Goal: Task Accomplishment & Management: Complete application form

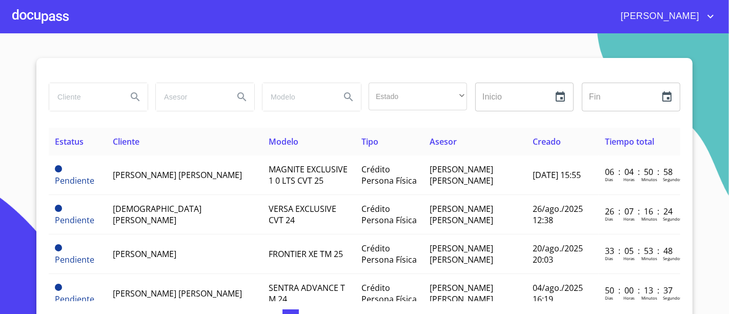
click at [47, 21] on div at bounding box center [40, 16] width 56 height 33
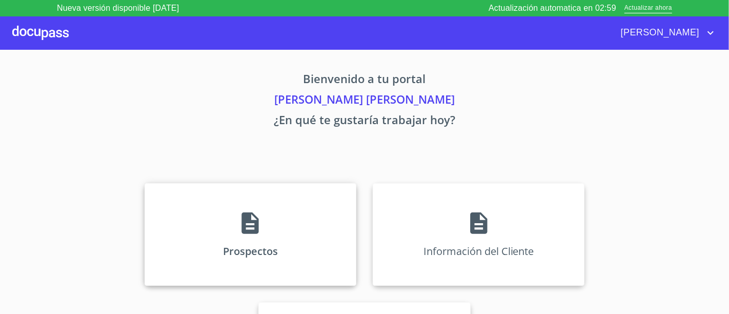
click at [286, 221] on div "Prospectos" at bounding box center [251, 234] width 212 height 103
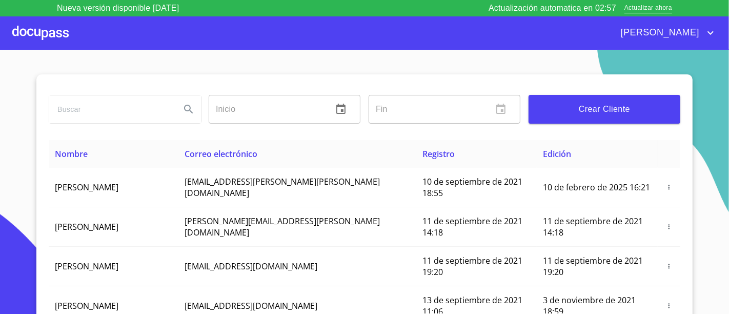
click at [611, 112] on span "Crear Cliente" at bounding box center [604, 109] width 135 height 14
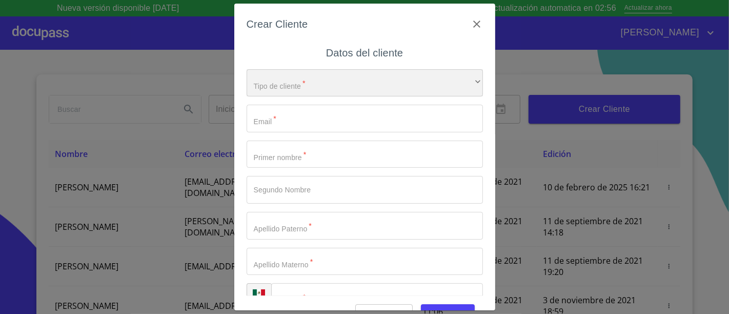
click at [343, 69] on div "​" at bounding box center [365, 83] width 236 height 28
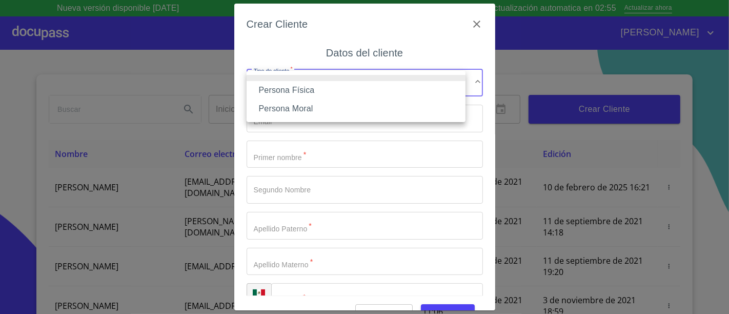
click at [267, 100] on li "Persona Moral" at bounding box center [356, 108] width 219 height 18
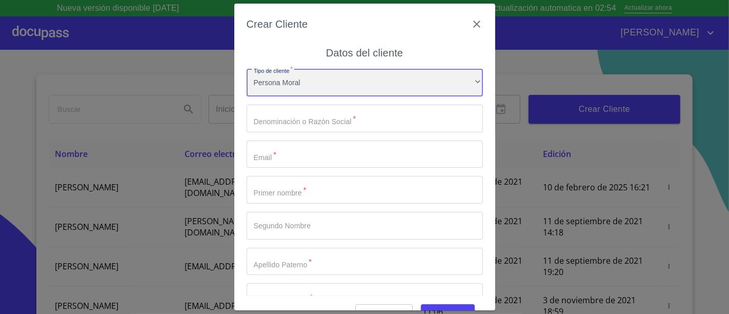
click at [273, 96] on div "Persona Moral" at bounding box center [365, 83] width 236 height 28
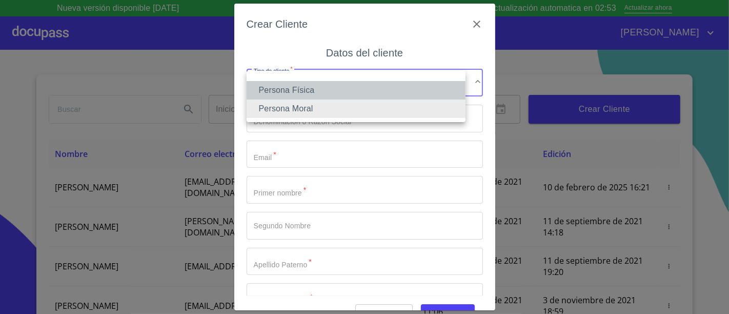
click at [277, 85] on li "Persona Física" at bounding box center [356, 90] width 219 height 18
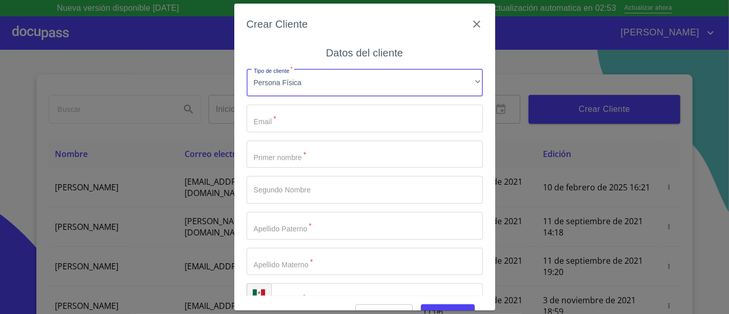
click at [265, 106] on input "Tipo de cliente   *" at bounding box center [365, 119] width 236 height 28
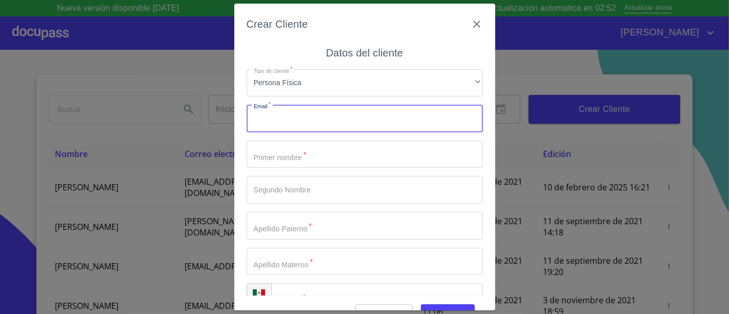
paste input "tanttenenne@gmail.com"
type input "tanttenenne@gmail.com"
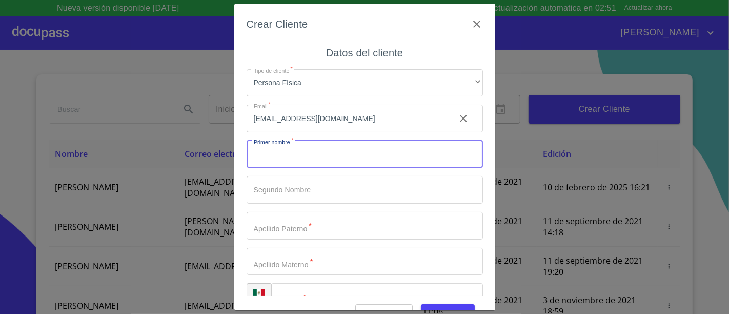
click at [312, 164] on input "Tipo de cliente   *" at bounding box center [365, 154] width 236 height 28
type input "[PERSON_NAME]"
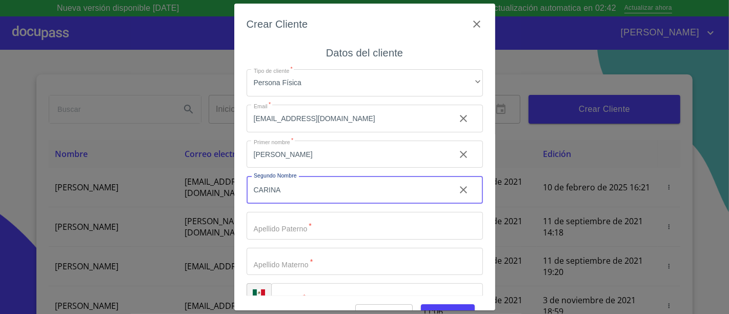
type input "CARINA"
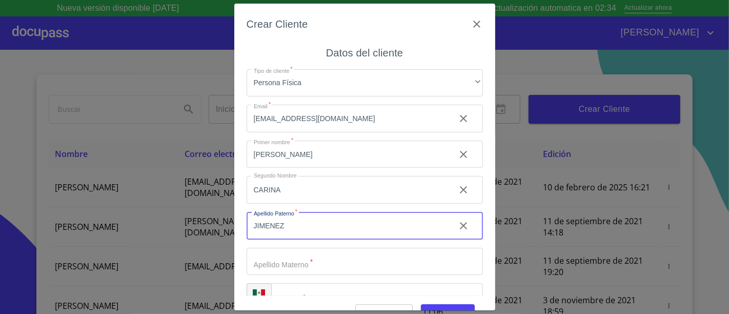
type input "JIMENEZ"
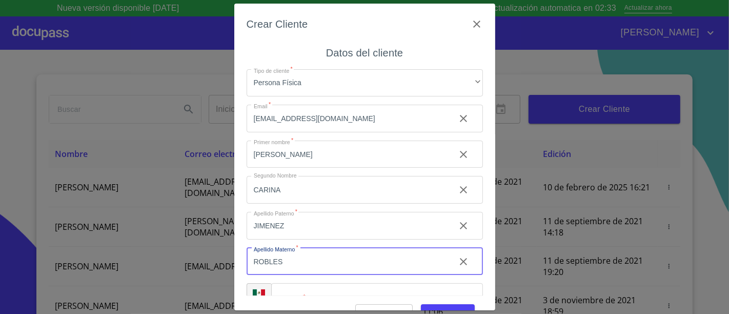
type input "ROBLES"
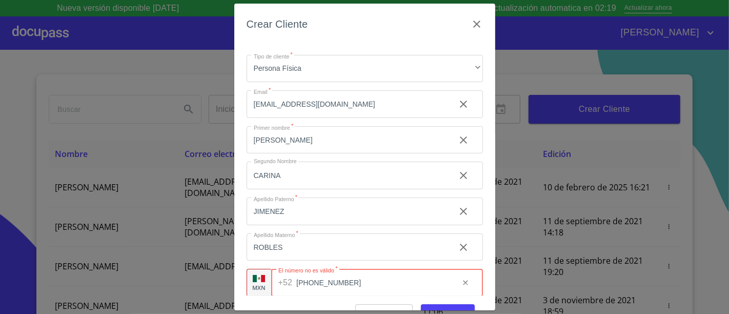
click at [328, 280] on input "(33)395588518" at bounding box center [373, 283] width 154 height 28
type input "[PHONE_NUMBER]"
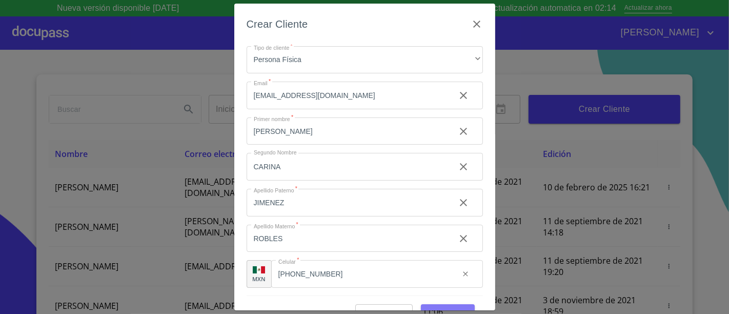
click at [445, 305] on button "Guardar" at bounding box center [448, 313] width 54 height 19
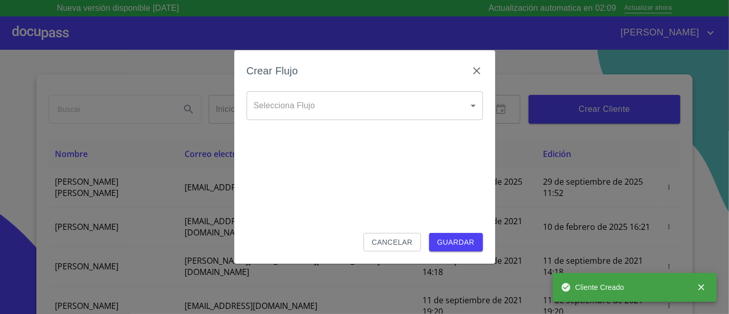
click at [298, 104] on body "Nueva versión disponible 4.02.08 Actualización automatica en 02:09 Actualizar a…" at bounding box center [364, 157] width 729 height 314
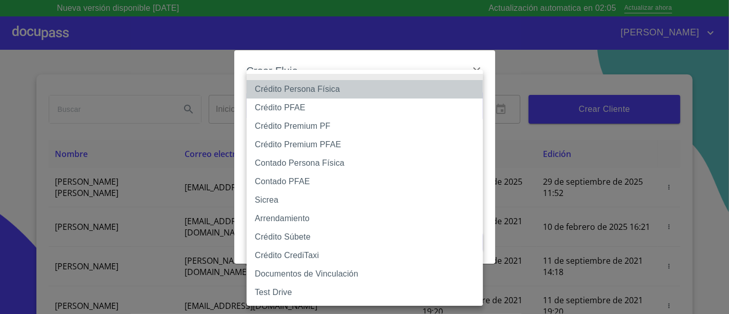
click at [301, 84] on li "Crédito Persona Física" at bounding box center [365, 89] width 236 height 18
type input "6009fb3c7d1714eb8809aa97"
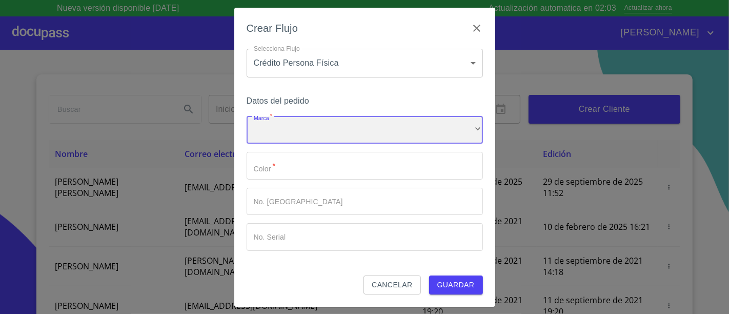
click at [279, 128] on div "​" at bounding box center [365, 130] width 236 height 28
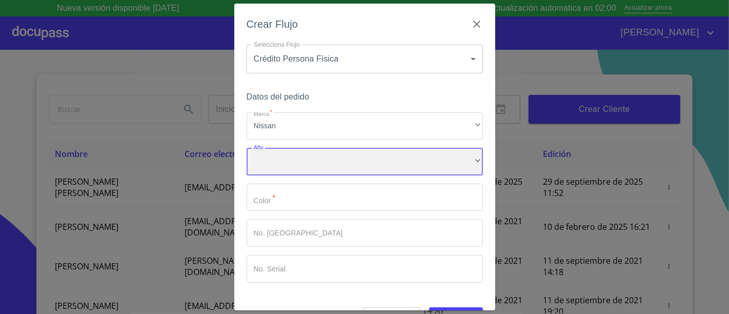
click at [278, 164] on div "​" at bounding box center [365, 162] width 236 height 28
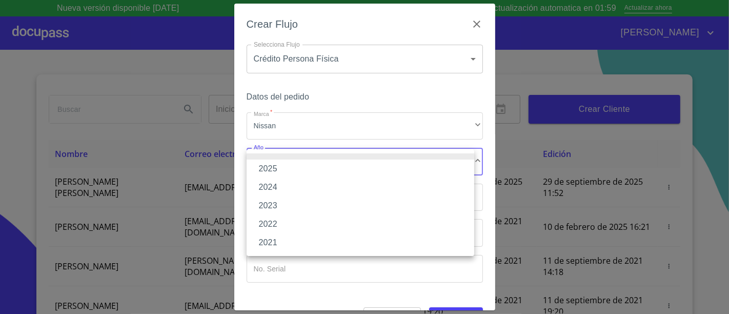
click at [281, 173] on li "2025" at bounding box center [361, 168] width 228 height 18
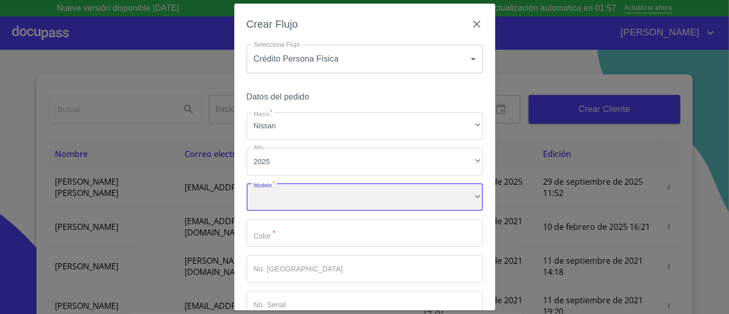
click at [287, 198] on div "​" at bounding box center [365, 198] width 236 height 28
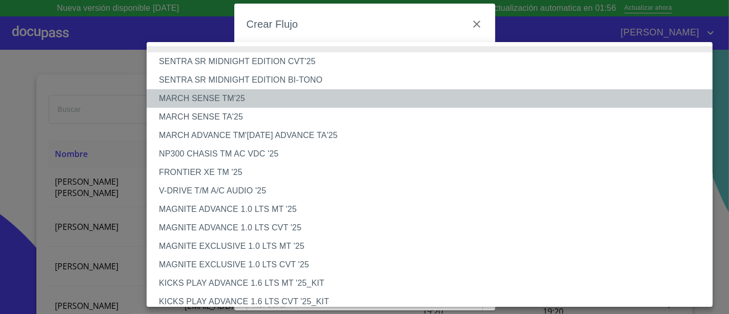
click at [219, 93] on li "MARCH SENSE TM'25" at bounding box center [434, 98] width 575 height 18
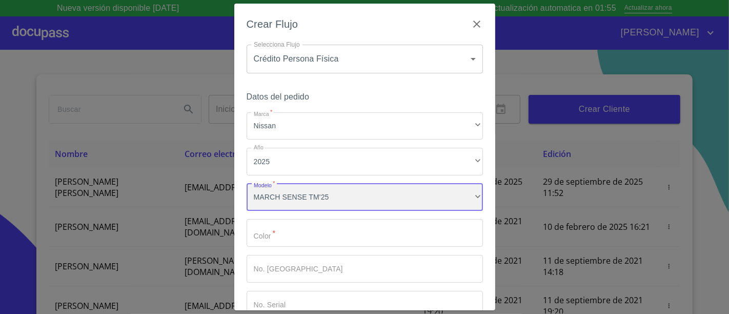
scroll to position [63, 0]
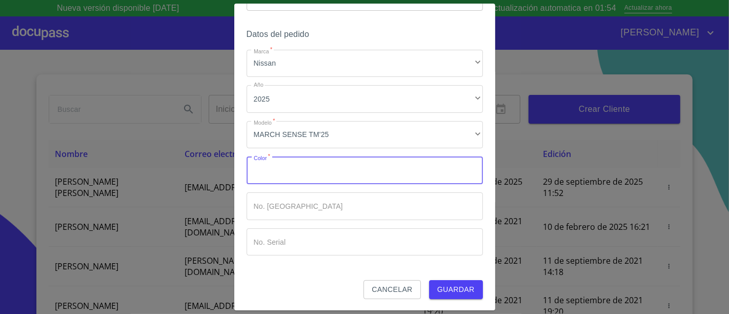
click at [286, 176] on input "Marca   *" at bounding box center [365, 170] width 236 height 28
type input "BLANCO"
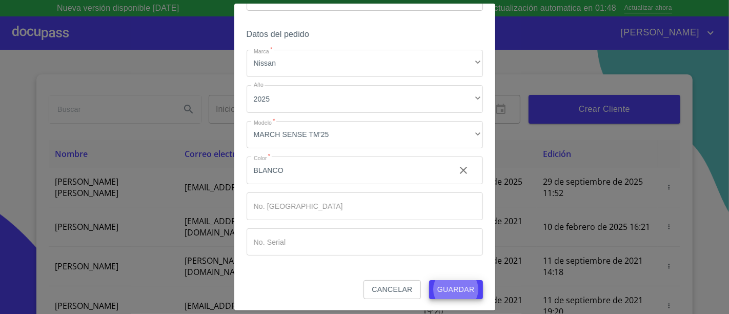
click at [429, 280] on button "Guardar" at bounding box center [456, 289] width 54 height 19
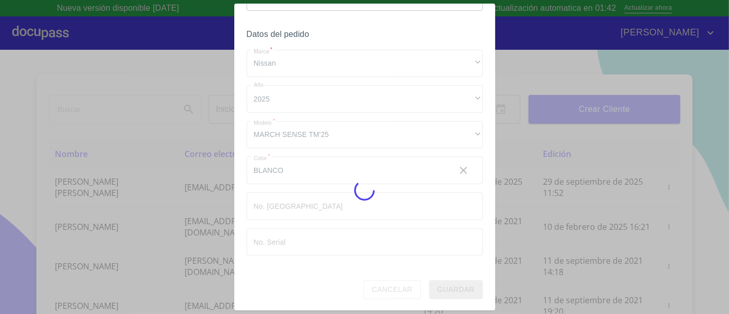
scroll to position [24, 0]
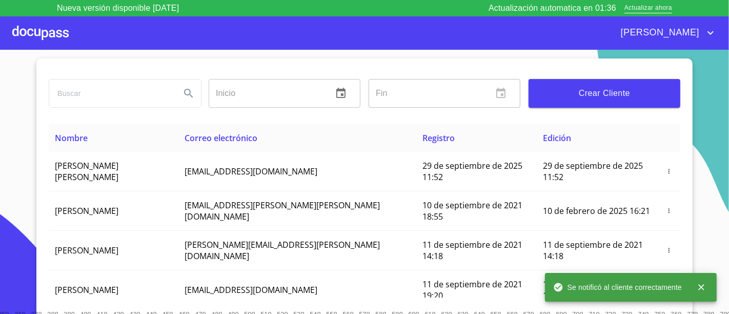
click at [36, 23] on div at bounding box center [40, 32] width 56 height 33
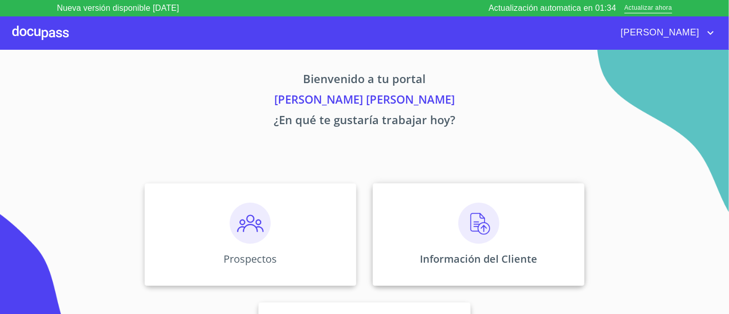
click at [456, 252] on p "Información del Cliente" at bounding box center [478, 259] width 117 height 14
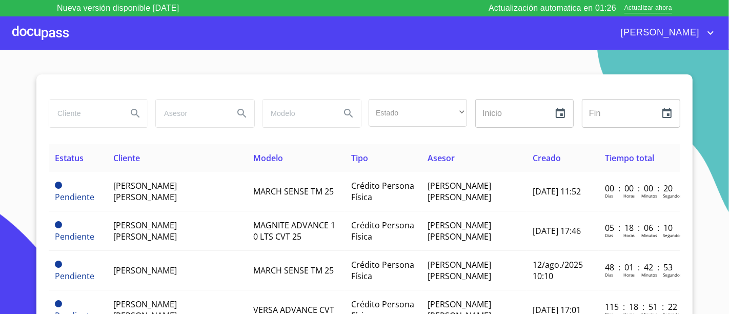
click at [39, 28] on div at bounding box center [40, 32] width 56 height 33
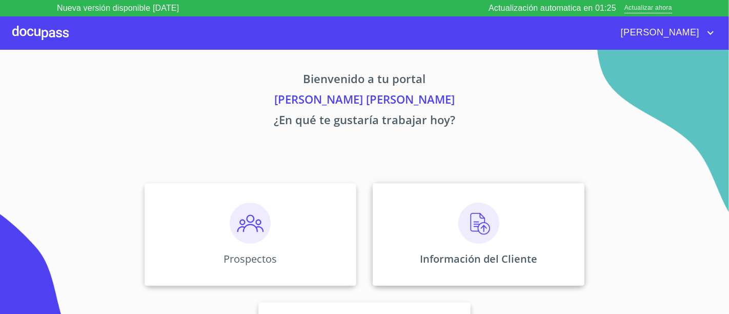
click at [449, 246] on div "Información del Cliente" at bounding box center [479, 234] width 212 height 103
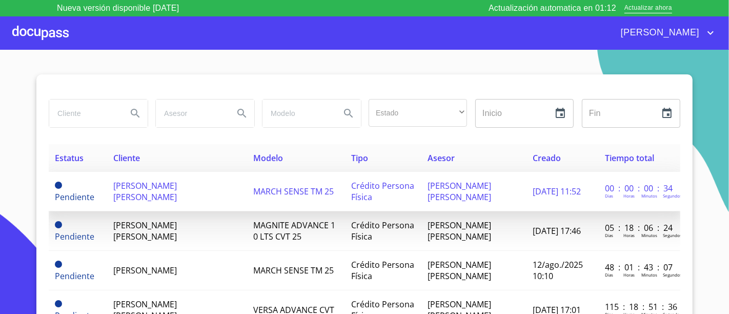
click at [247, 180] on td "MARCH SENSE TM 25" at bounding box center [296, 191] width 98 height 39
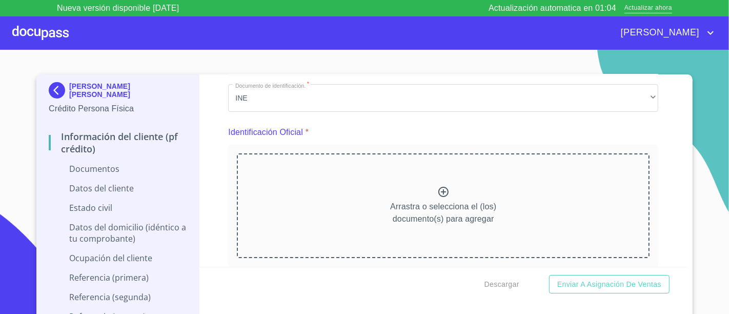
scroll to position [77, 0]
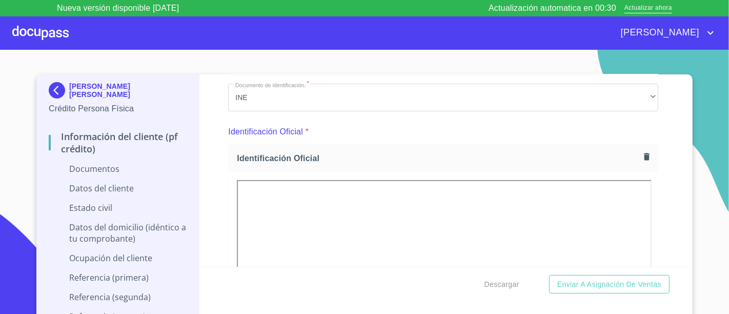
click at [662, 140] on div "Información del cliente (PF crédito) Documentos Documento de identificación.   …" at bounding box center [443, 170] width 489 height 192
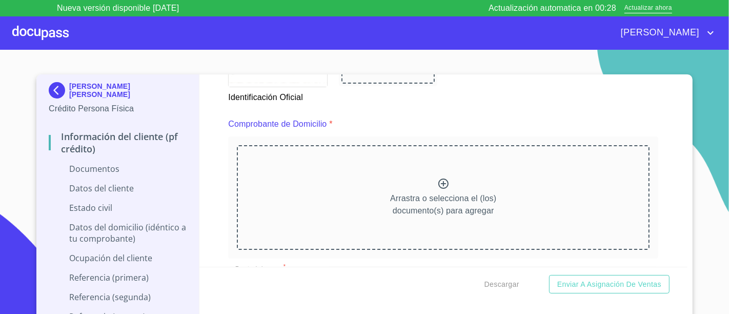
scroll to position [520, 0]
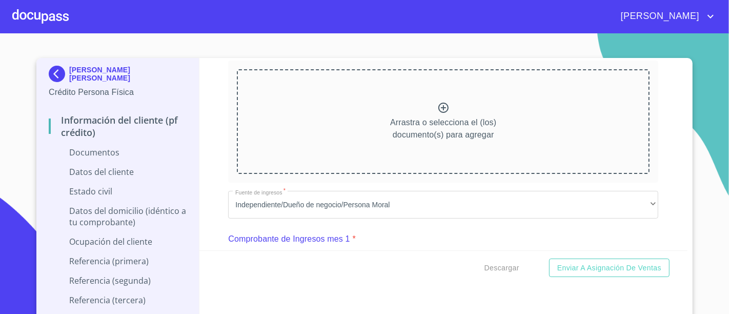
scroll to position [575, 0]
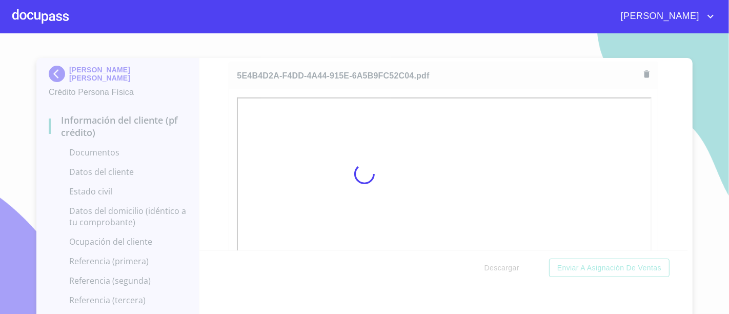
click at [700, 194] on div at bounding box center [364, 173] width 729 height 280
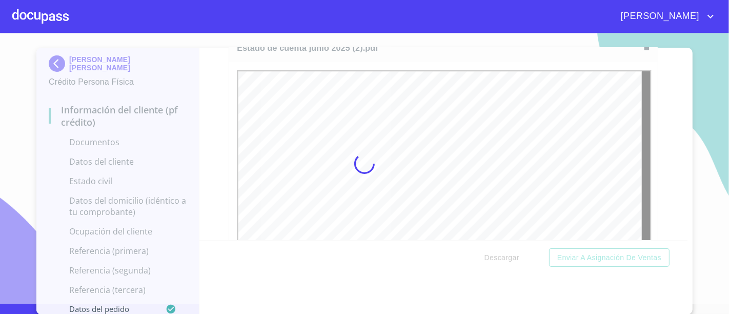
scroll to position [0, 0]
click at [221, 79] on div at bounding box center [364, 163] width 729 height 280
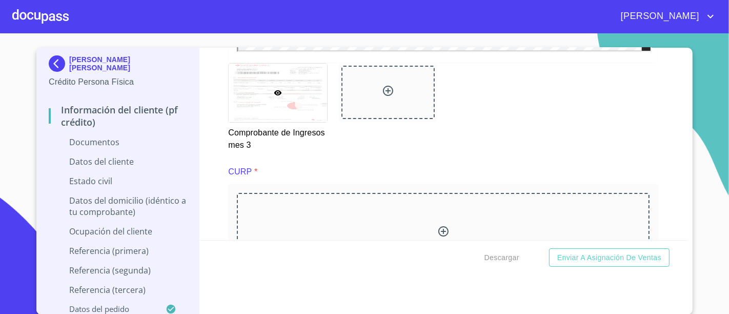
scroll to position [2255, 0]
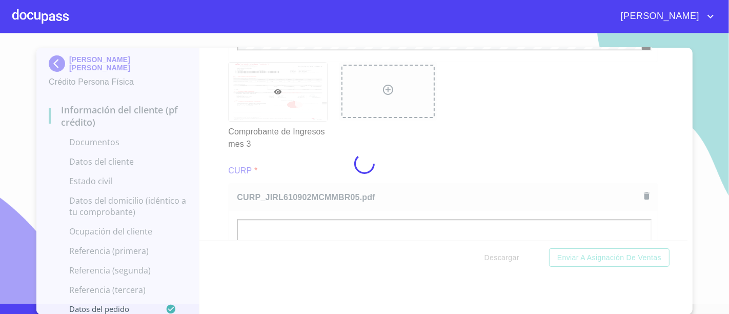
click at [562, 138] on div at bounding box center [364, 163] width 729 height 280
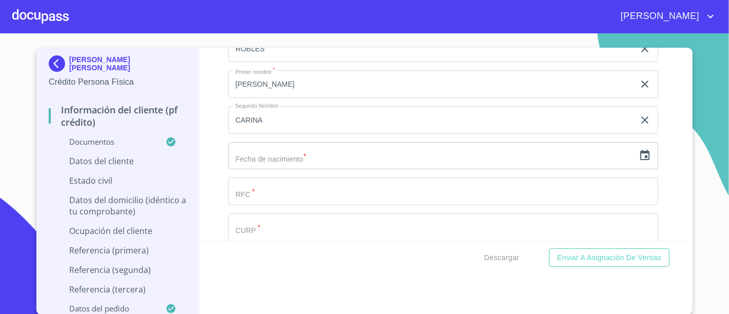
scroll to position [3042, 0]
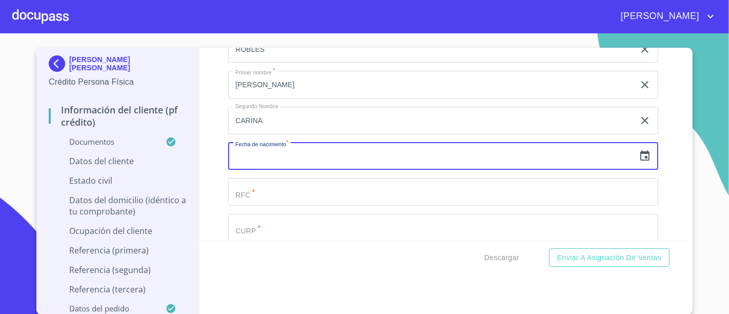
click at [397, 143] on input "text" at bounding box center [431, 157] width 407 height 28
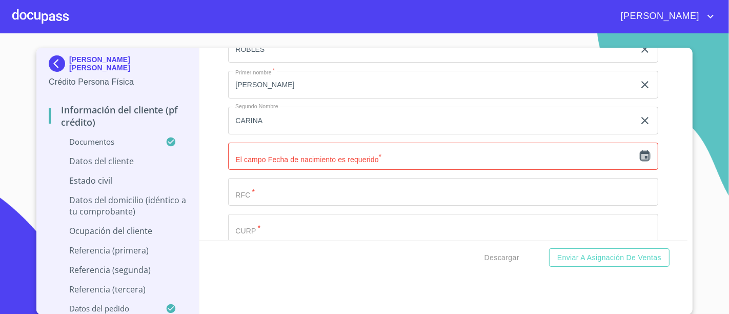
click at [640, 150] on icon "button" at bounding box center [644, 155] width 9 height 10
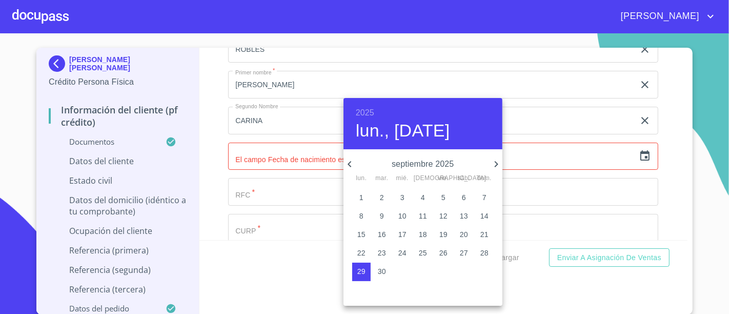
click at [377, 196] on span "2" at bounding box center [382, 197] width 18 height 10
type input "2 de sep. de 2025"
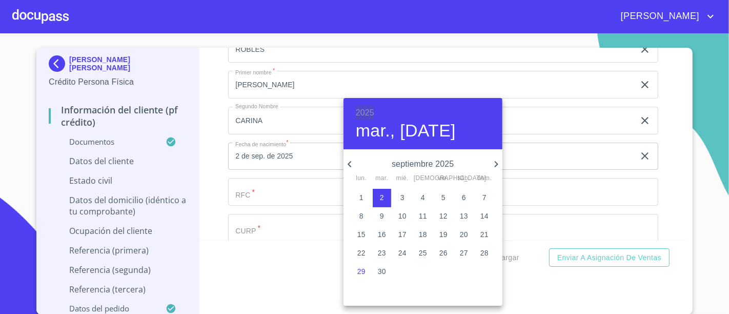
click at [361, 112] on h6 "2025" at bounding box center [365, 113] width 18 height 14
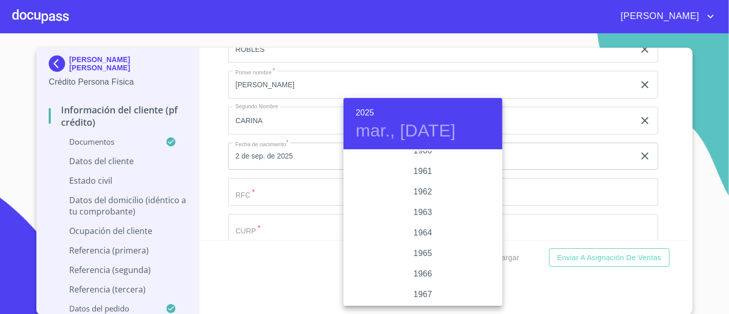
scroll to position [730, 0]
click at [439, 164] on div "1961" at bounding box center [423, 169] width 159 height 21
type input "2 de sep. de 1961"
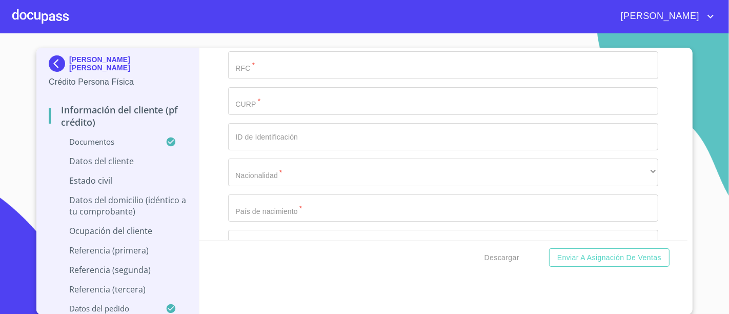
scroll to position [3057, 0]
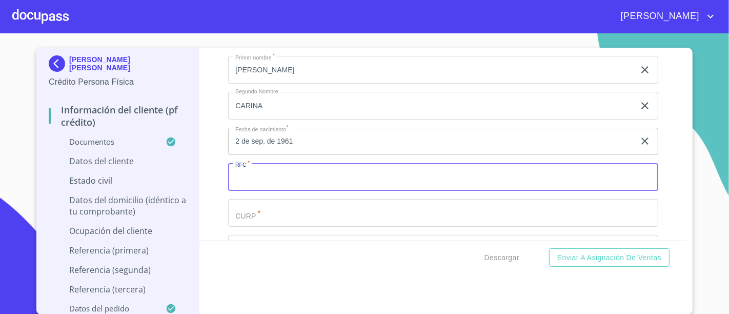
click at [296, 171] on input "Documento de identificación.   *" at bounding box center [443, 177] width 430 height 28
type input "JIRL610902AX7"
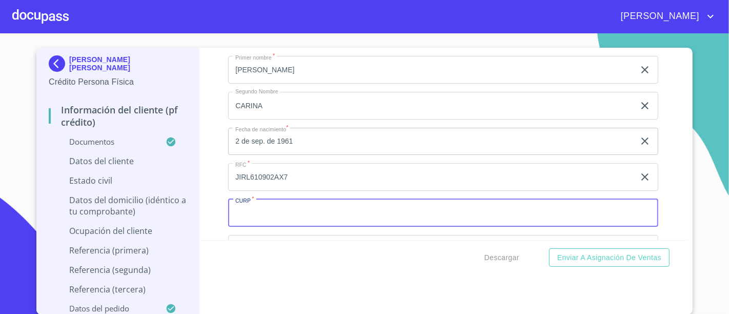
paste input "JIRL610902MCMMBR05"
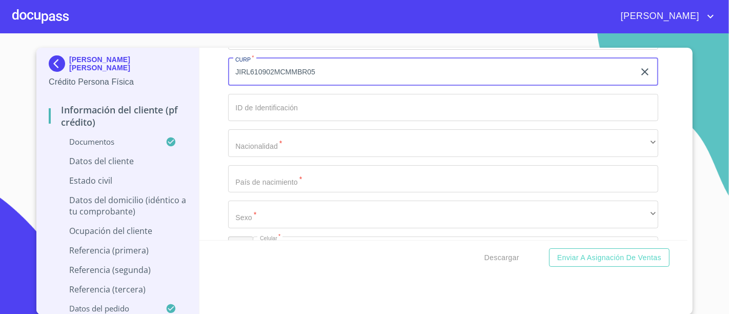
scroll to position [3207, 0]
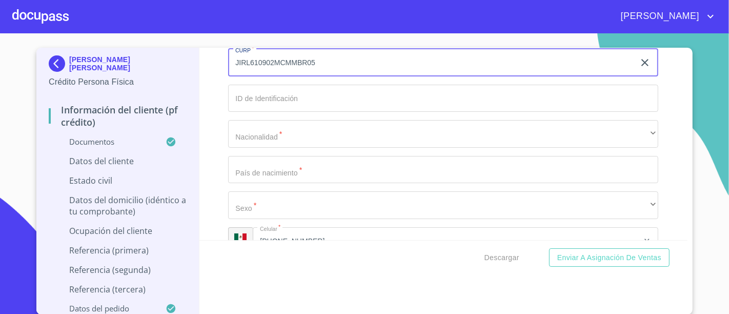
type input "JIRL610902MCMMBR05"
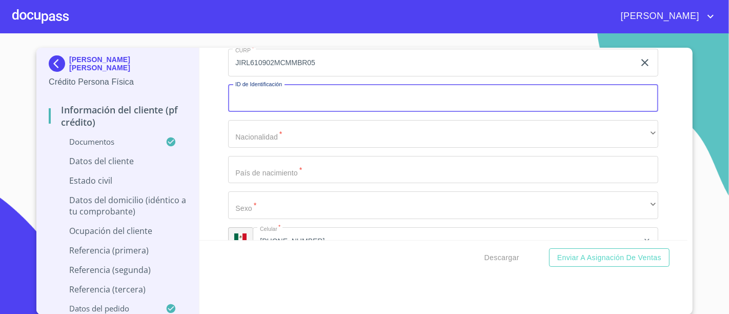
click at [320, 85] on input "Documento de identificación.   *" at bounding box center [443, 99] width 430 height 28
paste input "2 513144198"
click at [240, 85] on input "2 513144198" at bounding box center [431, 99] width 407 height 28
type input "2513144198"
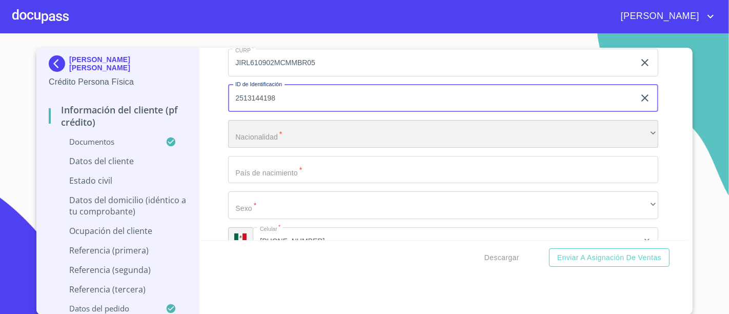
click at [284, 120] on div "​" at bounding box center [443, 134] width 430 height 28
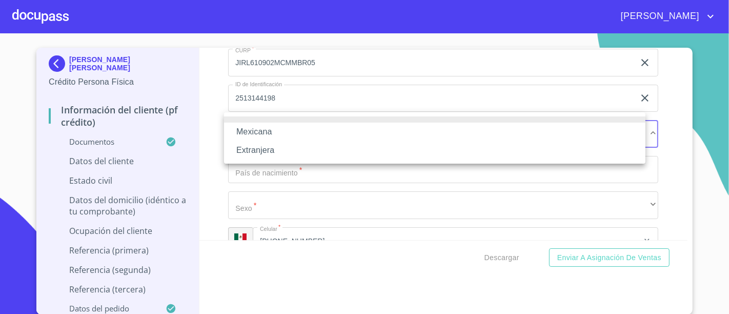
click at [274, 133] on li "Mexicana" at bounding box center [434, 132] width 421 height 18
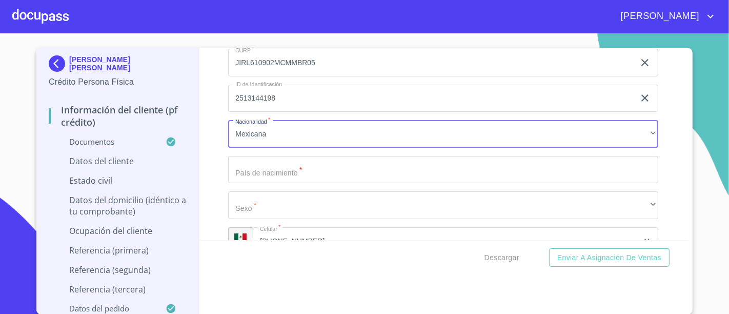
click at [266, 166] on input "Documento de identificación.   *" at bounding box center [443, 170] width 430 height 28
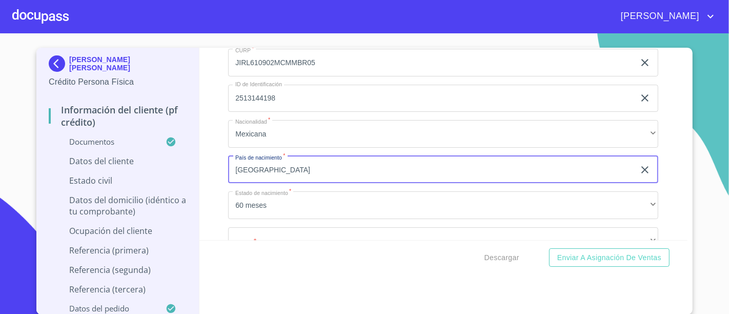
type input "[GEOGRAPHIC_DATA]"
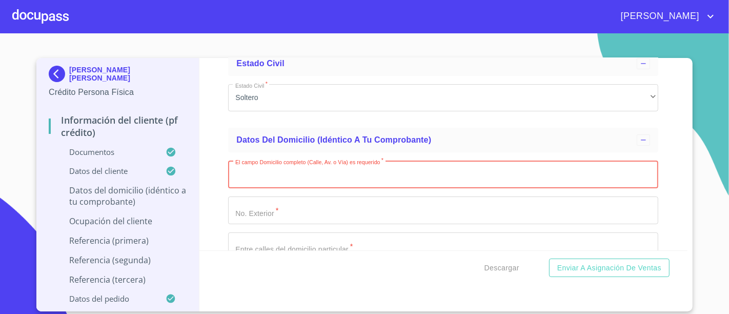
scroll to position [3476, 0]
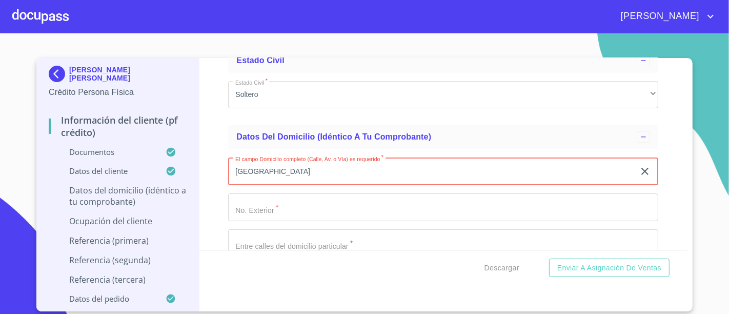
type input "[GEOGRAPHIC_DATA]"
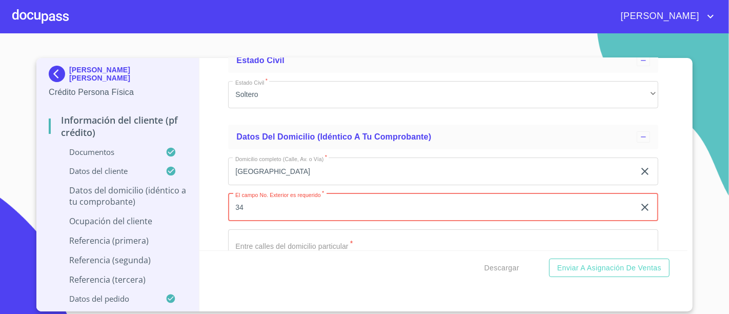
type input "34"
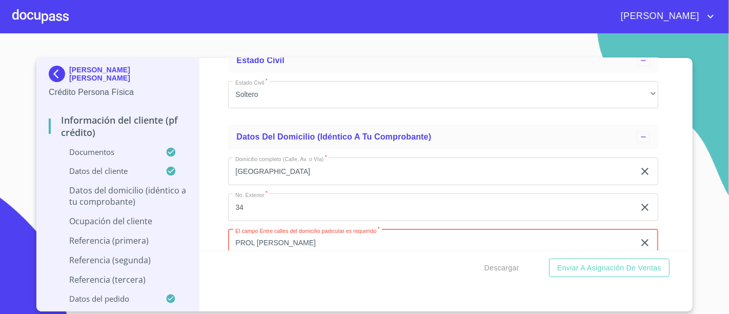
type input "PROL [PERSON_NAME]"
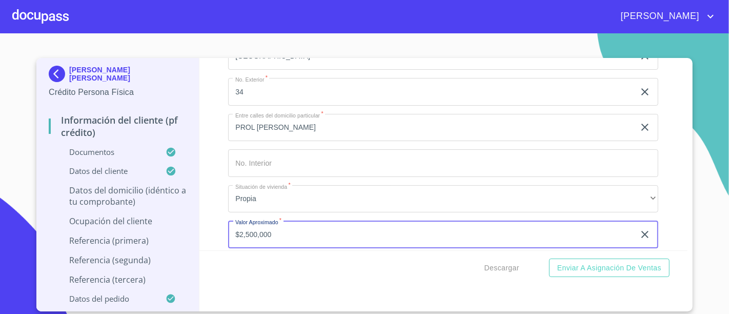
type input "$2,500,000"
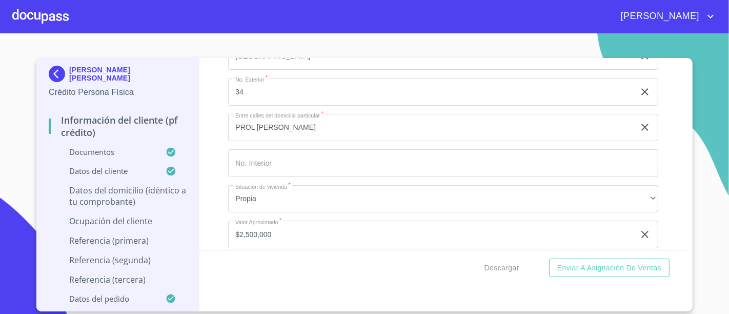
scroll to position [3616, 0]
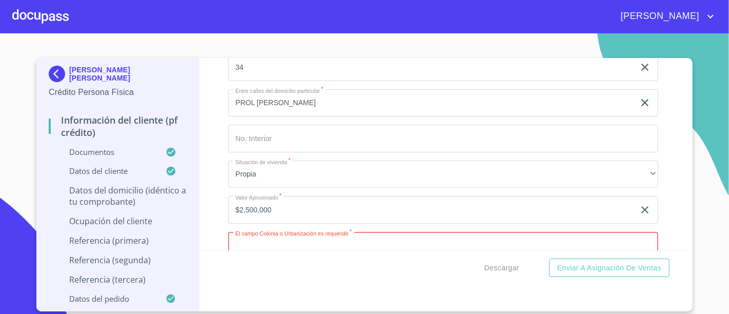
paste input "AB22 2B6"6B9B2"
type input "A"
type input "STA [PERSON_NAME]"
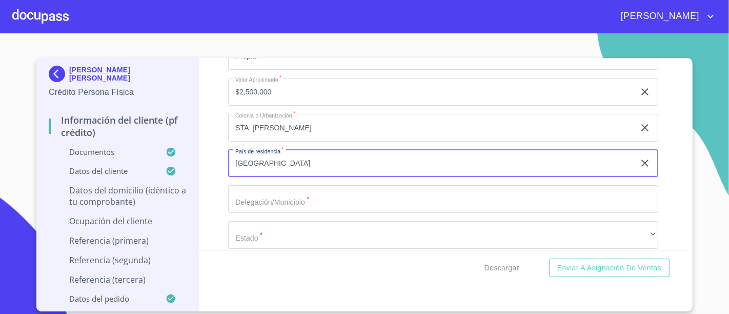
type input "[GEOGRAPHIC_DATA]"
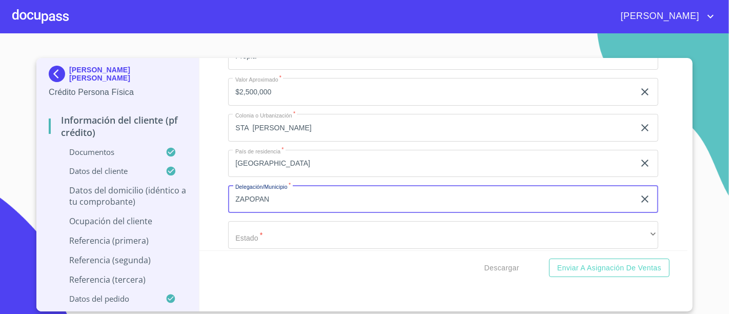
type input "ZAPOPAN"
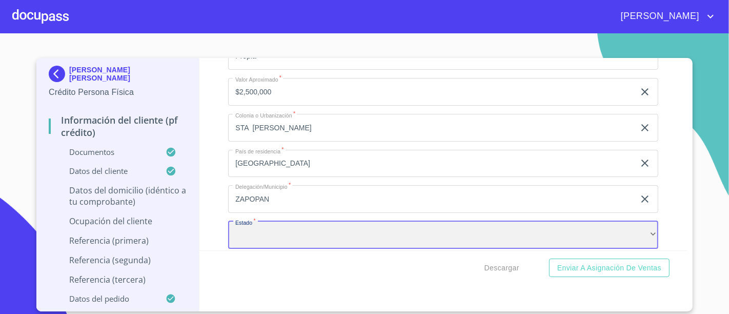
click at [333, 236] on div "​" at bounding box center [443, 235] width 430 height 28
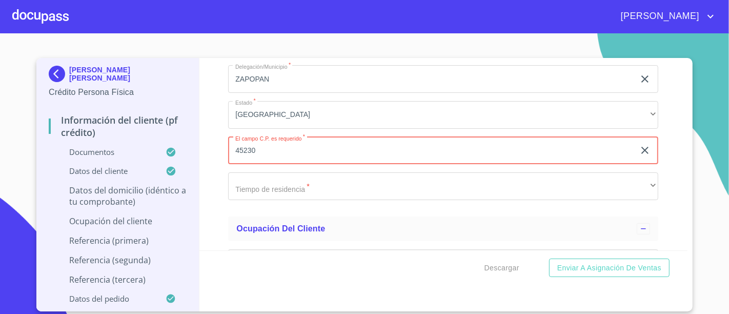
scroll to position [3854, 0]
type input "45230"
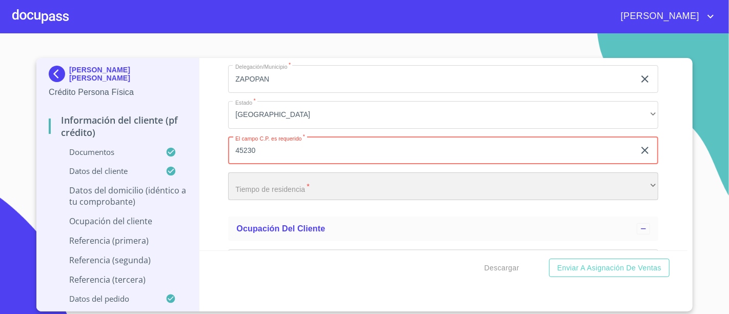
click at [275, 180] on div "​" at bounding box center [443, 186] width 430 height 28
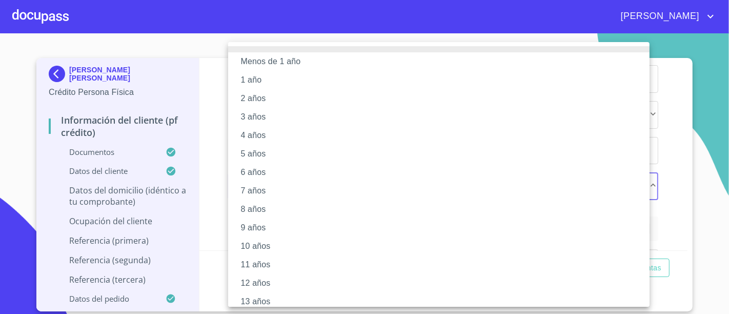
scroll to position [137, 0]
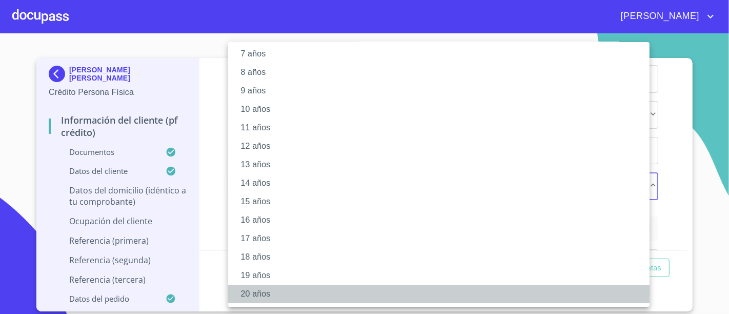
click at [259, 301] on li "20 años" at bounding box center [443, 294] width 430 height 18
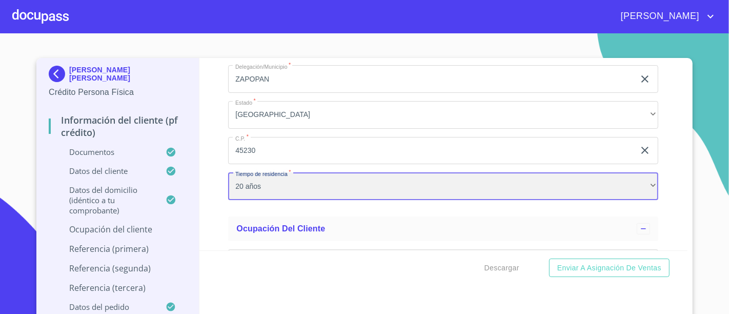
scroll to position [136, 0]
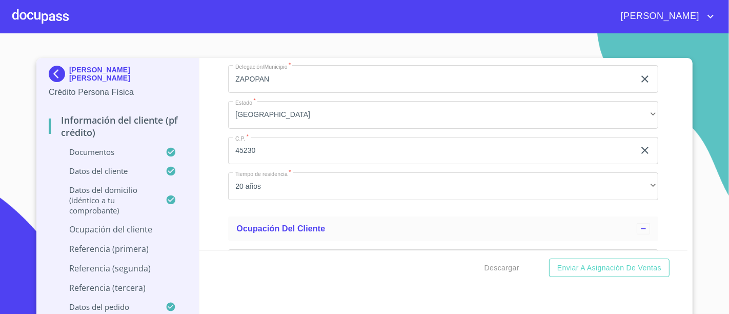
click at [205, 177] on div "Información del cliente (PF crédito) Documentos Documento de identificación.   …" at bounding box center [443, 154] width 489 height 192
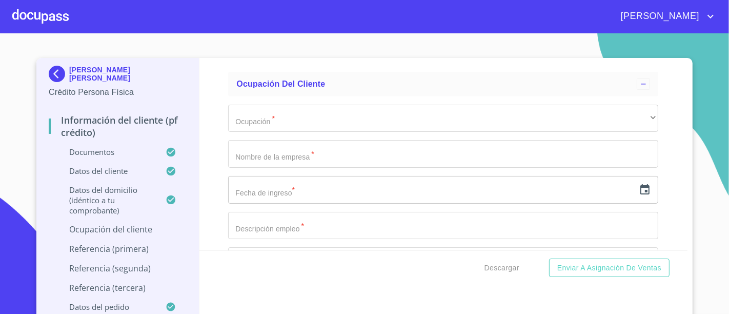
scroll to position [3993, 0]
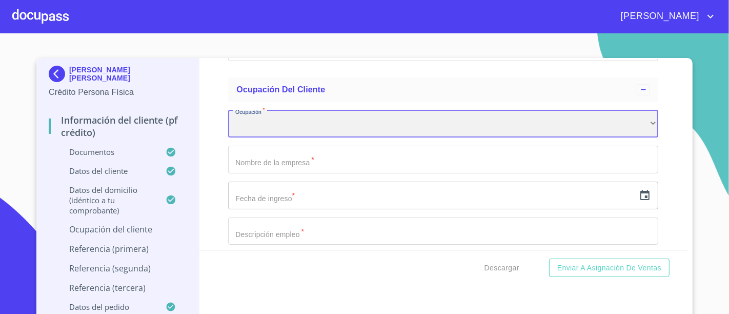
click at [327, 110] on div "​" at bounding box center [443, 124] width 430 height 28
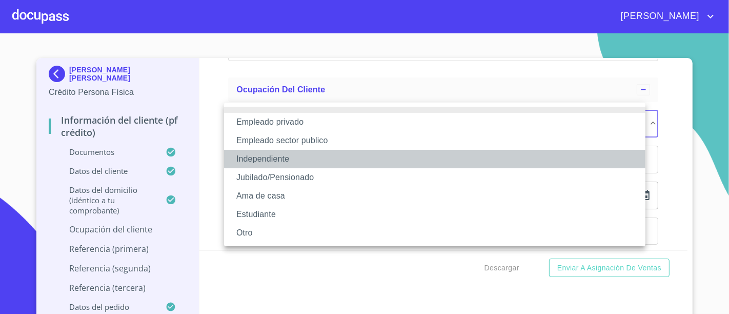
click at [284, 166] on li "Independiente" at bounding box center [434, 159] width 421 height 18
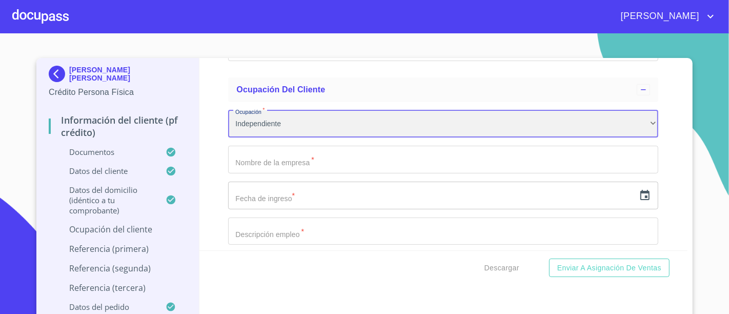
scroll to position [4017, 0]
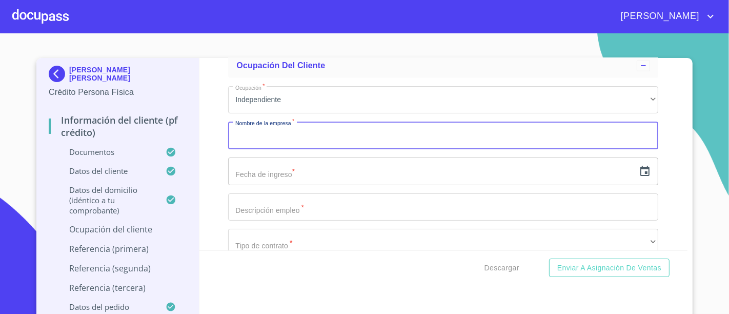
click at [308, 122] on input "Documento de identificación.   *" at bounding box center [443, 136] width 430 height 28
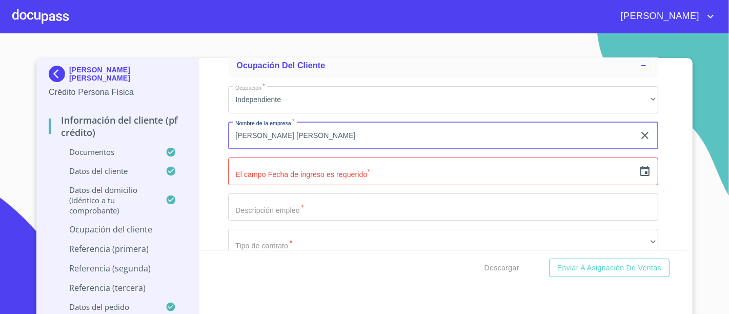
click at [329, 122] on input "[PERSON_NAME] [PERSON_NAME]" at bounding box center [431, 136] width 407 height 28
type input "[PERSON_NAME] [PERSON_NAME]"
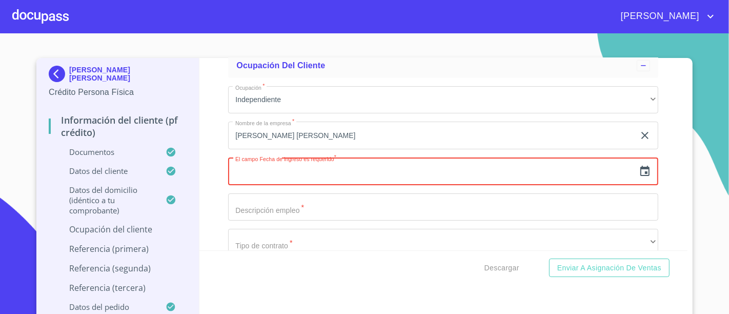
click at [640, 166] on icon "button" at bounding box center [644, 171] width 9 height 10
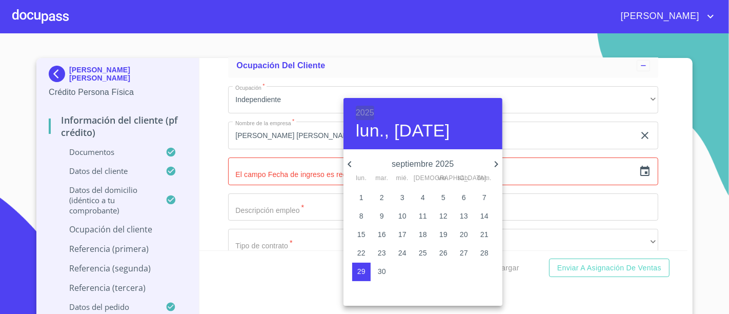
click at [362, 109] on h6 "2025" at bounding box center [365, 113] width 18 height 14
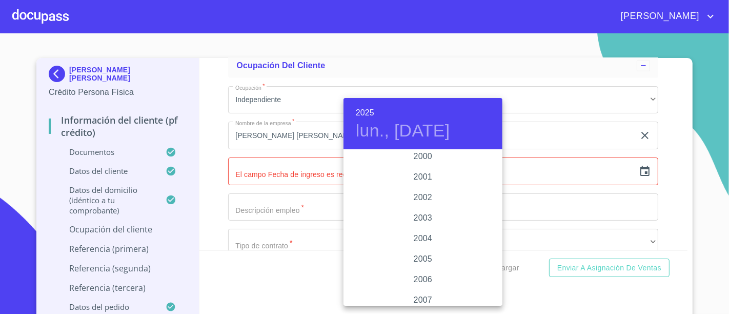
scroll to position [1541, 0]
click at [419, 155] on div "2000" at bounding box center [423, 158] width 159 height 21
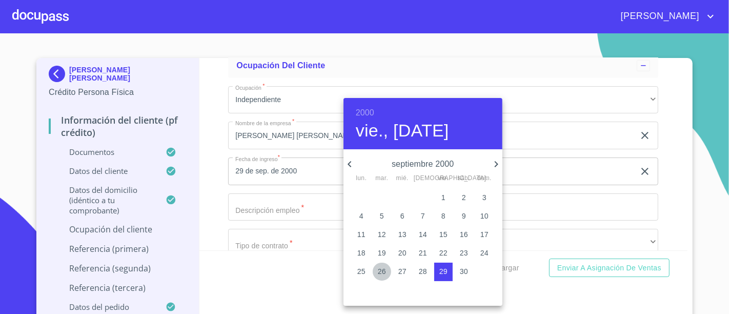
click at [389, 263] on button "26" at bounding box center [382, 272] width 18 height 18
type input "26 de sep. de 2000"
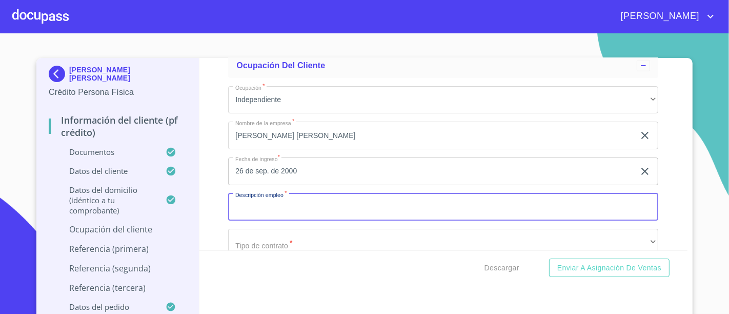
click at [316, 197] on input "Documento de identificación.   *" at bounding box center [443, 207] width 430 height 28
type input "ADMINISTRADORA GENERAL"
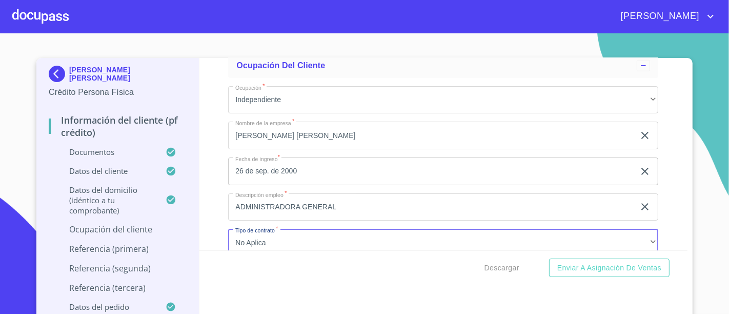
scroll to position [4132, 0]
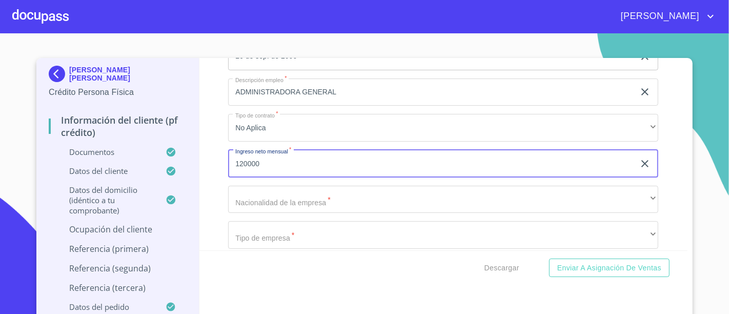
type input "120000"
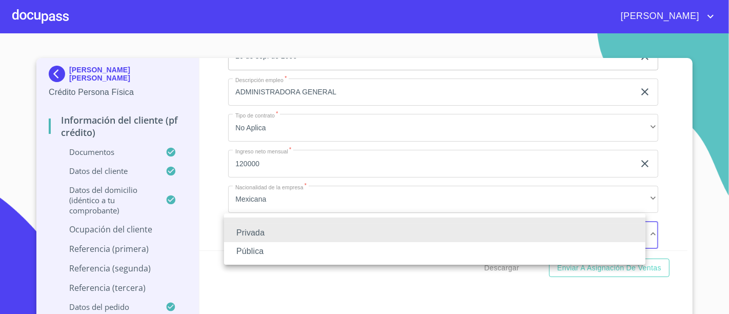
scroll to position [4157, 0]
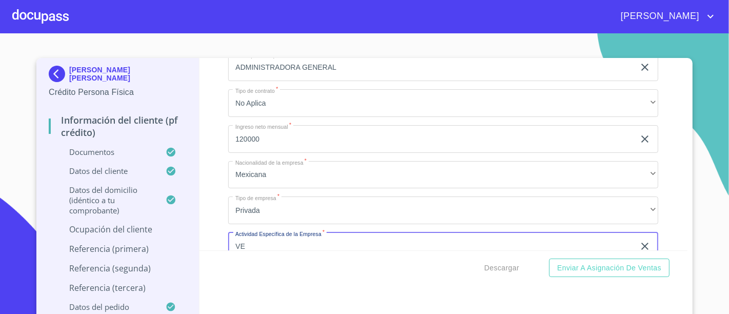
type input "V"
type input "FABRICACION Y VENTA DE ROPA"
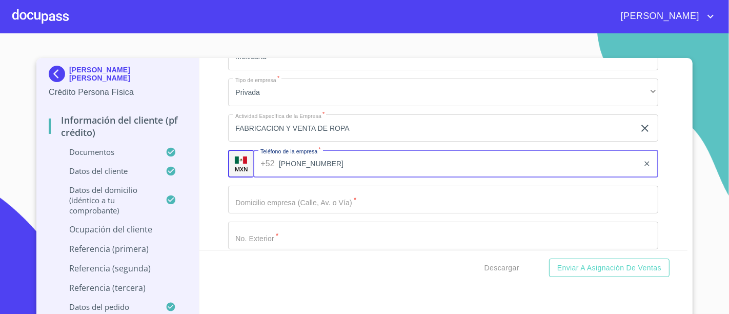
type input "[PHONE_NUMBER]"
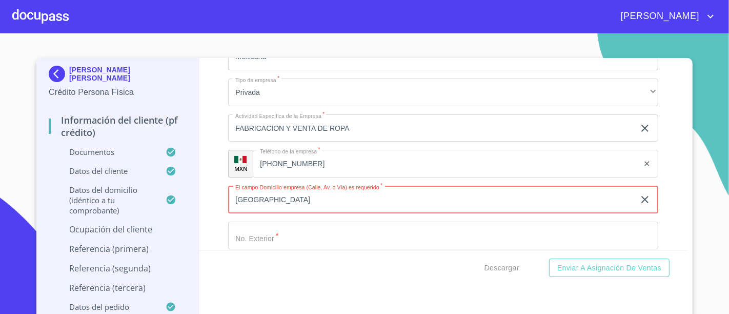
type input "[GEOGRAPHIC_DATA]"
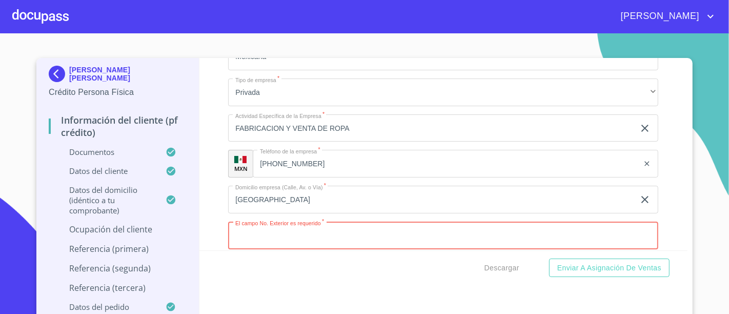
click at [265, 189] on input "[GEOGRAPHIC_DATA]" at bounding box center [431, 200] width 407 height 28
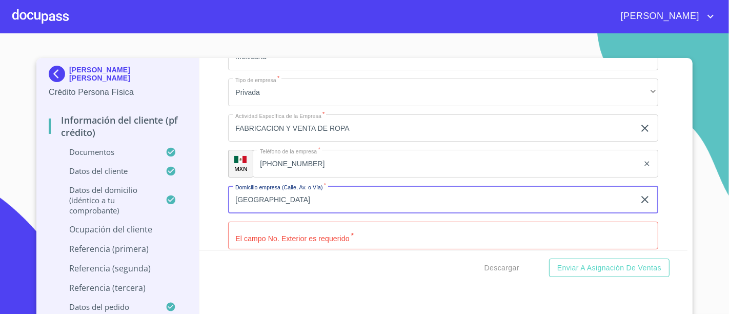
click at [265, 189] on input "[GEOGRAPHIC_DATA]" at bounding box center [431, 200] width 407 height 28
type input "[PERSON_NAME]"
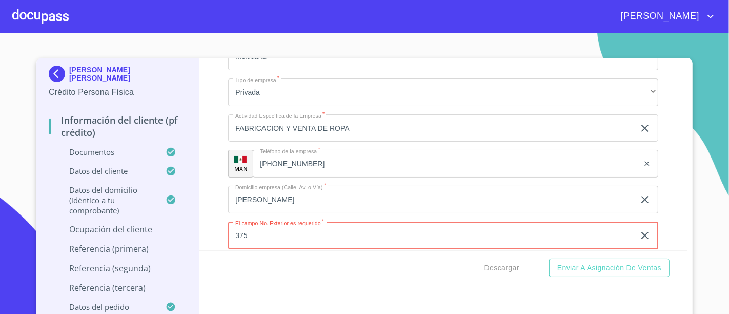
type input "375"
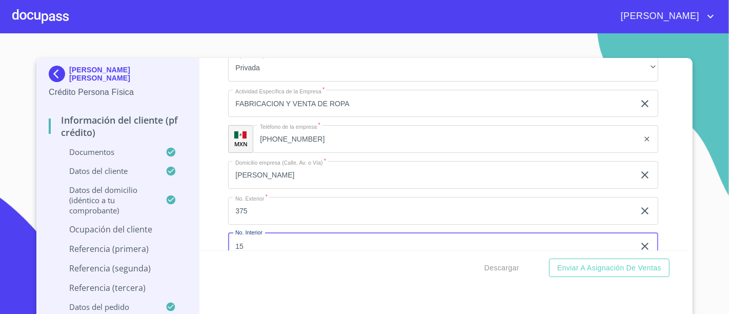
type input "15"
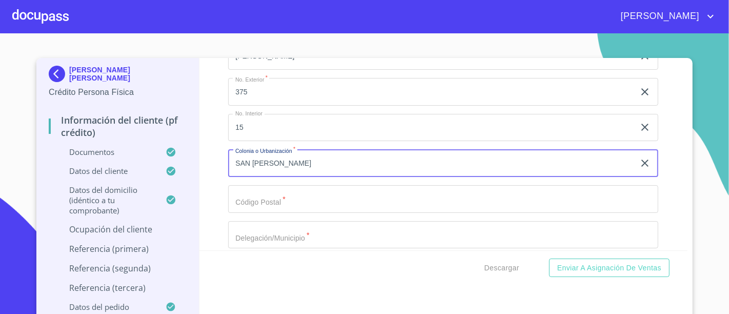
type input "SAN [PERSON_NAME]"
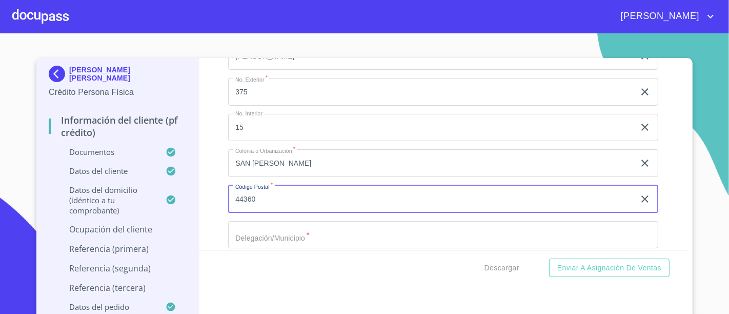
type input "44360"
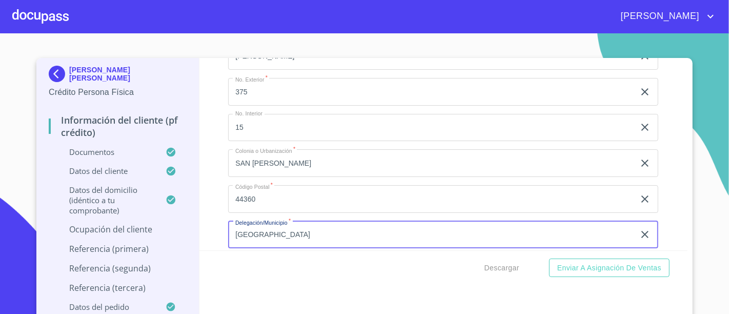
type input "[GEOGRAPHIC_DATA]"
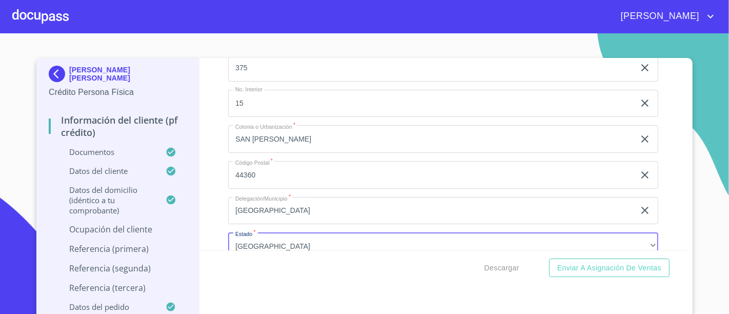
scroll to position [4560, 0]
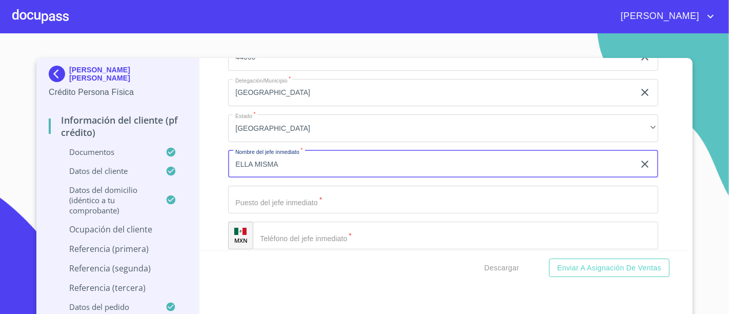
type input "ELLA MISMA"
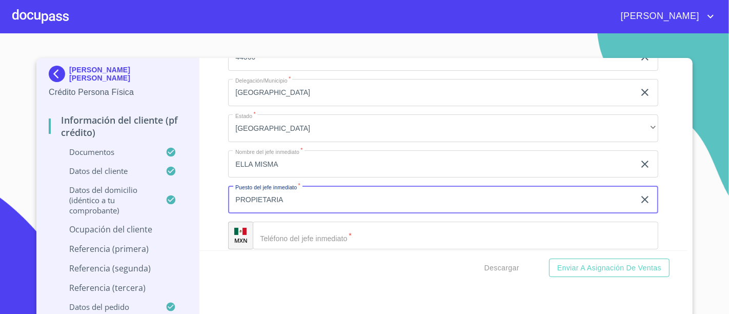
type input "PROPIETARIA"
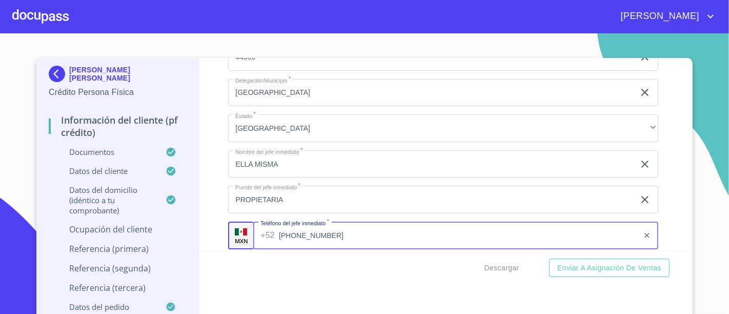
type input "[PHONE_NUMBER]"
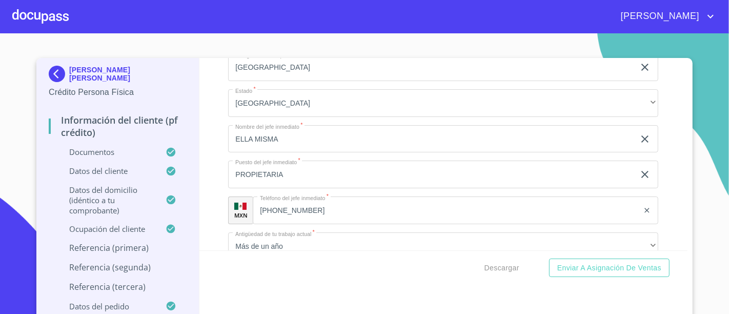
scroll to position [4710, 0]
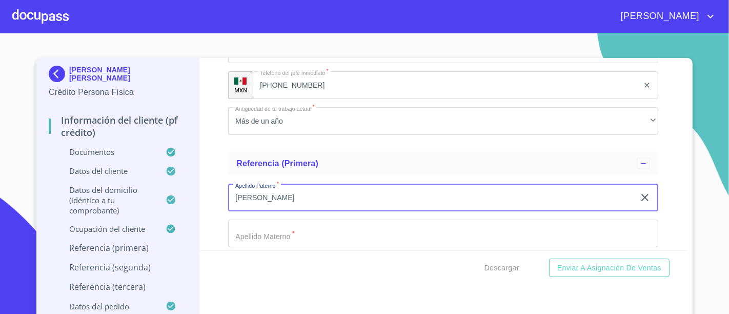
type input "[PERSON_NAME]"
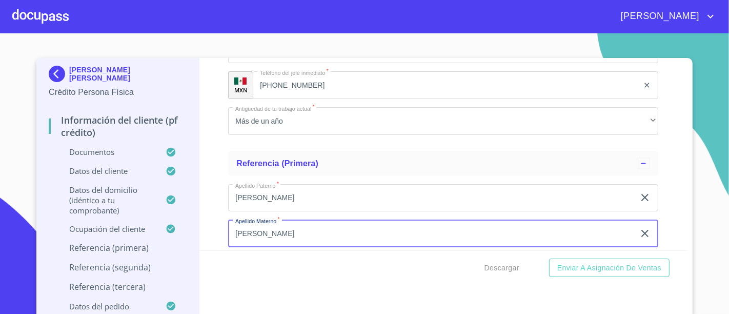
type input "[PERSON_NAME]"
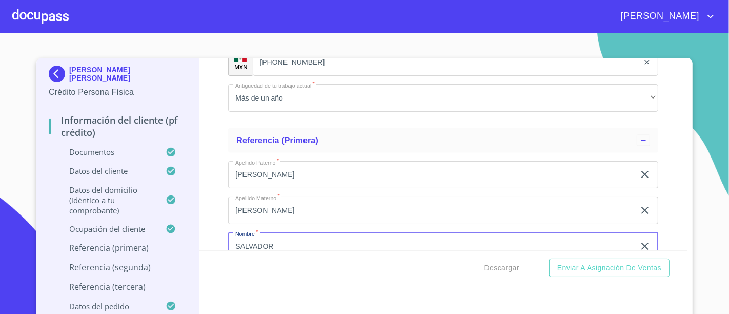
type input "SALVADOR"
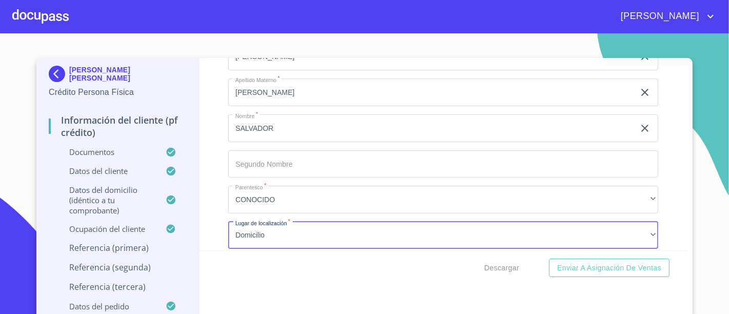
scroll to position [4876, 0]
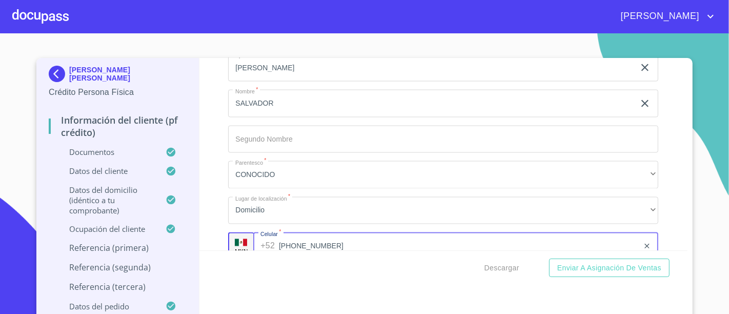
type input "[PHONE_NUMBER]"
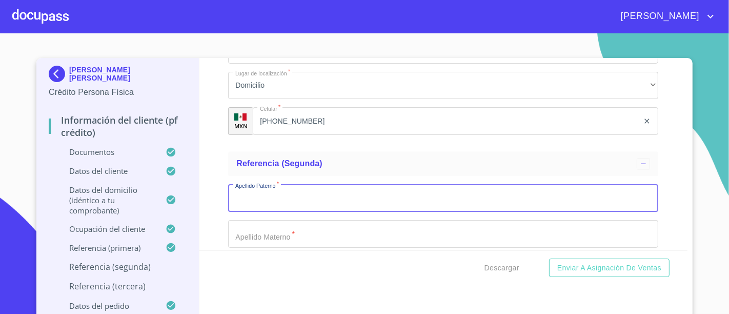
click at [265, 189] on input "Documento de identificación.   *" at bounding box center [443, 198] width 430 height 28
type input "DE LA TORRE"
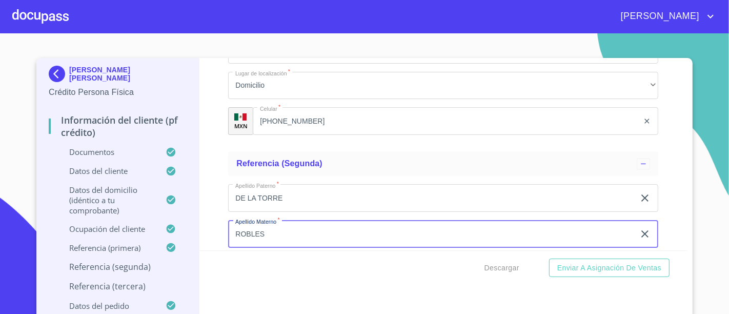
type input "ROBLES"
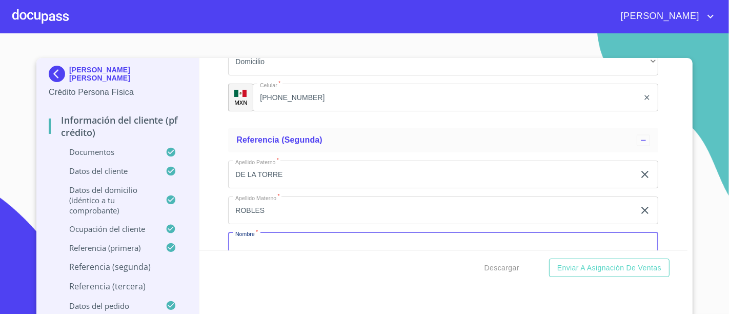
scroll to position [5143, 0]
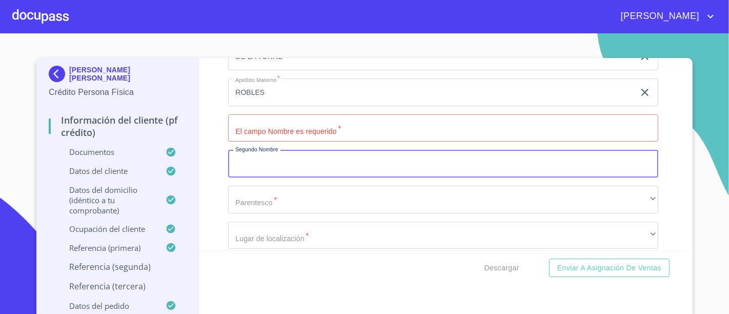
click at [264, 114] on input "Documento de identificación.   *" at bounding box center [443, 128] width 430 height 28
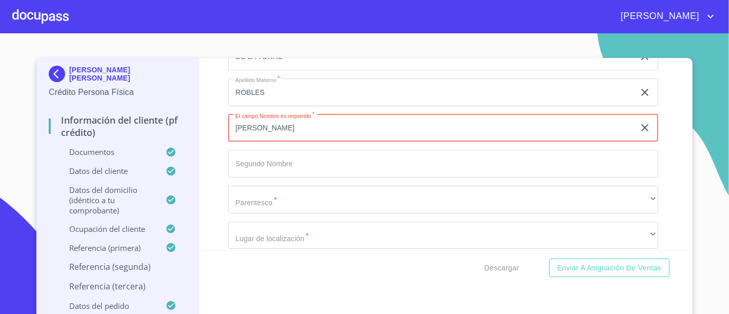
type input "[PERSON_NAME]"
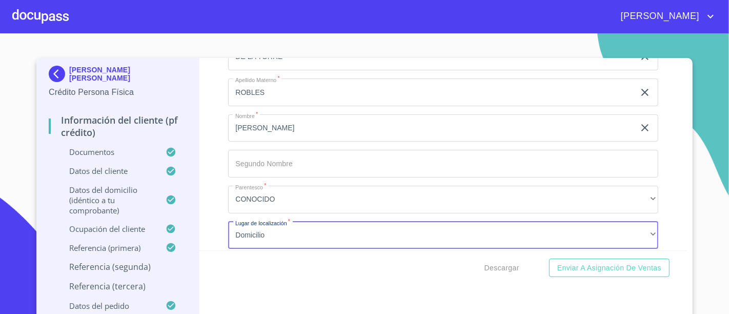
scroll to position [5167, 0]
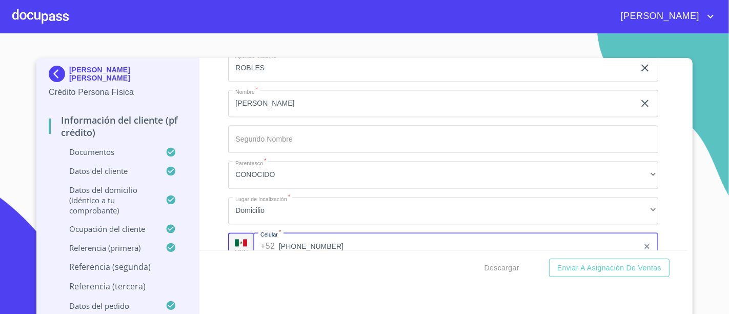
type input "[PHONE_NUMBER]"
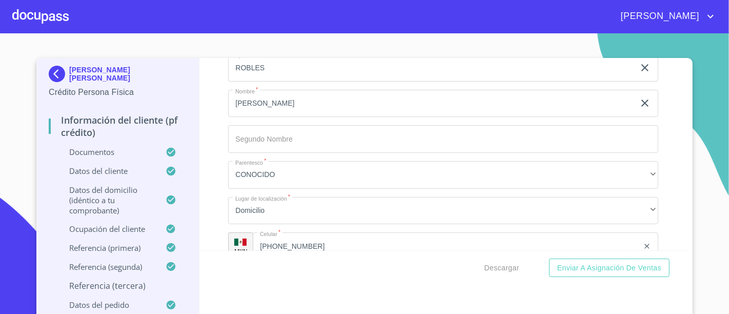
scroll to position [5292, 0]
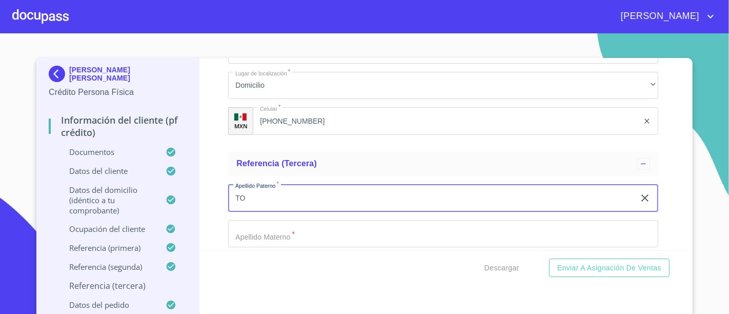
type input "T"
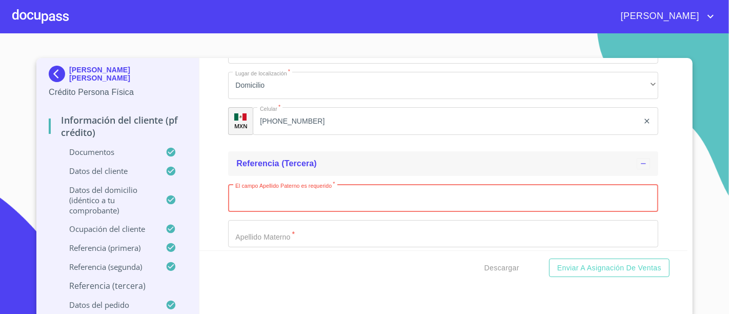
type input "N"
type input "[PERSON_NAME]"
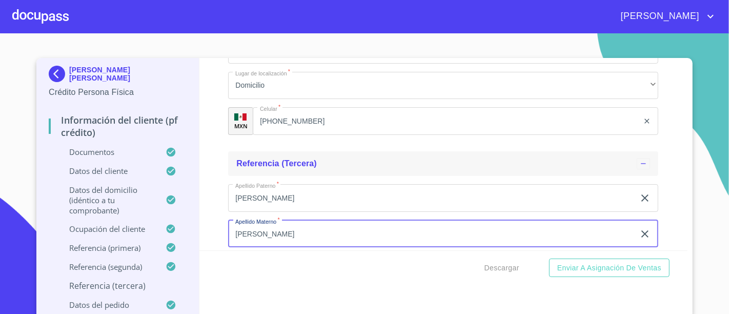
type input "[PERSON_NAME]"
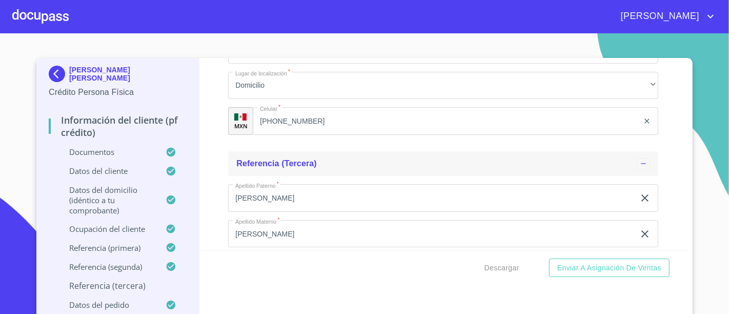
scroll to position [5315, 0]
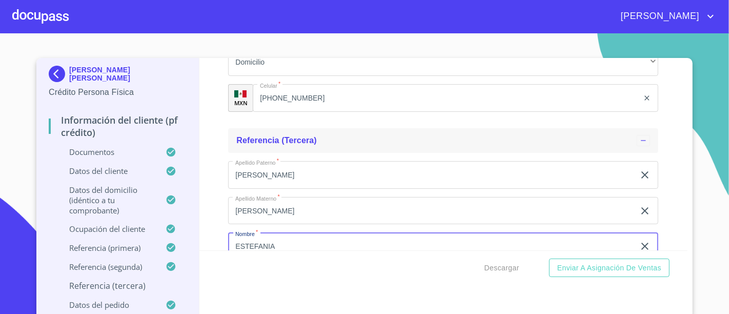
type input "ESTEFANIA"
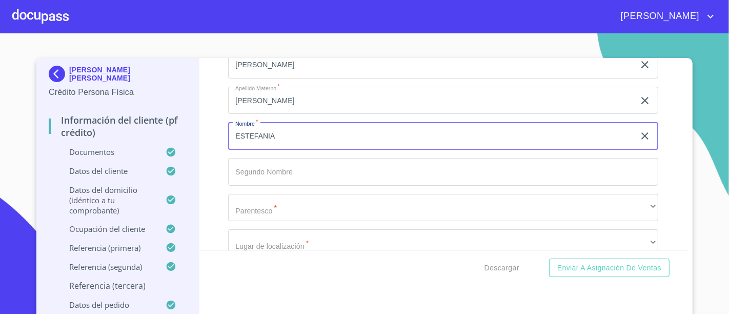
scroll to position [5432, 0]
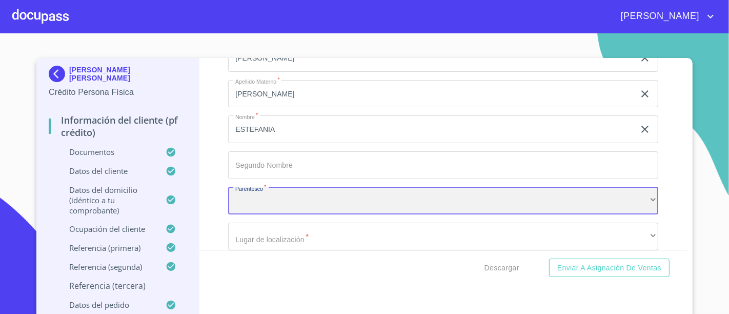
click at [288, 195] on div "​" at bounding box center [443, 201] width 430 height 28
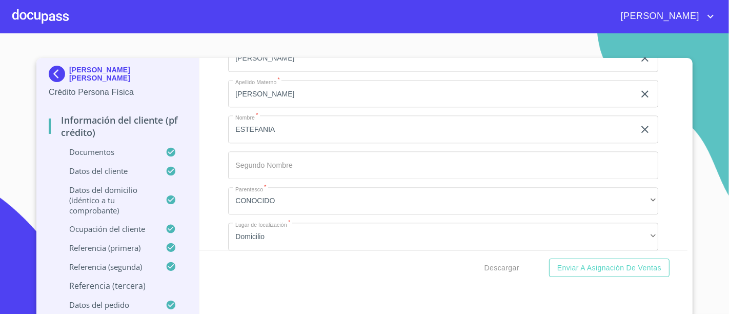
scroll to position [5458, 0]
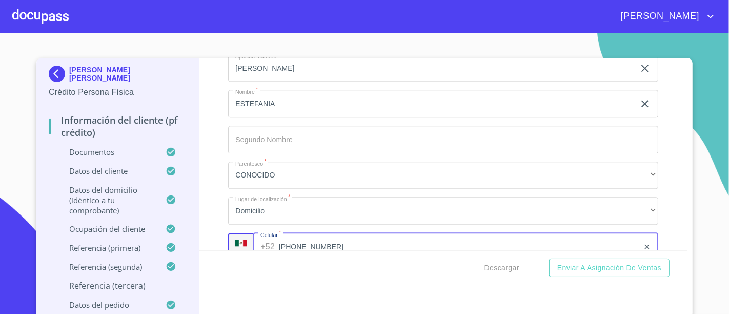
type input "[PHONE_NUMBER]"
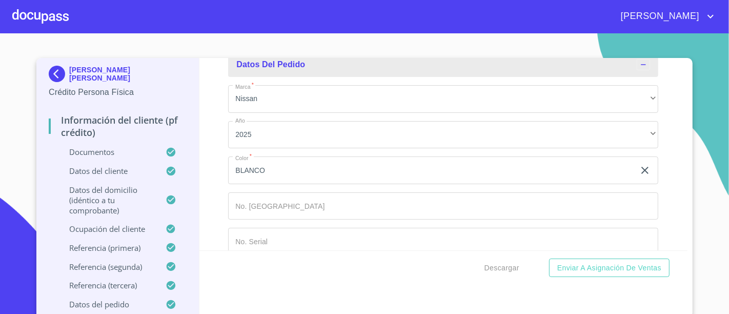
scroll to position [5690, 0]
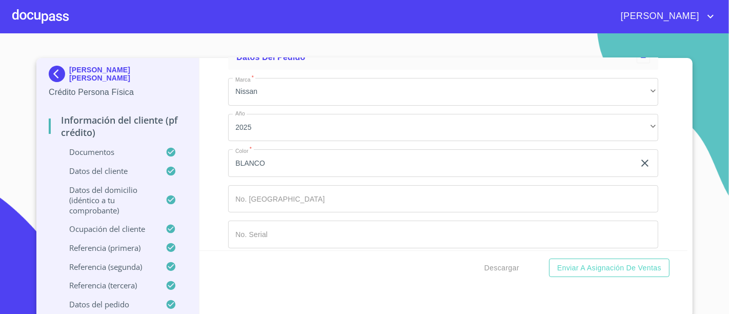
click at [207, 214] on div "Información del cliente (PF crédito) Documentos Documento de identificación.   …" at bounding box center [443, 154] width 489 height 192
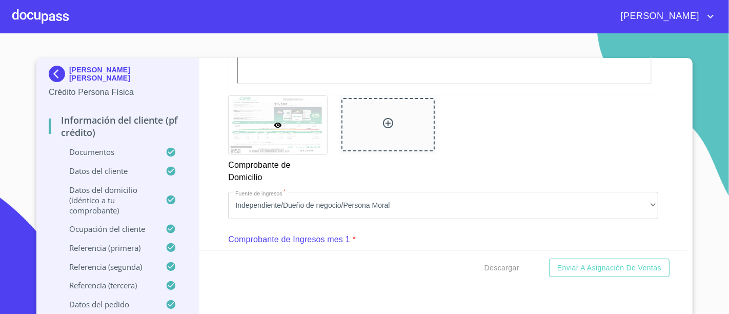
scroll to position [877, 0]
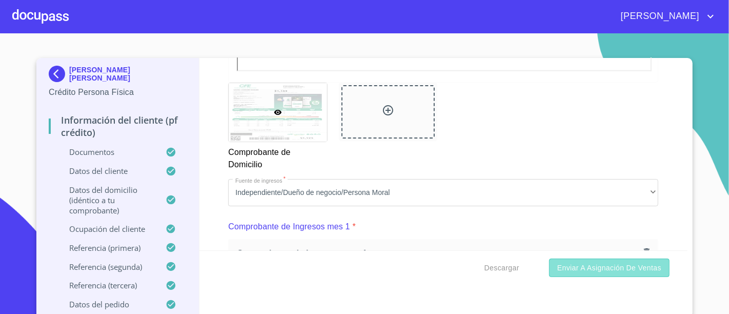
click at [580, 270] on span "Enviar a Asignación de Ventas" at bounding box center [609, 267] width 104 height 13
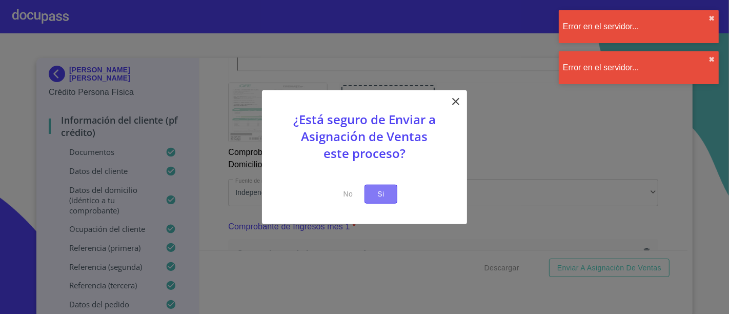
click at [384, 196] on span "Si" at bounding box center [381, 194] width 16 height 13
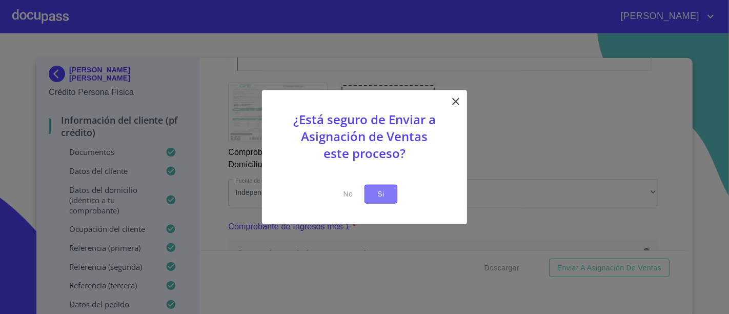
click at [374, 198] on span "Si" at bounding box center [381, 194] width 16 height 13
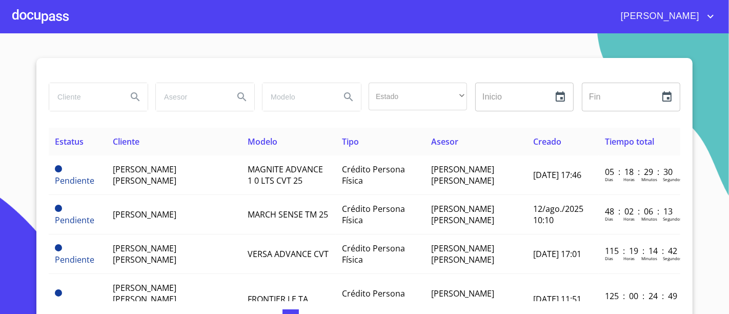
click at [229, 44] on section "Estado ​ ​ Inicio ​ Fin ​ Estatus Cliente Modelo Tipo Asesor Creado Tiempo tota…" at bounding box center [364, 173] width 729 height 280
click at [47, 15] on div at bounding box center [40, 16] width 56 height 33
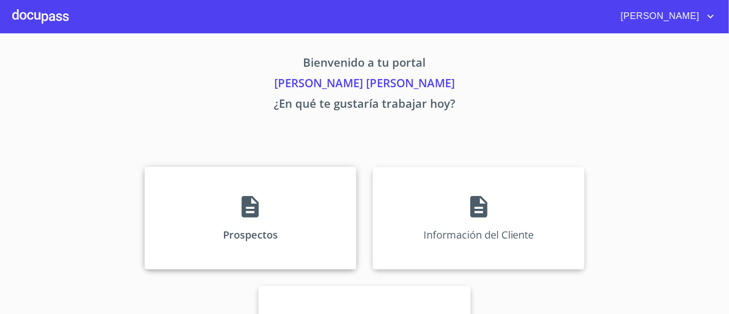
click at [278, 184] on div "Prospectos" at bounding box center [251, 218] width 212 height 103
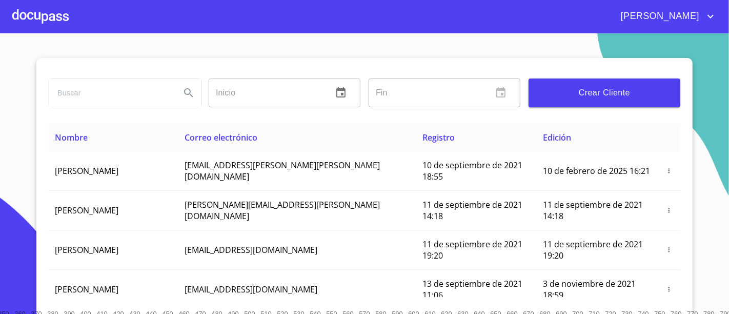
click at [582, 94] on span "Crear Cliente" at bounding box center [604, 93] width 135 height 14
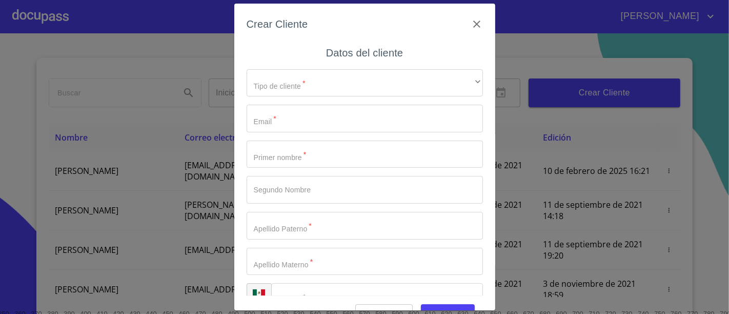
click at [332, 57] on h6 "Datos del cliente" at bounding box center [364, 53] width 77 height 16
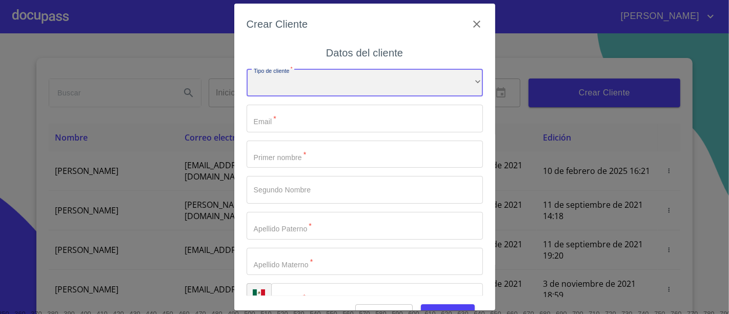
click at [255, 94] on div "​" at bounding box center [365, 83] width 236 height 28
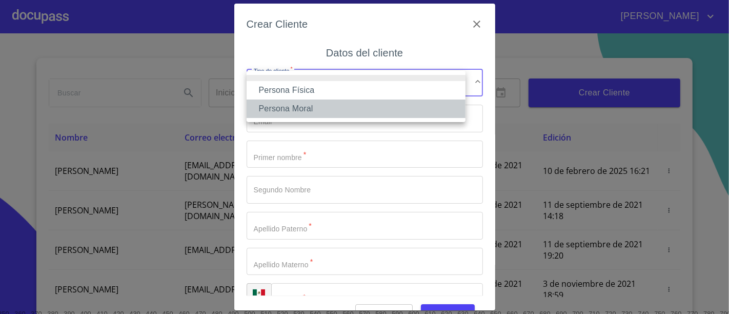
click at [293, 106] on li "Persona Moral" at bounding box center [356, 108] width 219 height 18
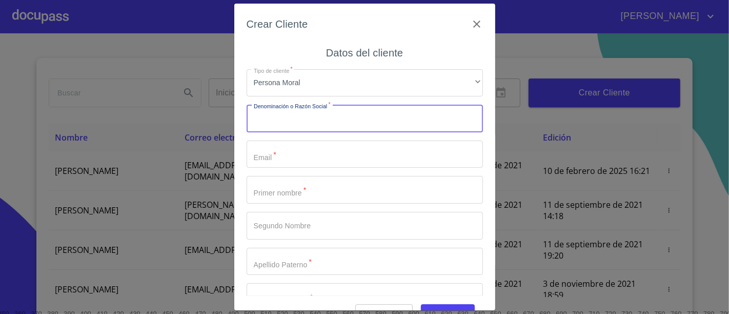
click at [324, 120] on input "Tipo de cliente   *" at bounding box center [365, 119] width 236 height 28
type input "GRUPO INDUSTRIA Y MAQUILA DE CONDIMENTOS Y ESPECIAS"
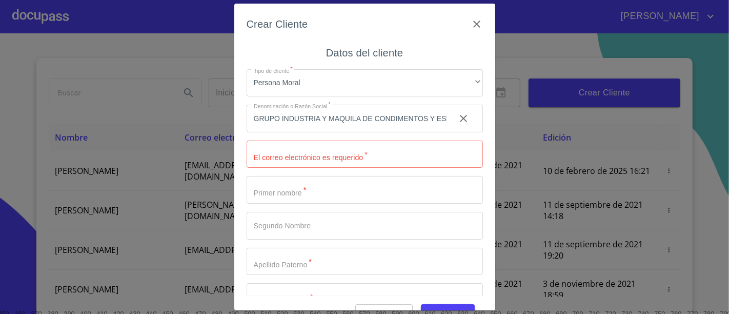
click at [188, 40] on div "Crear Cliente Datos del cliente Tipo de cliente   * Persona Moral ​ Denominació…" at bounding box center [364, 157] width 729 height 314
click at [306, 147] on input "Tipo de cliente   *" at bounding box center [365, 154] width 236 height 28
paste input "[EMAIL_ADDRESS][DOMAIN_NAME]"
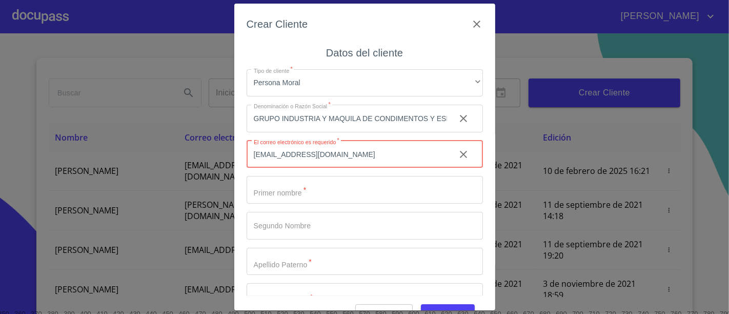
type input "[EMAIL_ADDRESS][DOMAIN_NAME]"
click at [329, 204] on div "Tipo de cliente   * Persona Moral ​ Denominación o Razón Social   * GRUPO INDUS…" at bounding box center [365, 208] width 236 height 294
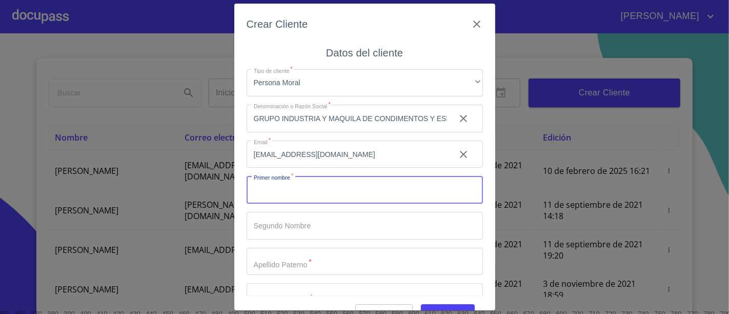
click at [332, 192] on input "Tipo de cliente   *" at bounding box center [365, 190] width 236 height 28
type input "VICTOR"
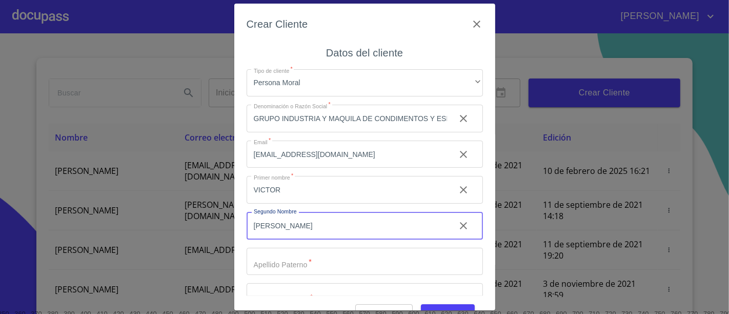
type input "[PERSON_NAME]"
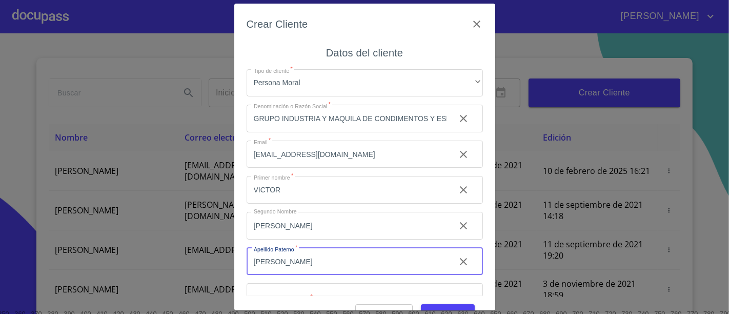
type input "[PERSON_NAME]"
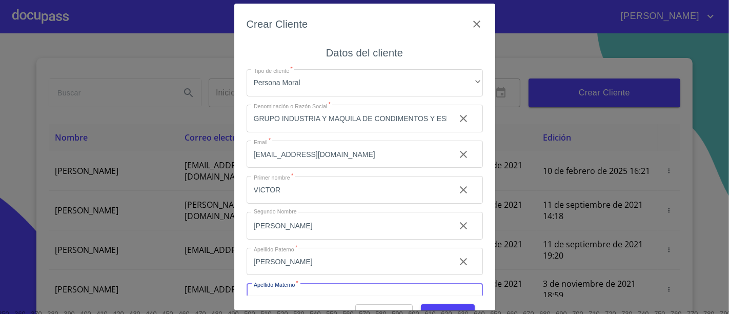
scroll to position [14, 0]
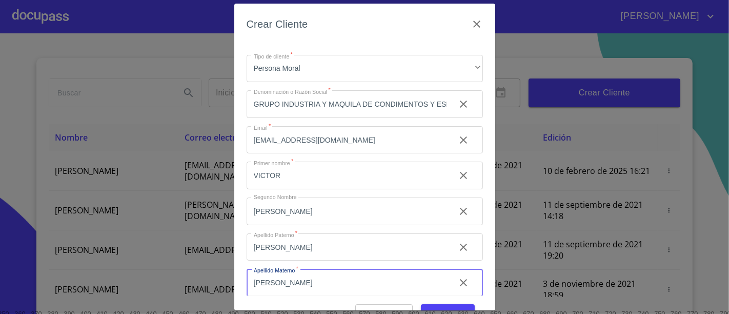
type input "[PERSON_NAME]"
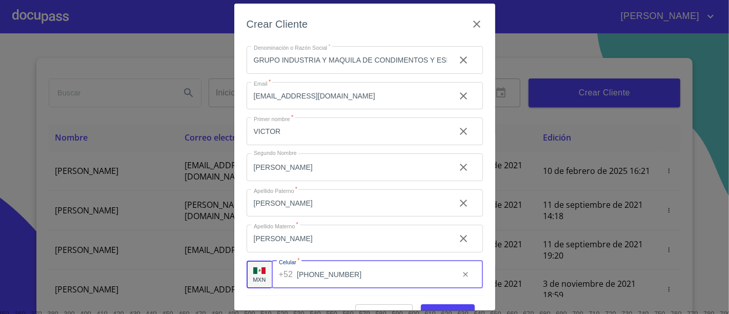
type input "[PHONE_NUMBER]"
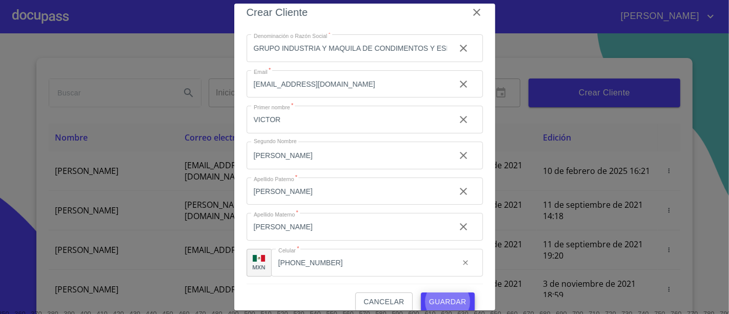
click at [421, 292] on button "Guardar" at bounding box center [448, 301] width 54 height 19
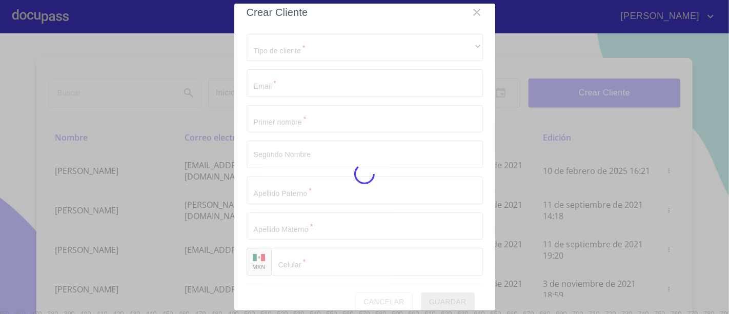
scroll to position [23, 0]
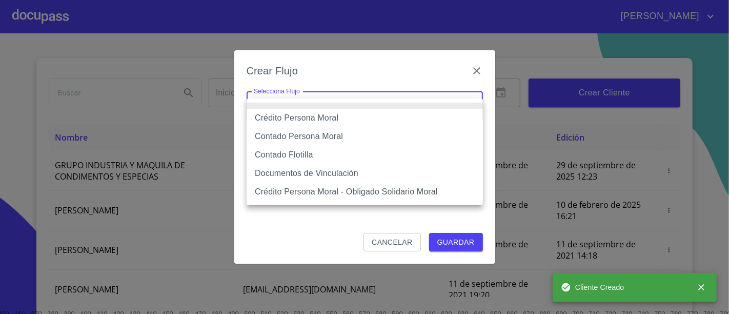
click at [380, 111] on body "[PERSON_NAME] ​ Fin ​ Crear Cliente Nombre Correo electrónico Registro Edición …" at bounding box center [364, 157] width 729 height 314
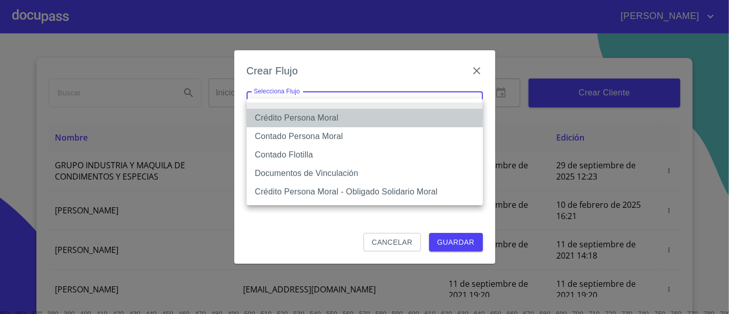
click at [315, 111] on li "Crédito Persona Moral" at bounding box center [365, 118] width 236 height 18
type input "614ae8207e49d67341f8d0cd"
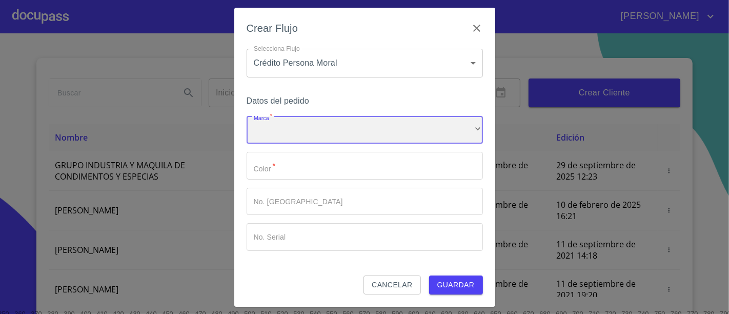
click at [318, 135] on div "​" at bounding box center [365, 130] width 236 height 28
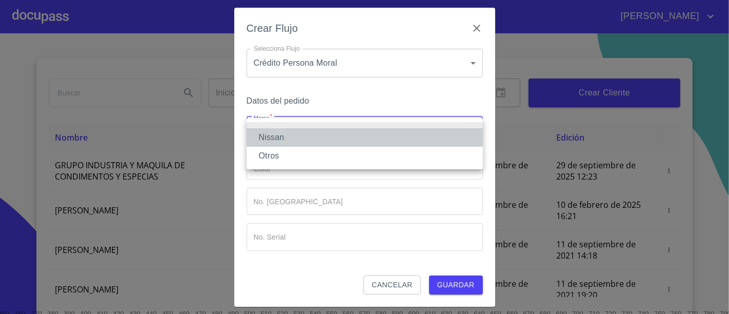
click at [283, 134] on li "Nissan" at bounding box center [365, 137] width 236 height 18
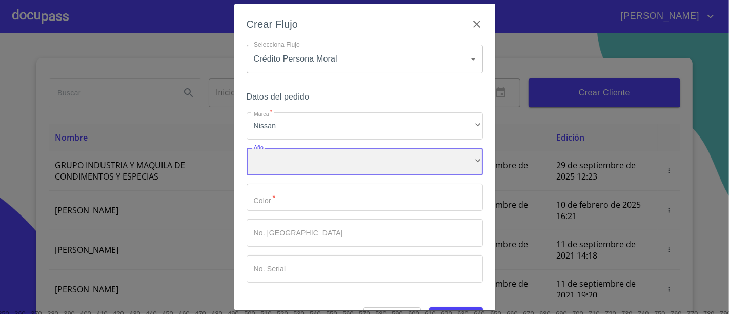
click at [279, 161] on div "​" at bounding box center [365, 162] width 236 height 28
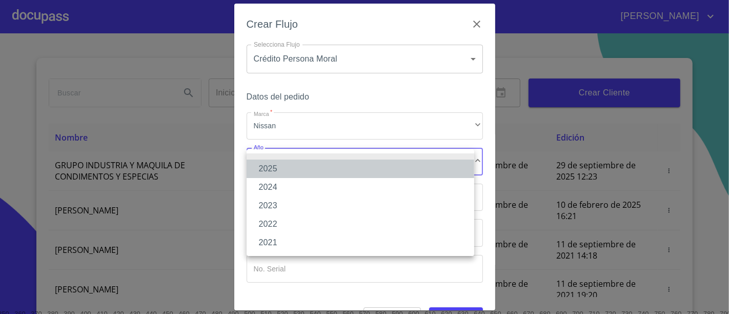
click at [269, 175] on li "2025" at bounding box center [361, 168] width 228 height 18
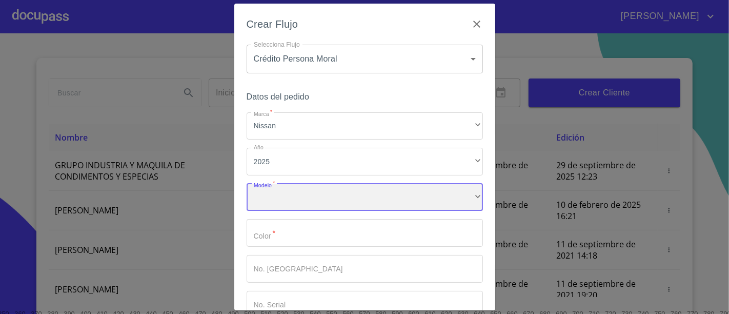
click at [271, 190] on div "​" at bounding box center [365, 198] width 236 height 28
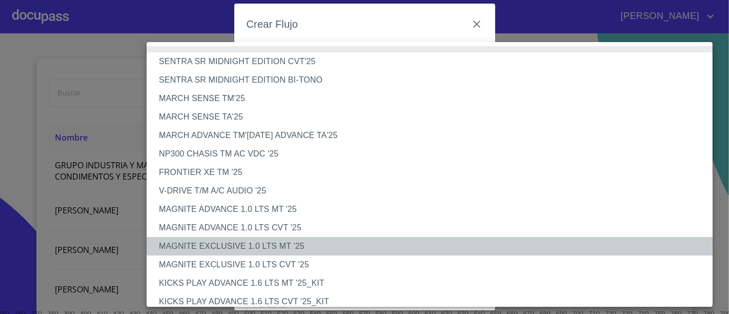
click at [184, 242] on li "MAGNITE EXCLUSIVE 1.0 LTS MT '25" at bounding box center [434, 246] width 575 height 18
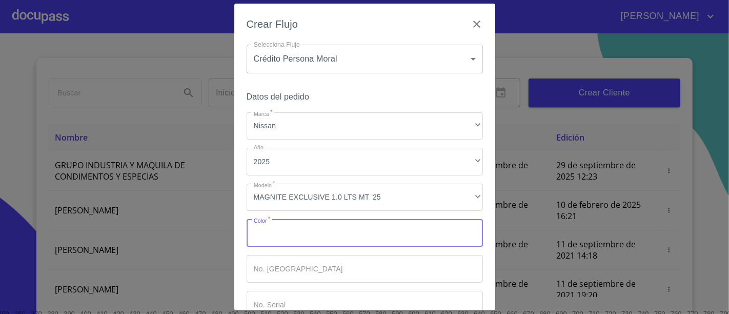
click at [328, 229] on input "Marca   *" at bounding box center [365, 233] width 236 height 28
type input "BLANCO"
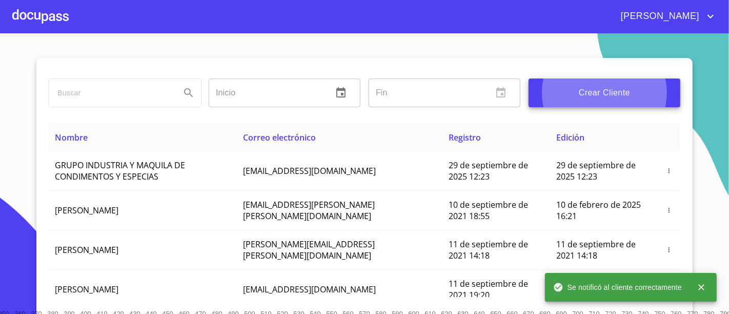
click at [57, 14] on div at bounding box center [40, 16] width 56 height 33
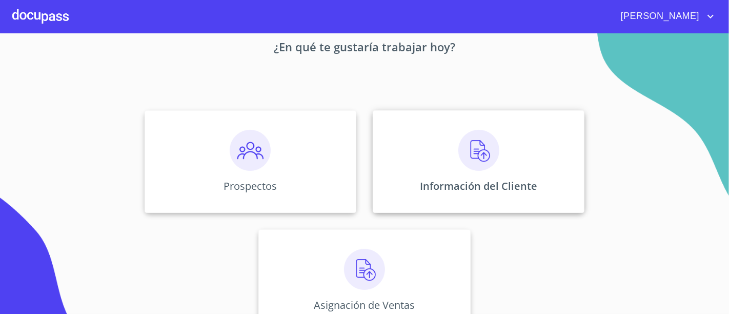
scroll to position [57, 0]
click at [446, 151] on div "Información del Cliente" at bounding box center [479, 161] width 212 height 103
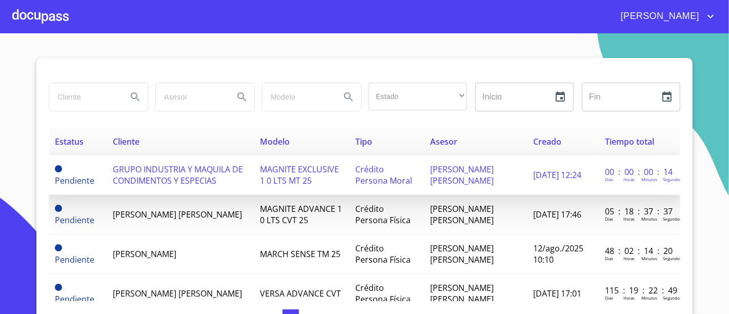
click at [215, 191] on td "GRUPO INDUSTRIA Y MAQUILA DE CONDIMENTOS Y ESPECIAS" at bounding box center [180, 174] width 147 height 39
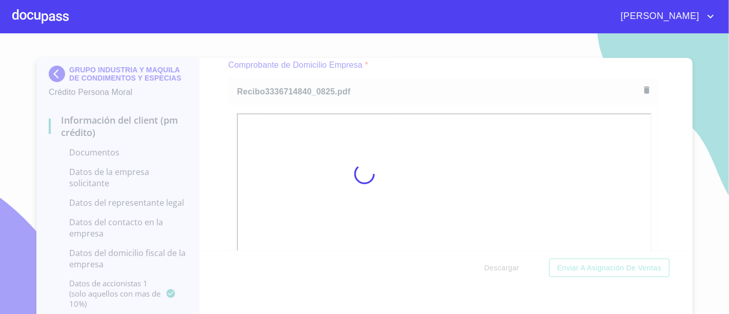
drag, startPoint x: 423, startPoint y: 60, endPoint x: 499, endPoint y: 75, distance: 77.9
click at [423, 60] on div at bounding box center [364, 173] width 729 height 280
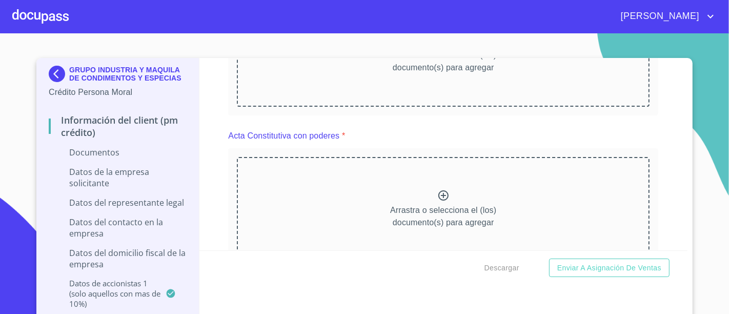
scroll to position [1601, 0]
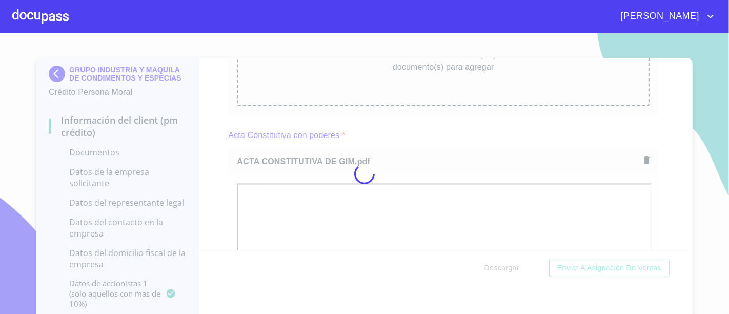
click at [407, 116] on div at bounding box center [364, 173] width 729 height 280
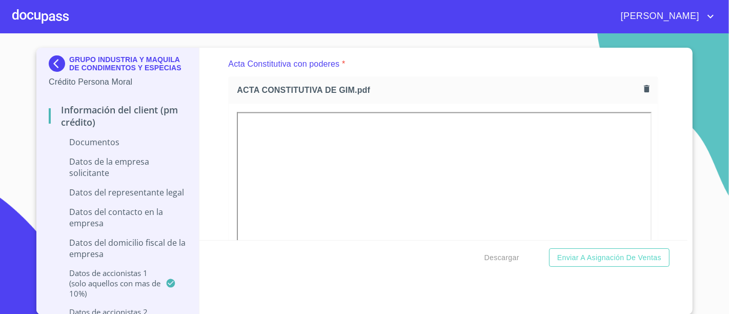
scroll to position [1662, 0]
click at [670, 144] on div "Información del Client (PM crédito) Documentos Documento de identificación repr…" at bounding box center [443, 144] width 489 height 192
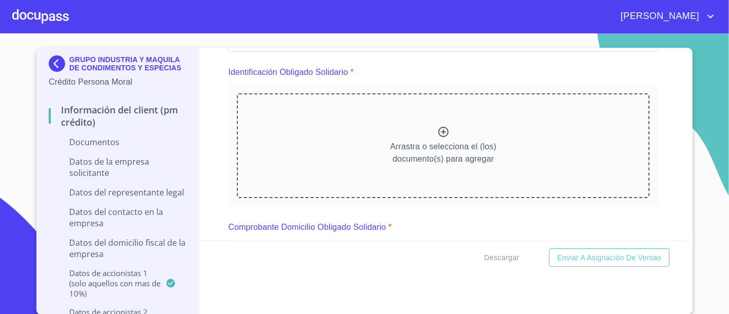
scroll to position [2288, 0]
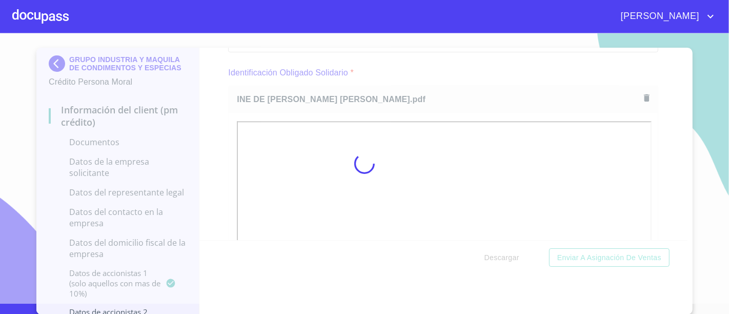
click at [217, 84] on div at bounding box center [364, 163] width 729 height 280
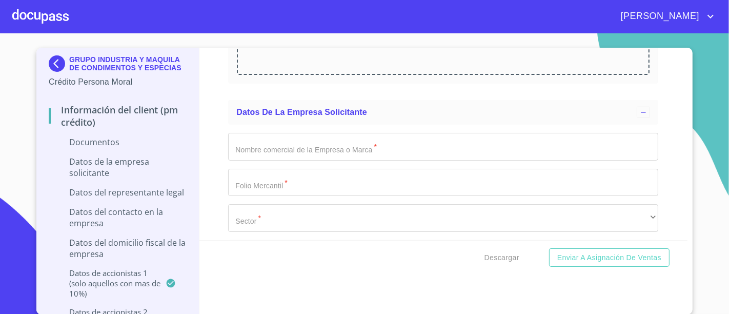
scroll to position [4075, 0]
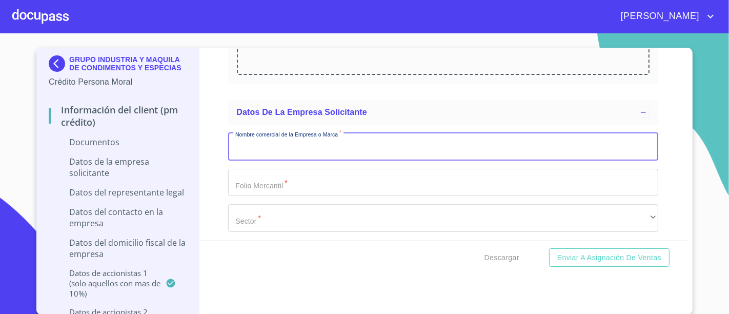
click at [346, 136] on input "Documento de identificación representante legal.   *" at bounding box center [443, 147] width 430 height 28
type input "GRUPO INDUSTRIA Y MAQUILA DE CONDIMENTOS Y ESPECIAS"
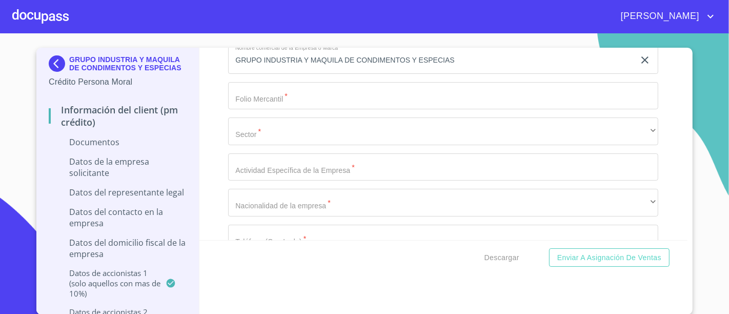
scroll to position [4155, 0]
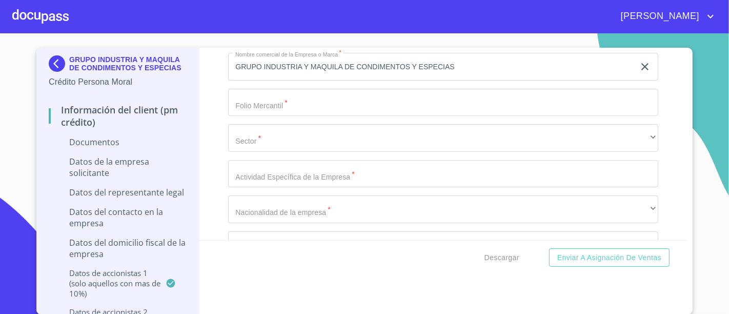
click at [412, 96] on input "Documento de identificación representante legal.   *" at bounding box center [443, 103] width 430 height 28
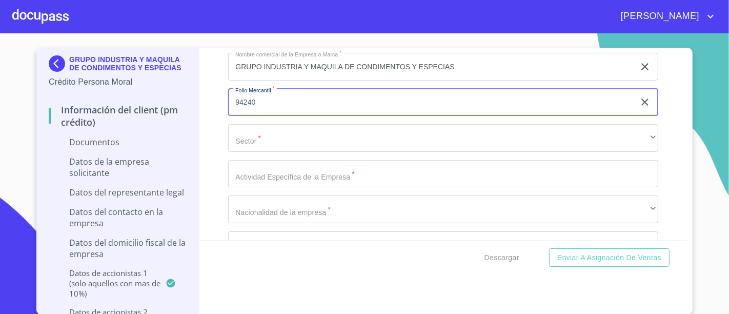
type input "94240"
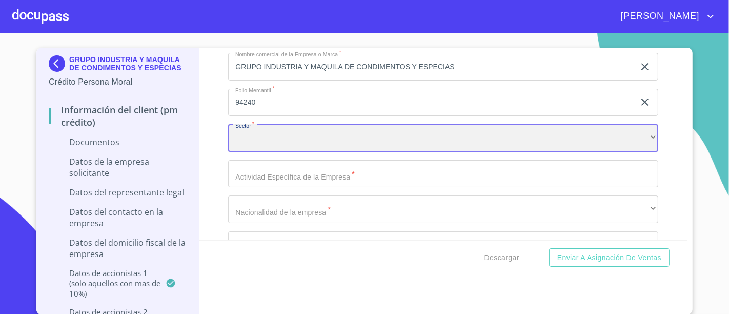
click at [359, 124] on div "​" at bounding box center [443, 138] width 430 height 28
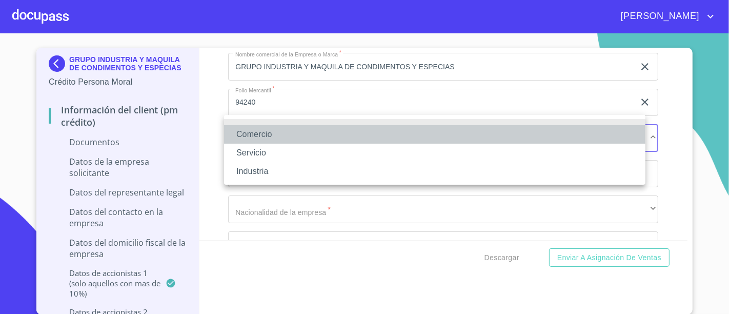
click at [291, 140] on li "Comercio" at bounding box center [434, 134] width 421 height 18
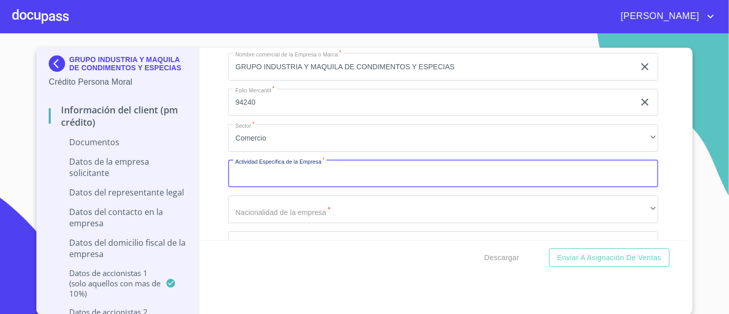
click at [284, 162] on input "Documento de identificación representante legal.   *" at bounding box center [443, 174] width 430 height 28
type input "MAQUILA DE CONDIMENTOS"
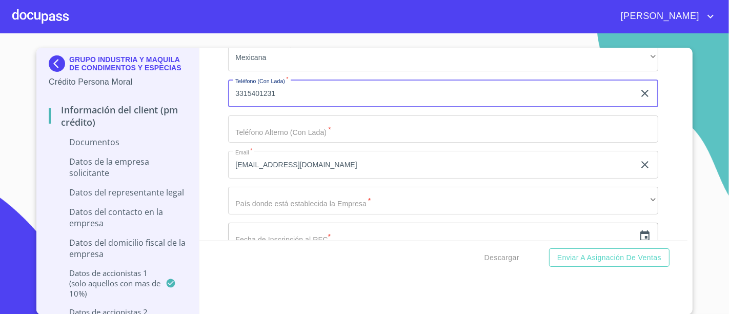
scroll to position [4309, 0]
type input "3315401231"
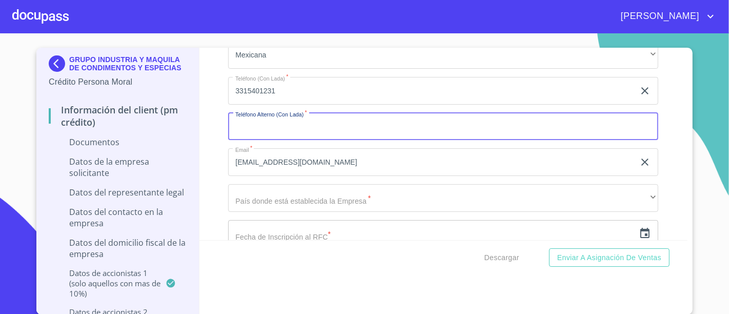
click at [306, 120] on input "Documento de identificación representante legal.   *" at bounding box center [443, 127] width 430 height 28
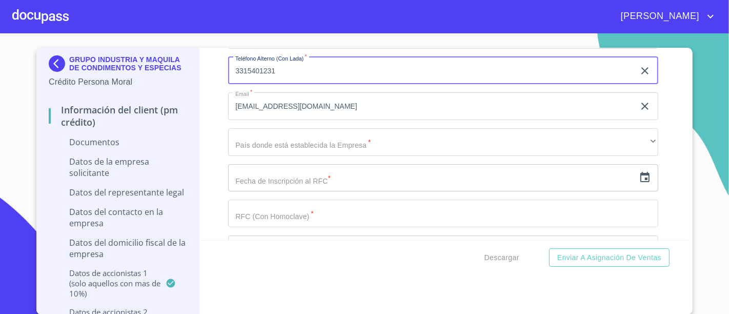
scroll to position [4367, 0]
type input "3315401231"
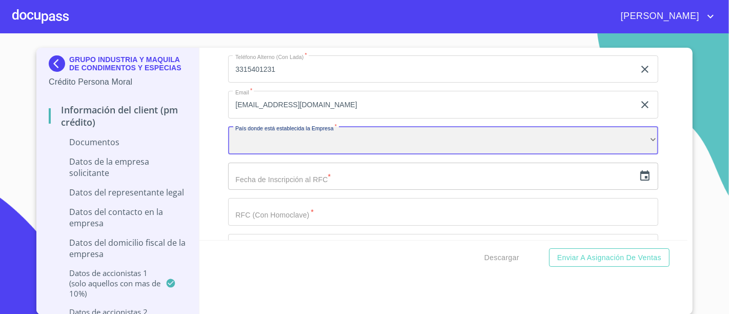
click at [306, 127] on div "​" at bounding box center [443, 141] width 430 height 28
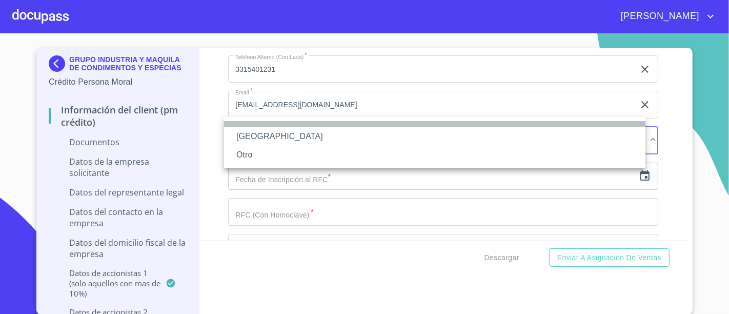
click at [269, 127] on li at bounding box center [434, 124] width 421 height 6
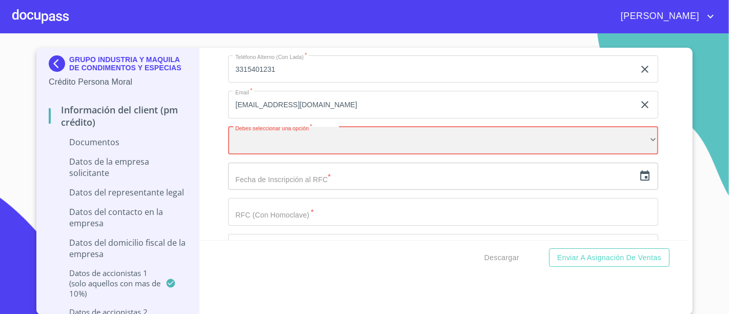
click at [272, 127] on div "​" at bounding box center [443, 141] width 430 height 28
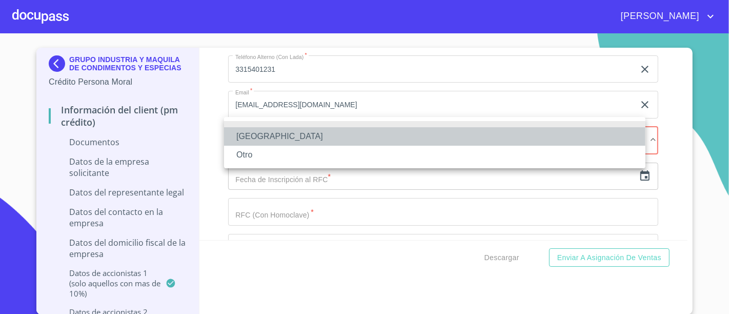
click at [258, 132] on li "[GEOGRAPHIC_DATA]" at bounding box center [434, 136] width 421 height 18
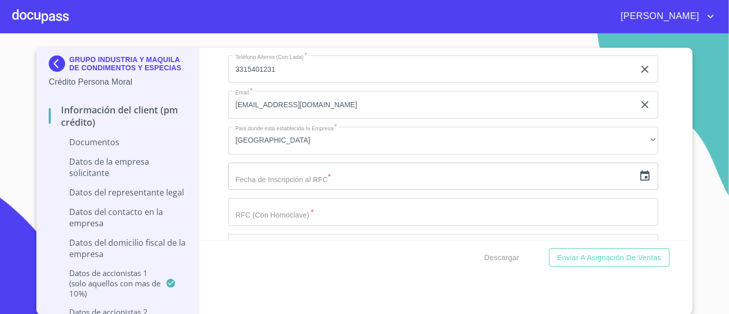
click at [348, 147] on div "Nombre comercial de la Empresa o Marca   * GRUPO INDUSTRIA Y MAQUILA DE CONDIME…" at bounding box center [443, 104] width 430 height 543
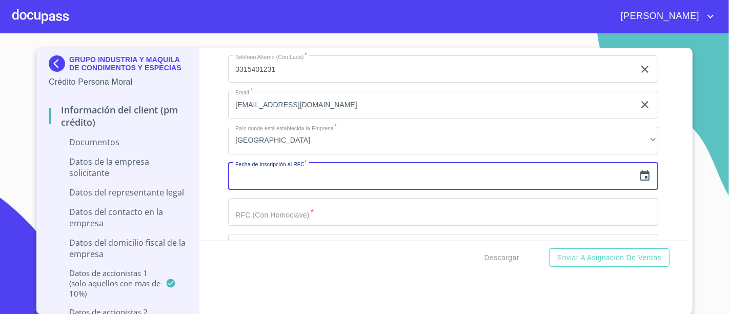
click at [336, 163] on input "text" at bounding box center [431, 177] width 407 height 28
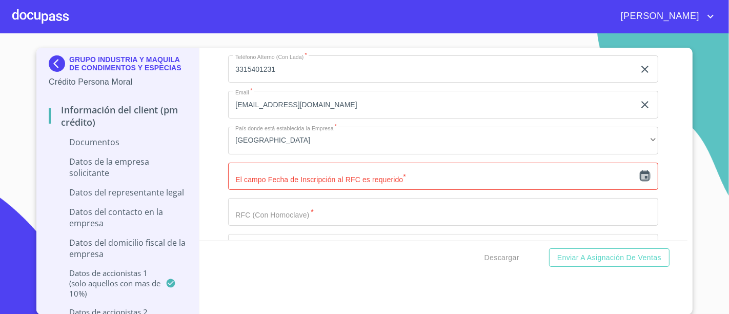
click at [640, 170] on icon "button" at bounding box center [644, 175] width 9 height 10
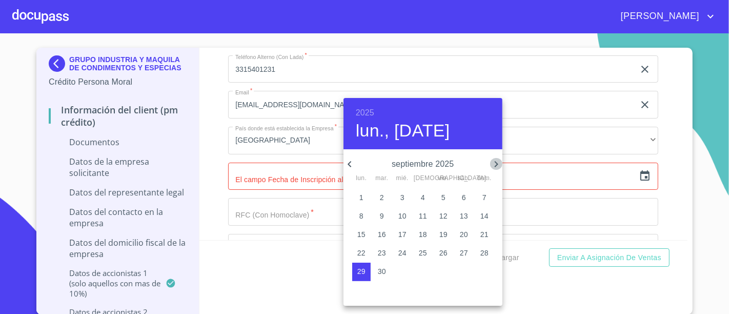
click at [492, 166] on icon "button" at bounding box center [496, 164] width 12 height 12
click at [380, 255] on p "23" at bounding box center [382, 253] width 8 height 10
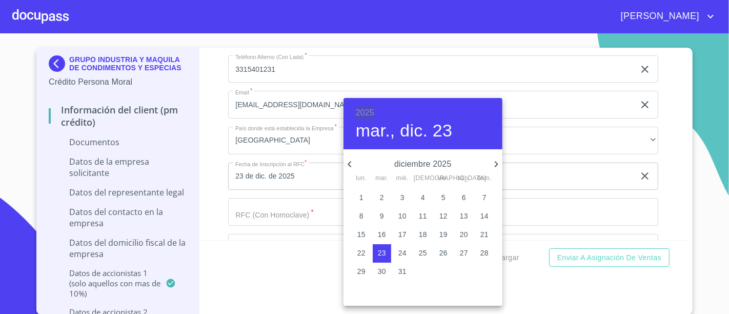
click at [362, 112] on h6 "2025" at bounding box center [365, 113] width 18 height 14
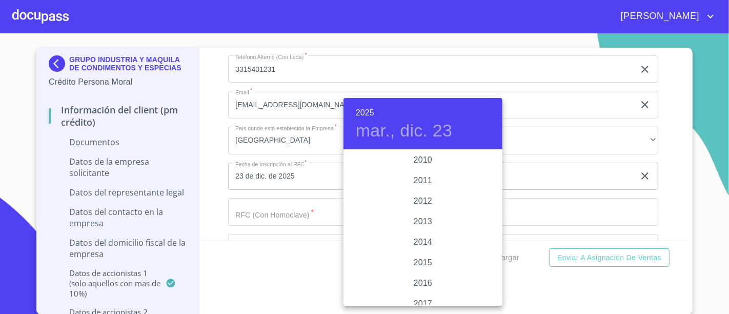
scroll to position [1744, 0]
click at [414, 263] on div "2015" at bounding box center [423, 262] width 159 height 21
type input "23 de dic. de 2015"
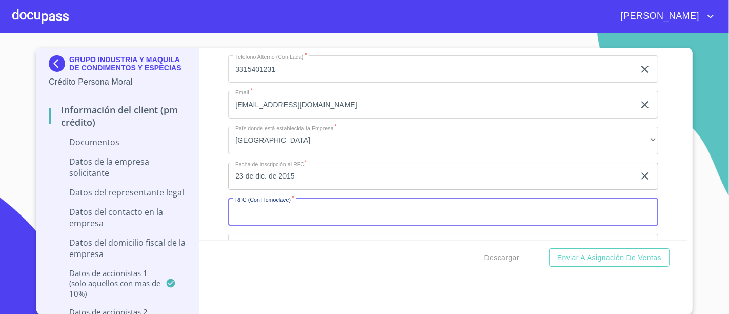
click at [287, 206] on input "Documento de identificación representante legal.   *" at bounding box center [443, 212] width 430 height 28
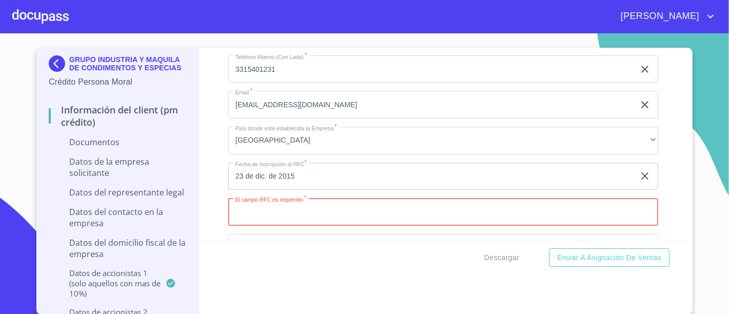
paste input "RFC: GIM151223RHA"
type input "RFC: GIM151223RHA"
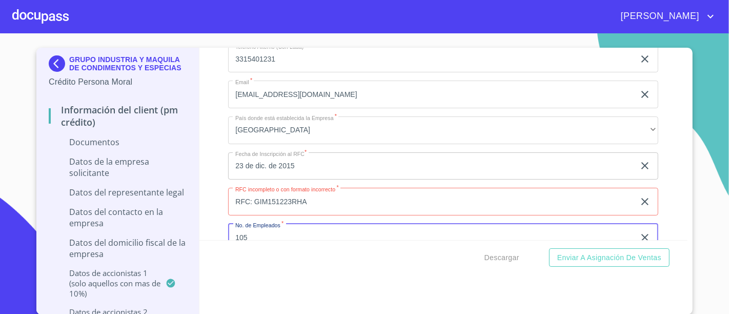
type input "105"
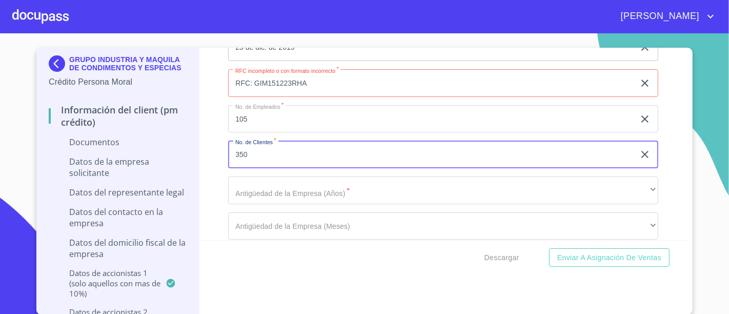
type input "350"
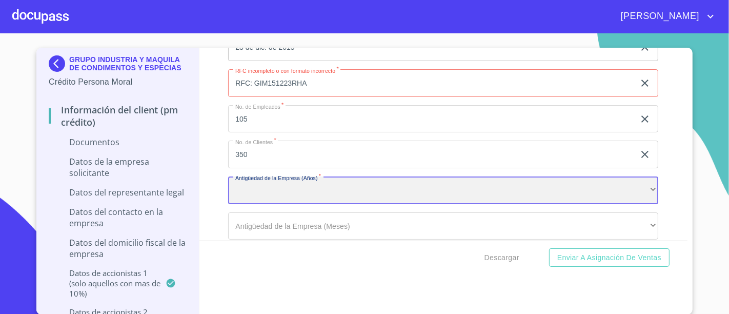
click at [300, 176] on div "​" at bounding box center [443, 190] width 430 height 28
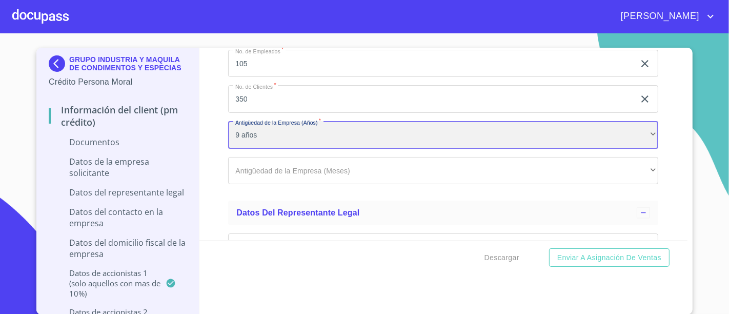
scroll to position [4552, 0]
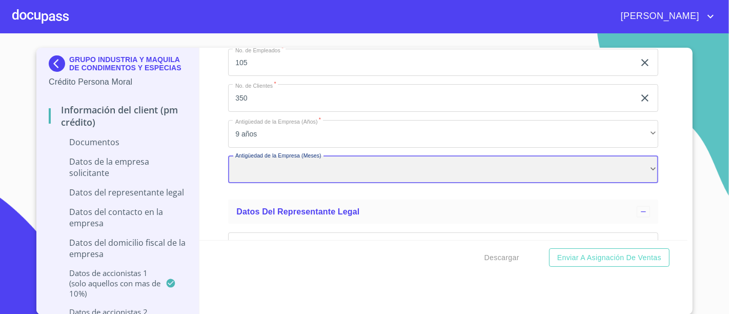
click at [300, 166] on div "​" at bounding box center [443, 170] width 430 height 28
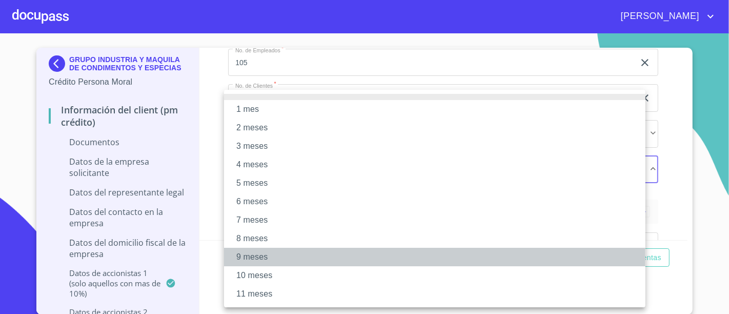
click at [256, 260] on li "9 meses" at bounding box center [434, 257] width 421 height 18
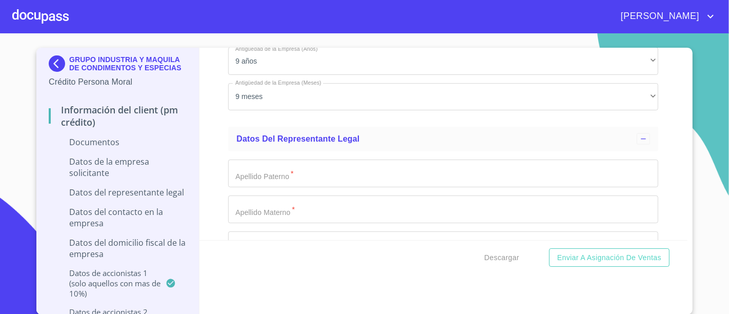
scroll to position [4625, 0]
click at [309, 164] on input "Documento de identificación representante legal.   *" at bounding box center [443, 173] width 430 height 28
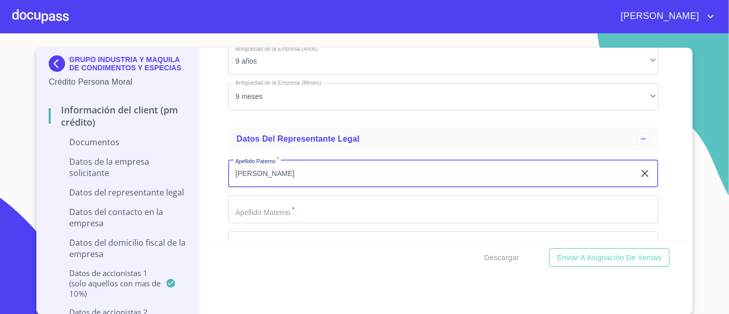
type input "[PERSON_NAME]"
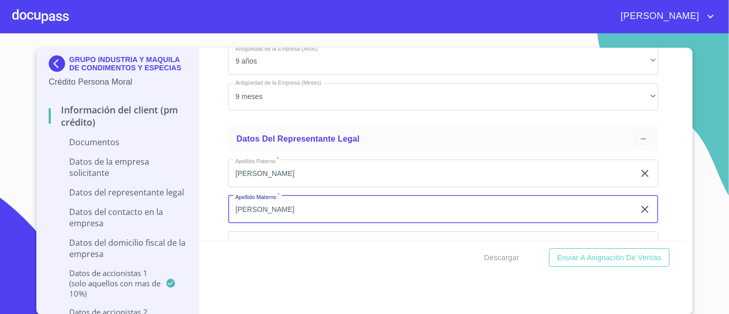
type input "[PERSON_NAME]"
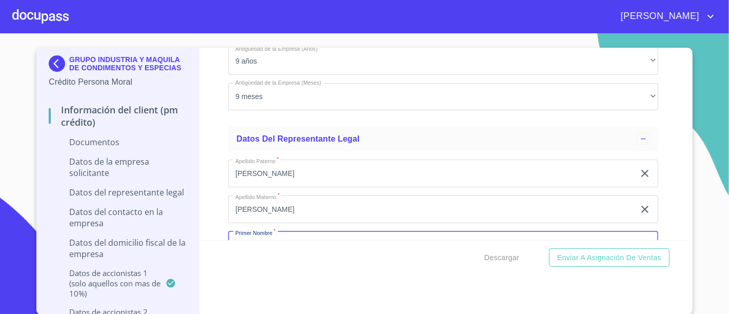
scroll to position [4633, 0]
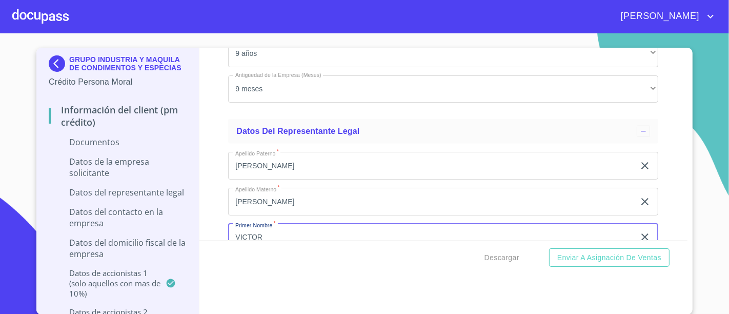
type input "VICTOR"
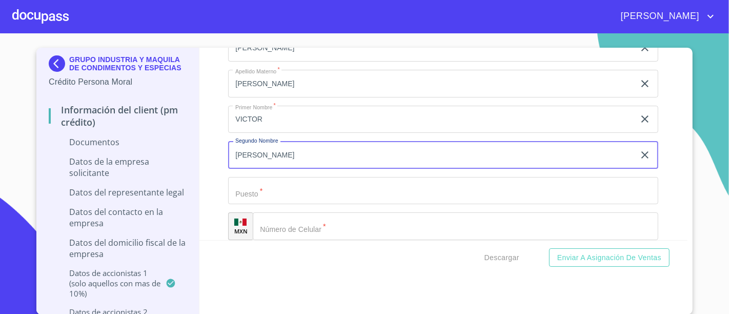
type input "[PERSON_NAME]"
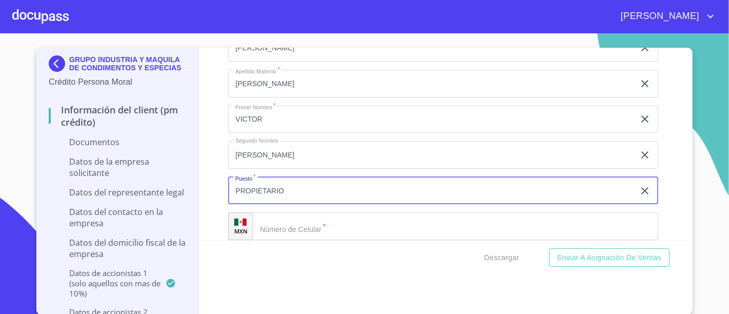
type input "PROPIETARIO"
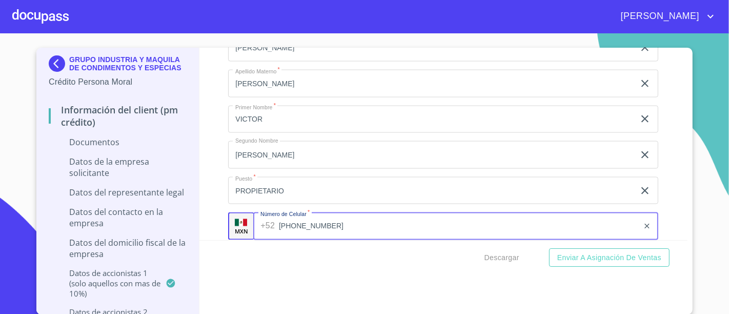
type input "[PHONE_NUMBER]"
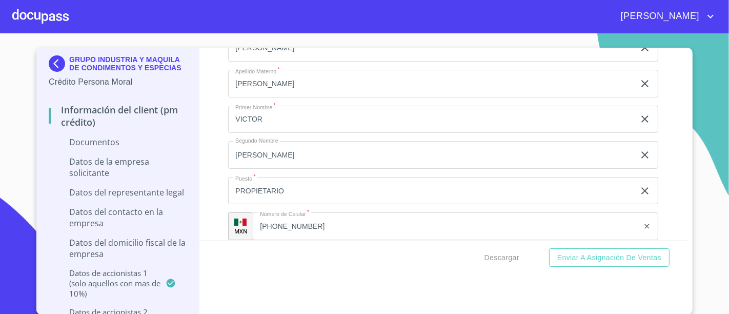
scroll to position [4776, 0]
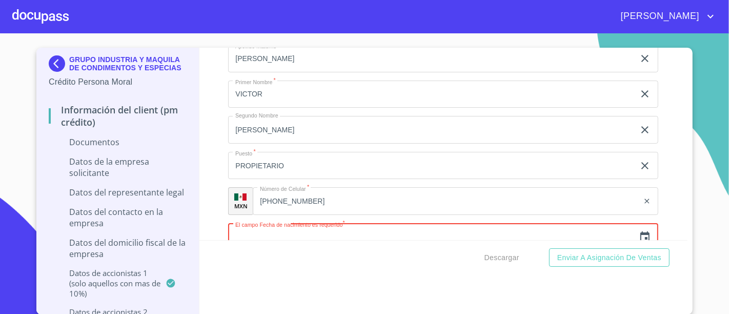
click at [290, 223] on input "text" at bounding box center [431, 237] width 407 height 28
click at [361, 235] on input "text" at bounding box center [431, 237] width 407 height 28
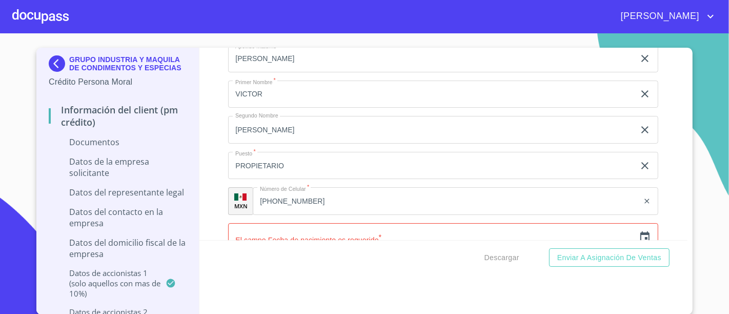
click at [214, 72] on div "Información del Client (PM crédito) Documentos Documento de identificación repr…" at bounding box center [443, 144] width 489 height 192
click at [352, 224] on input "text" at bounding box center [431, 237] width 407 height 28
click at [639, 231] on icon "button" at bounding box center [645, 237] width 12 height 12
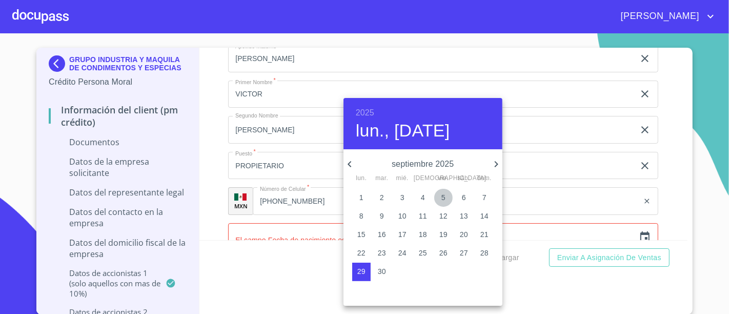
click at [444, 197] on p "5" at bounding box center [443, 197] width 4 height 10
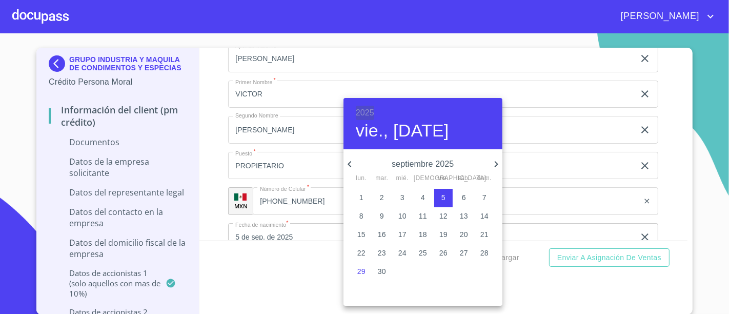
click at [366, 111] on h6 "2025" at bounding box center [365, 113] width 18 height 14
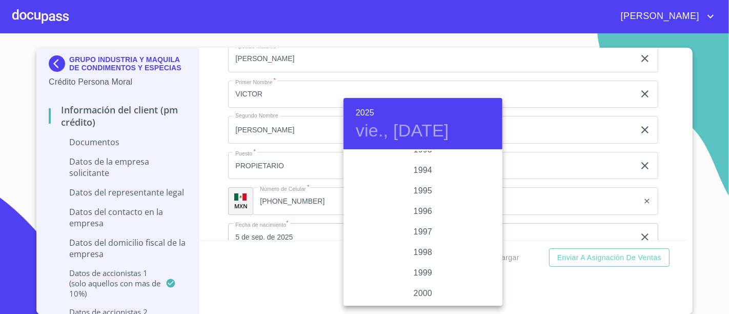
scroll to position [1384, 0]
click at [422, 246] on div "1997" at bounding box center [423, 253] width 159 height 21
type input "5 de sep. de 1997"
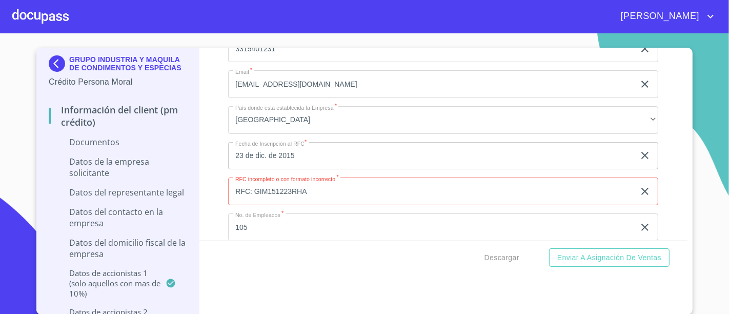
scroll to position [4391, 0]
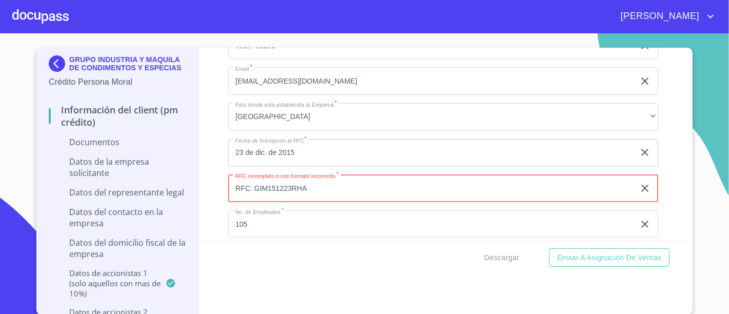
click at [248, 176] on input "RFC: GIM151223RHA" at bounding box center [431, 188] width 407 height 28
type input "GIM151223RHA"
click at [206, 124] on div "Información del Client (PM crédito) Documentos Documento de identificación repr…" at bounding box center [443, 144] width 489 height 192
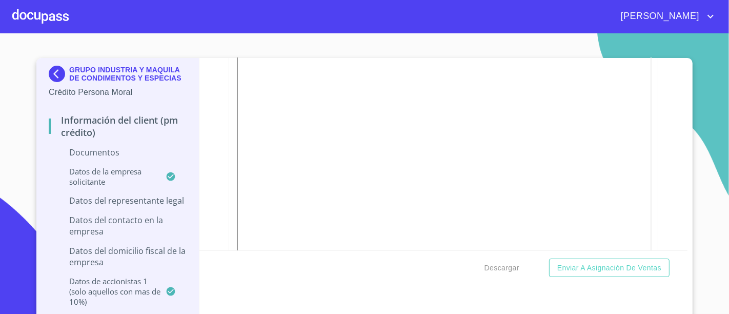
scroll to position [3129, 0]
click at [659, 136] on div "Información del Client (PM crédito) Documentos Documento de identificación repr…" at bounding box center [443, 154] width 489 height 192
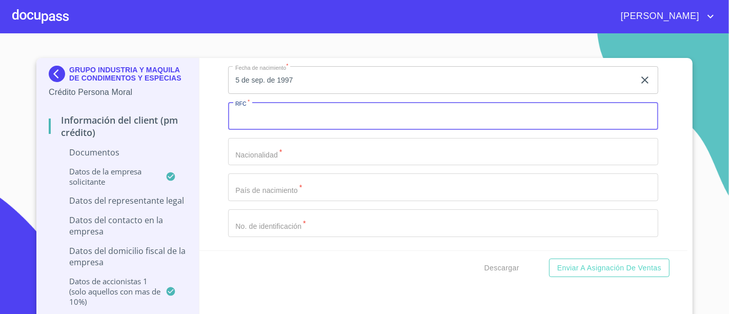
click at [363, 106] on input "Documento de identificación representante legal.   *" at bounding box center [443, 116] width 430 height 28
paste input "CELV970905"
type input "CELV970905LH5"
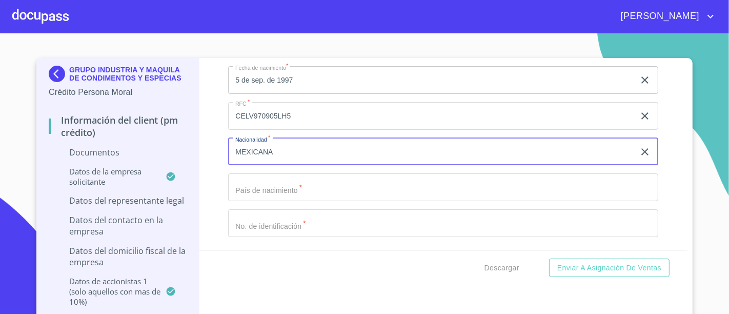
type input "MEXICANA"
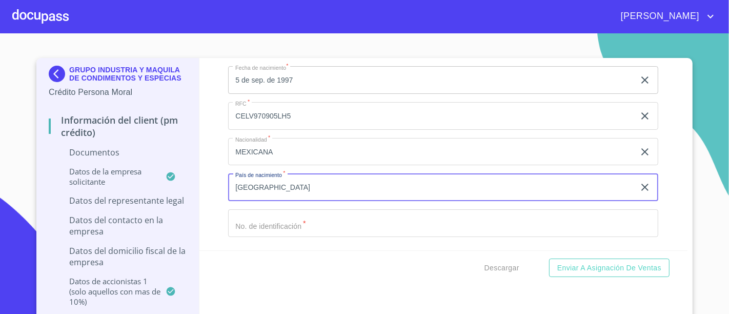
type input "[GEOGRAPHIC_DATA]"
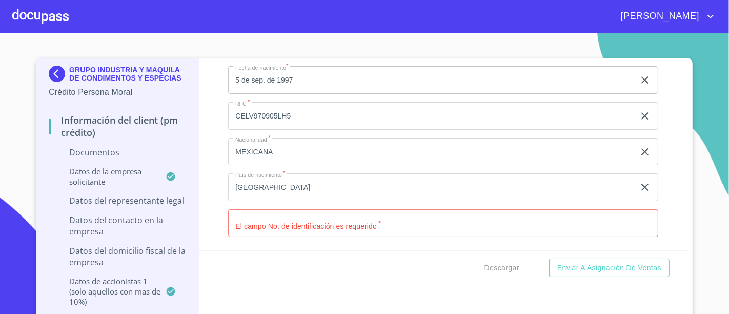
click at [212, 90] on div "Información del Client (PM crédito) Documentos Documento de identificación repr…" at bounding box center [443, 154] width 489 height 192
click at [308, 209] on input "Documento de identificación representante legal.   *" at bounding box center [443, 223] width 430 height 28
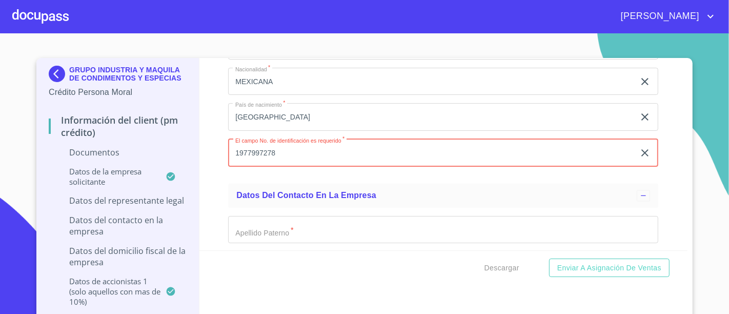
scroll to position [5013, 0]
type input "1977997278"
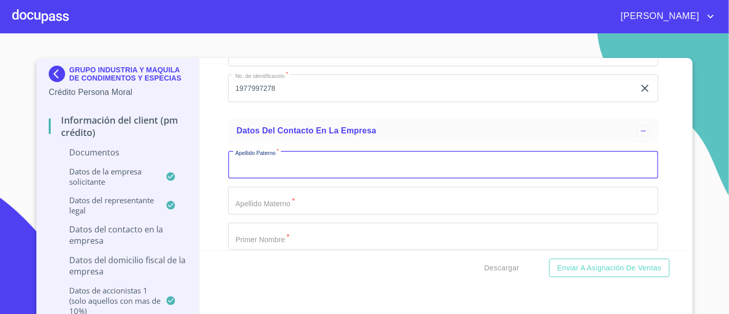
click at [305, 165] on input "Documento de identificación representante legal.   *" at bounding box center [443, 165] width 430 height 28
type input "[PERSON_NAME]"
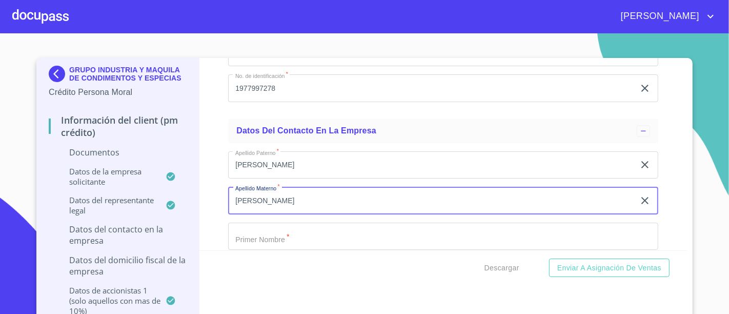
type input "[PERSON_NAME]"
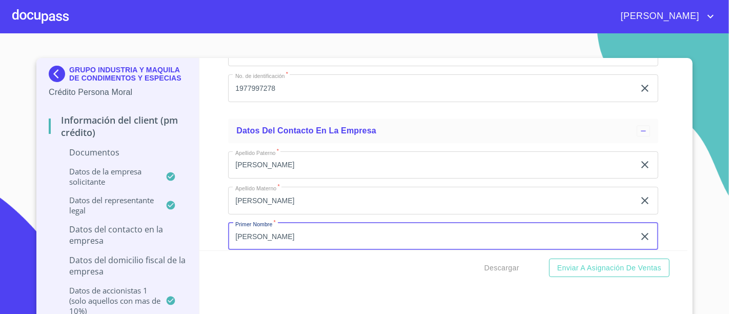
type input "[PERSON_NAME]"
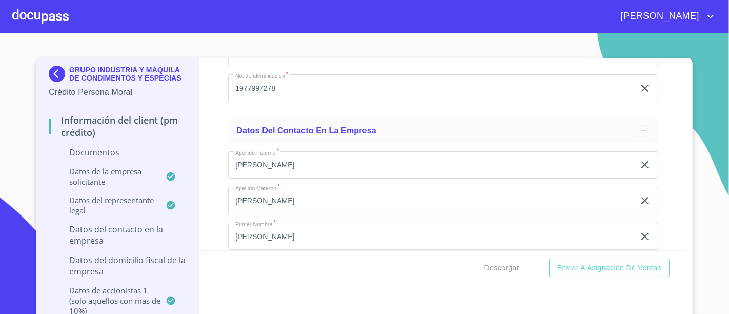
scroll to position [5102, 0]
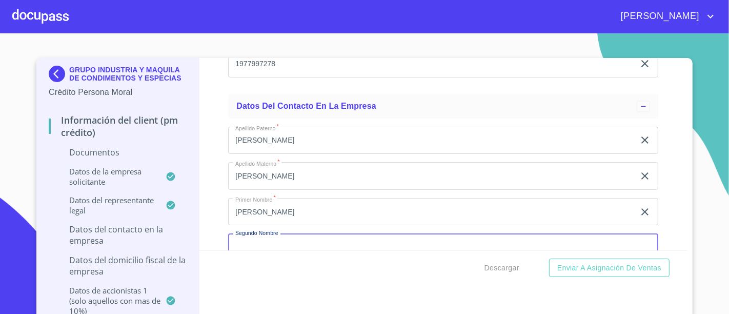
type input "¿"
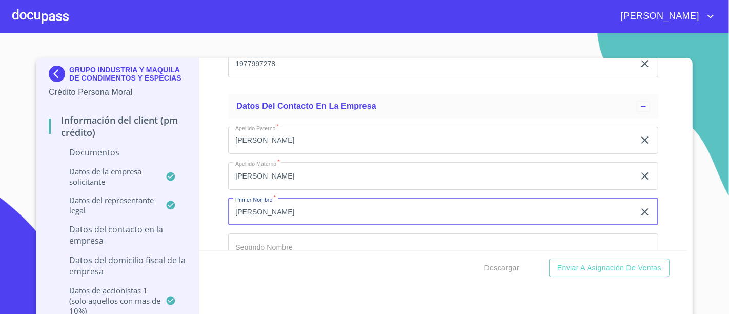
click at [275, 208] on input "[PERSON_NAME]" at bounding box center [431, 212] width 407 height 28
type input "VICTOR"
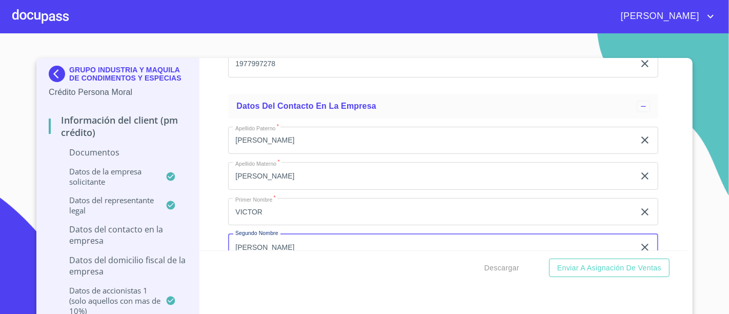
type input "[PERSON_NAME]"
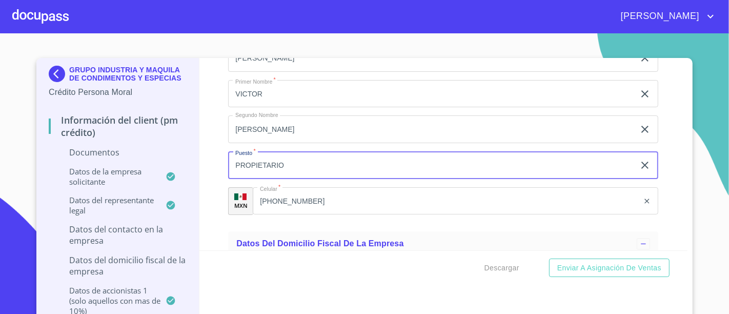
type input "PROPIETARIO"
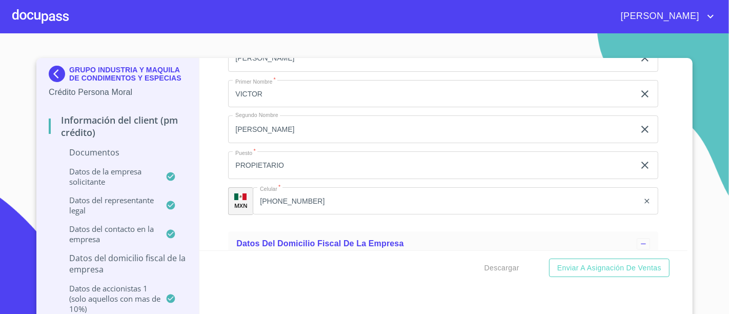
scroll to position [5333, 0]
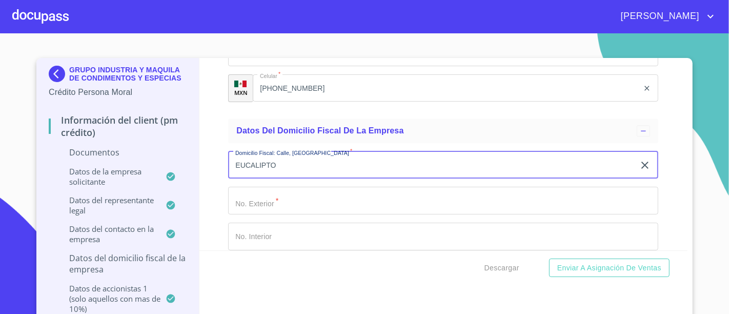
type input "EUCALIPTO"
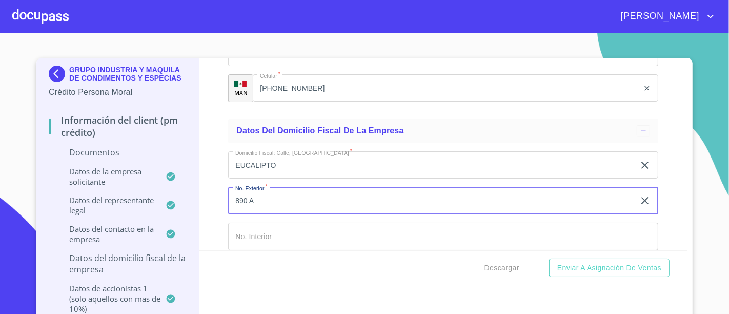
type input "890 A"
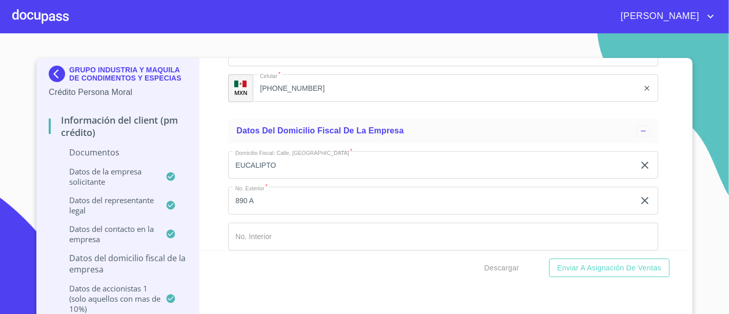
scroll to position [5358, 0]
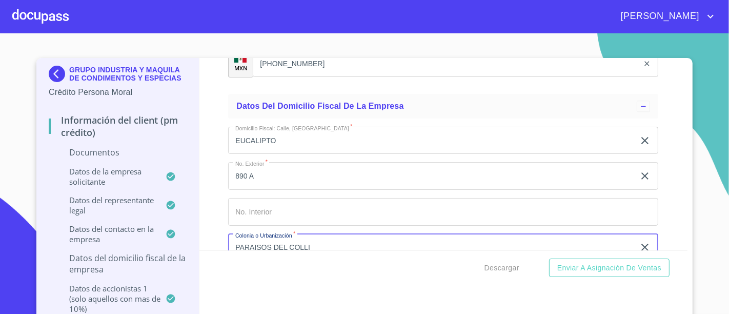
type input "PARAISOS DEL COLLI"
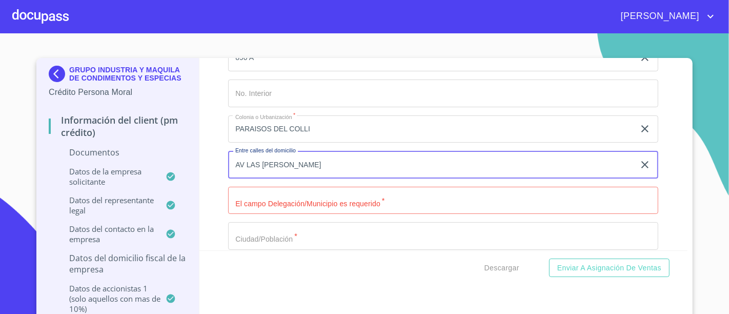
click at [296, 151] on input "AV LAS [PERSON_NAME]" at bounding box center [431, 165] width 407 height 28
type input "AV LAS [PERSON_NAME] Y [GEOGRAPHIC_DATA]"
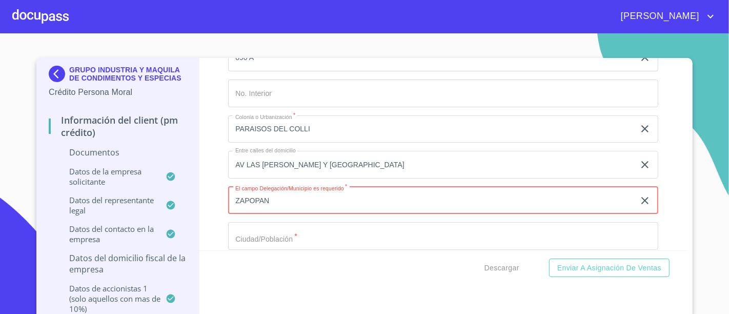
type input "ZAPOPAN"
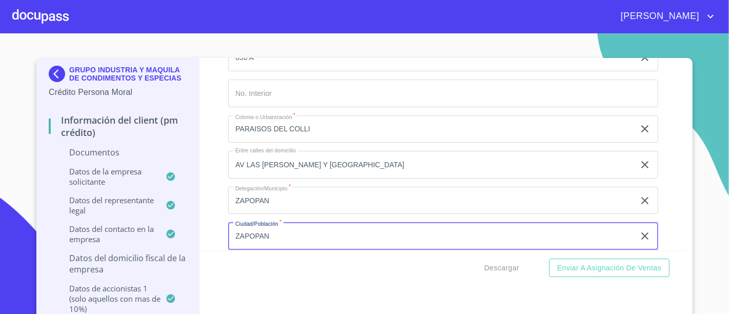
type input "ZAPOPAN"
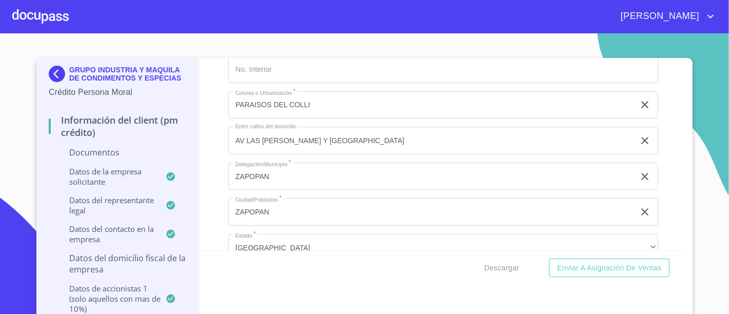
scroll to position [5618, 0]
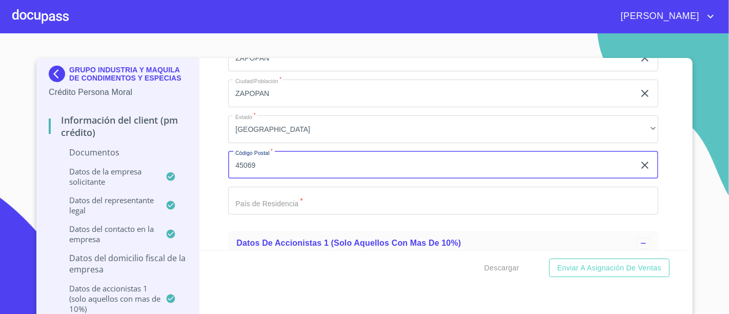
type input "45069"
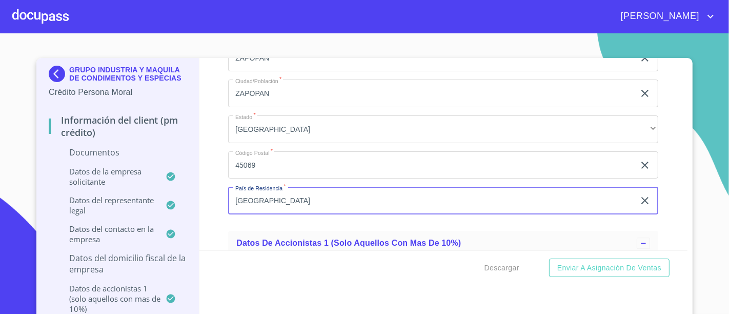
type input "[GEOGRAPHIC_DATA]"
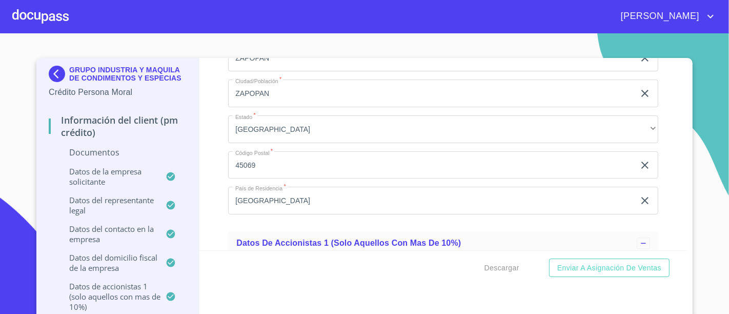
click at [211, 170] on div "Información del Client (PM crédito) Documentos Documento de identificación repr…" at bounding box center [443, 154] width 489 height 192
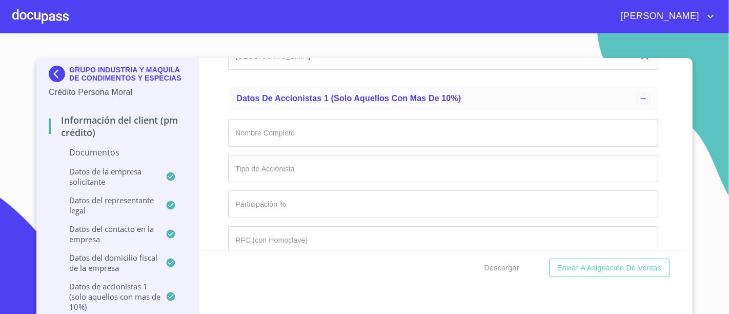
scroll to position [5768, 0]
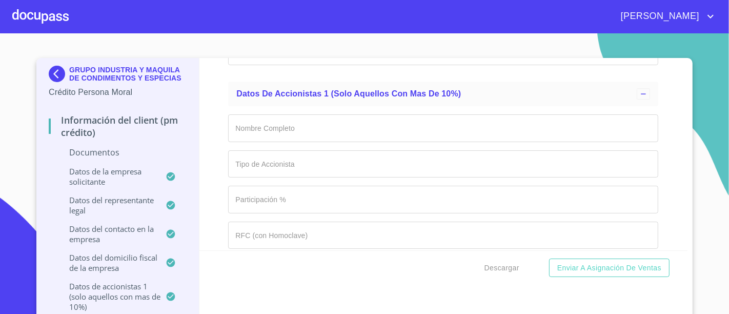
click at [279, 116] on input "Documento de identificación representante legal.   *" at bounding box center [443, 128] width 430 height 28
click at [210, 68] on div "Información del Client (PM crédito) Documentos Documento de identificación repr…" at bounding box center [443, 154] width 489 height 192
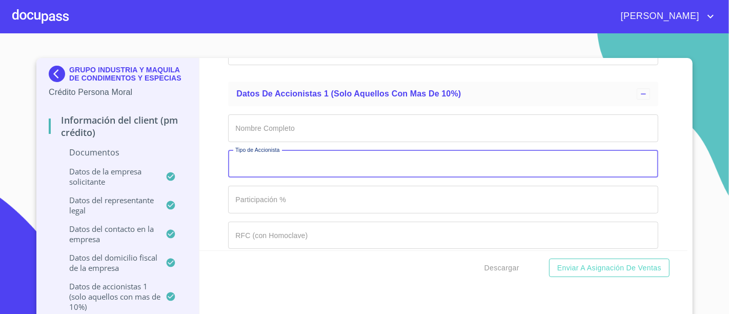
click at [300, 150] on input "Documento de identificación representante legal.   *" at bounding box center [443, 164] width 430 height 28
click at [306, 128] on input "Documento de identificación representante legal.   *" at bounding box center [443, 128] width 430 height 28
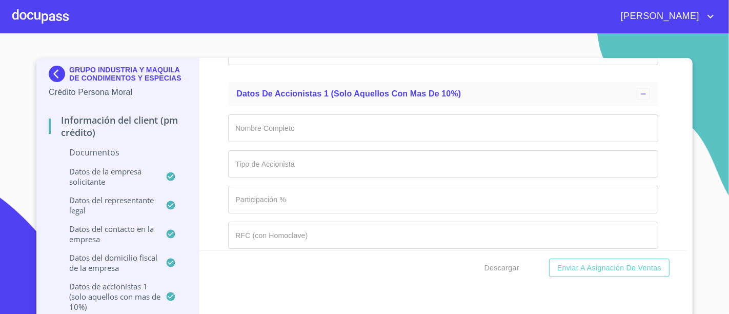
click at [211, 10] on div "[PERSON_NAME]" at bounding box center [393, 16] width 648 height 16
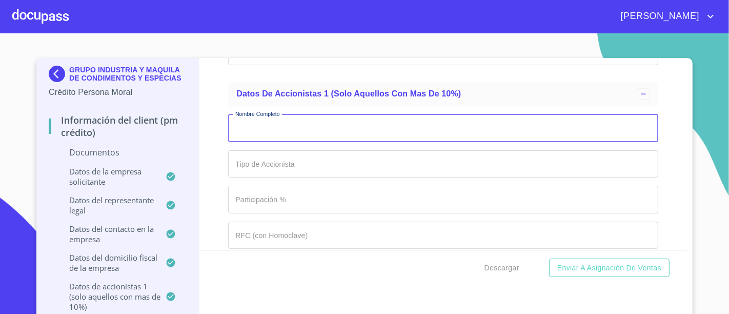
click at [280, 114] on input "Documento de identificación representante legal.   *" at bounding box center [443, 128] width 430 height 28
type input "[PERSON_NAME] [PERSON_NAME]"
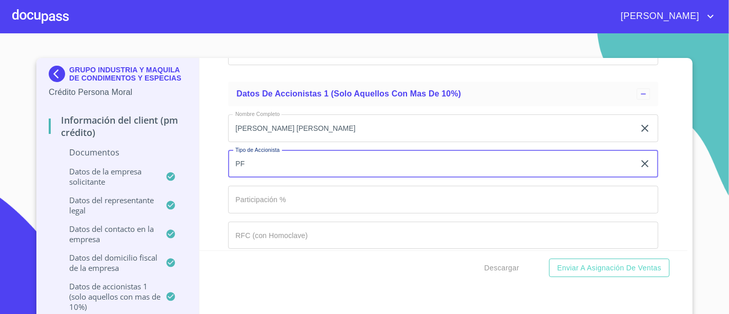
type input "PF"
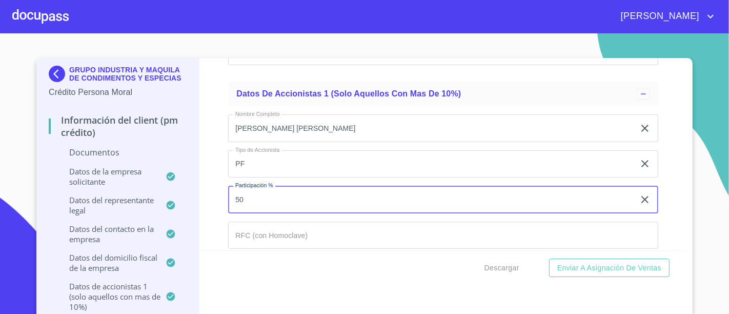
type input "50"
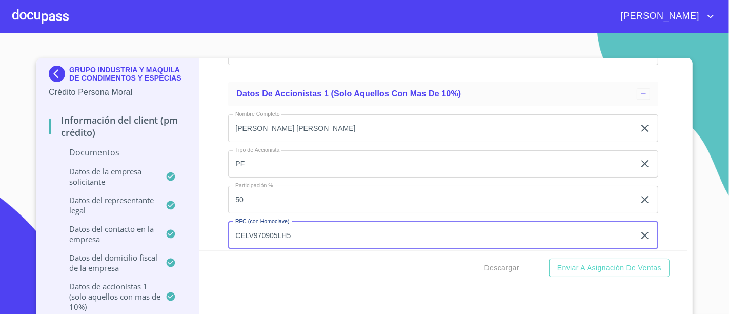
type input "CELV970905LH5"
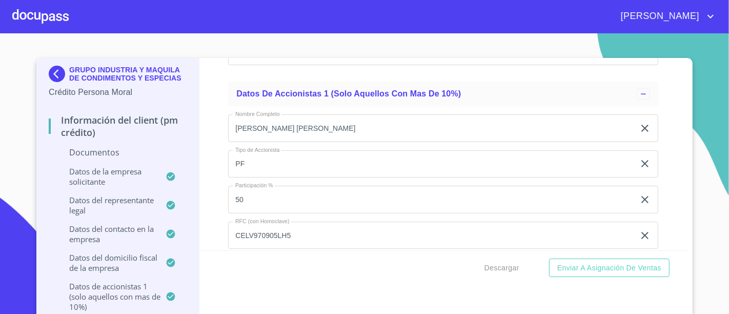
scroll to position [5791, 0]
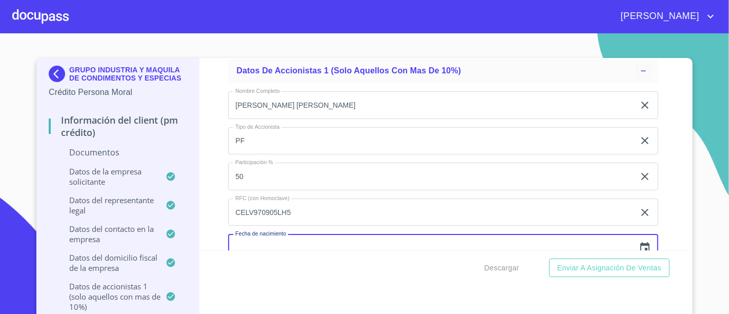
click at [640, 242] on icon "button" at bounding box center [644, 247] width 9 height 10
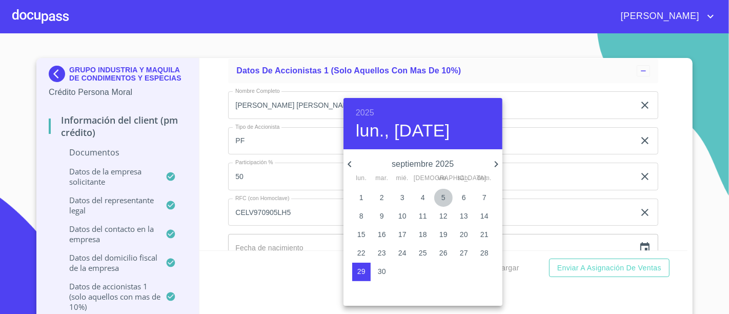
click at [442, 198] on p "5" at bounding box center [443, 197] width 4 height 10
click at [361, 111] on h6 "2025" at bounding box center [365, 113] width 18 height 14
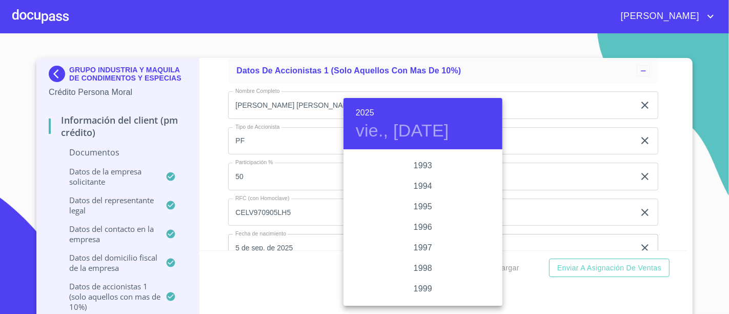
scroll to position [1390, 0]
click at [420, 246] on div "1997" at bounding box center [423, 247] width 159 height 21
type input "5 de sep. de 1997"
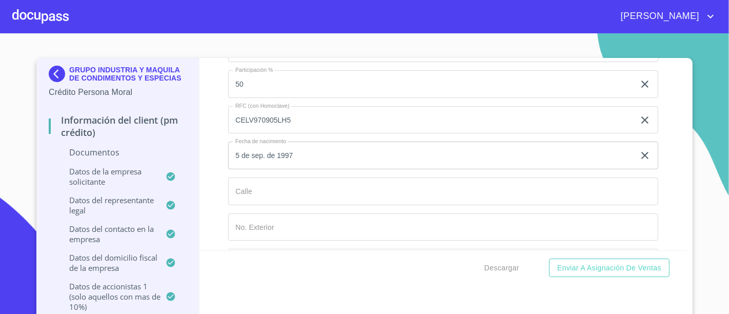
scroll to position [5894, 0]
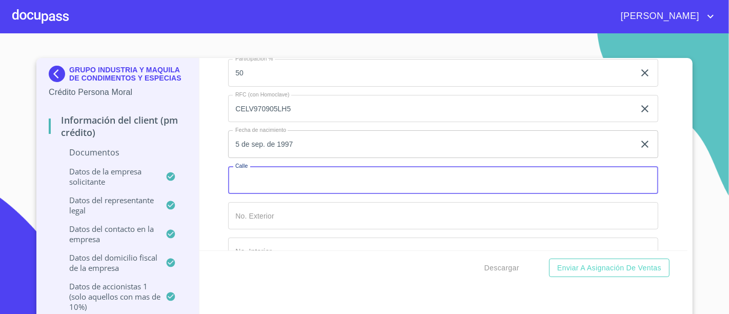
click at [318, 166] on input "Documento de identificación representante legal.   *" at bounding box center [443, 180] width 430 height 28
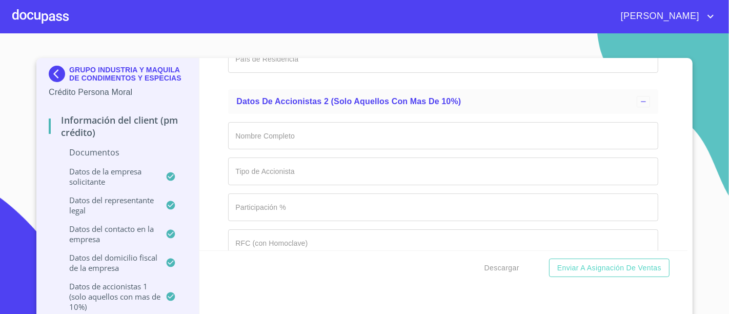
scroll to position [6301, 0]
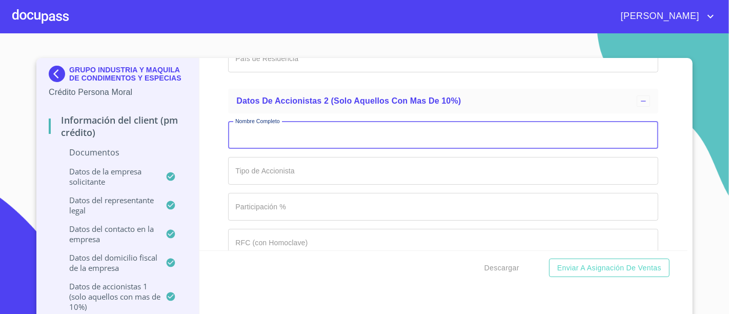
click at [307, 127] on input "Documento de identificación representante legal.   *" at bounding box center [443, 136] width 430 height 28
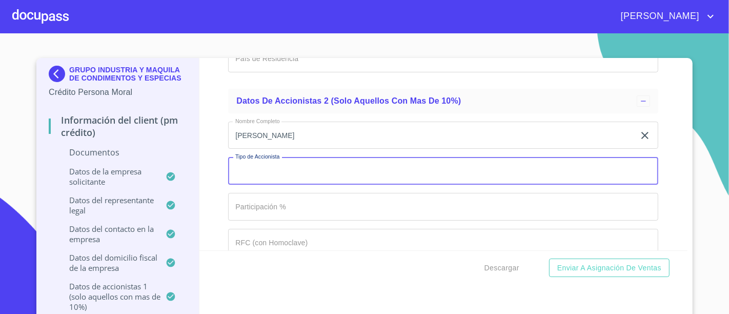
click at [307, 127] on input "[PERSON_NAME]" at bounding box center [431, 136] width 407 height 28
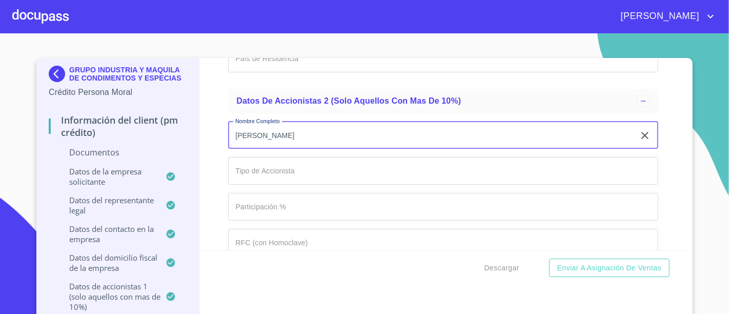
type input "[PERSON_NAME]"
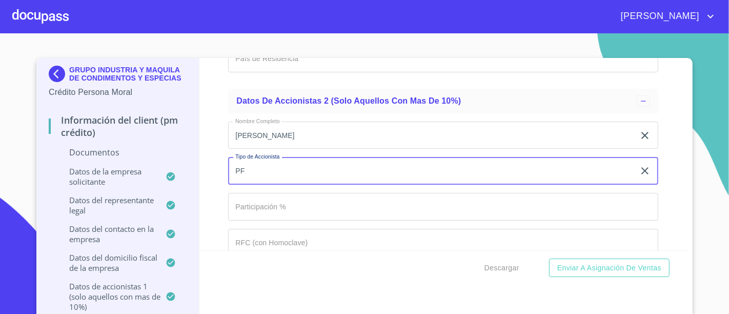
type input "PF"
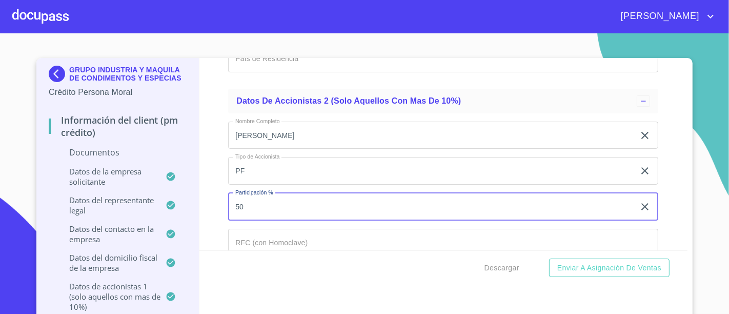
type input "50"
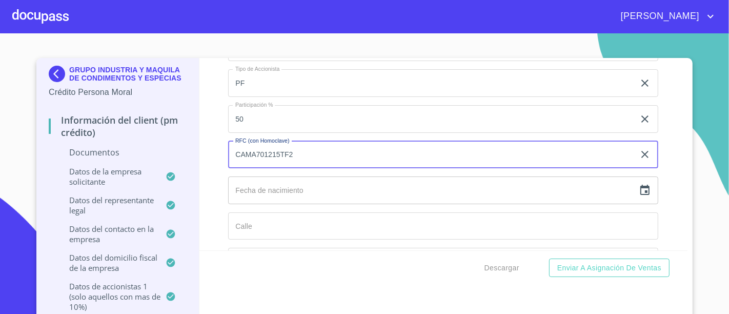
scroll to position [6420, 0]
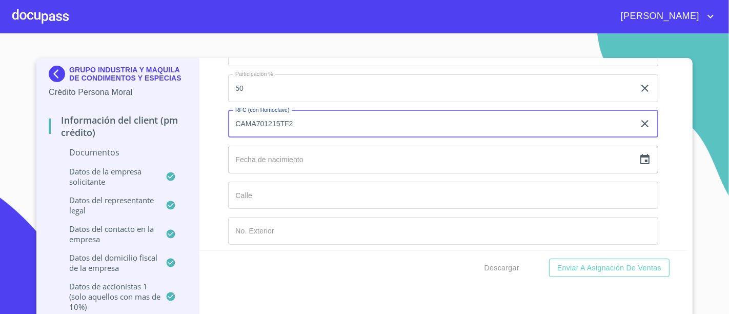
type input "CAMA701215TF2"
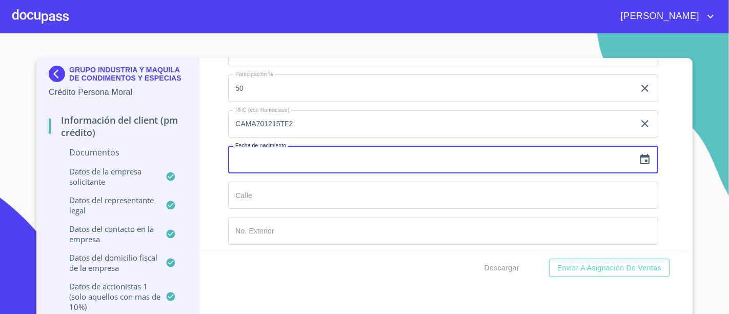
click at [280, 146] on input "text" at bounding box center [431, 160] width 407 height 28
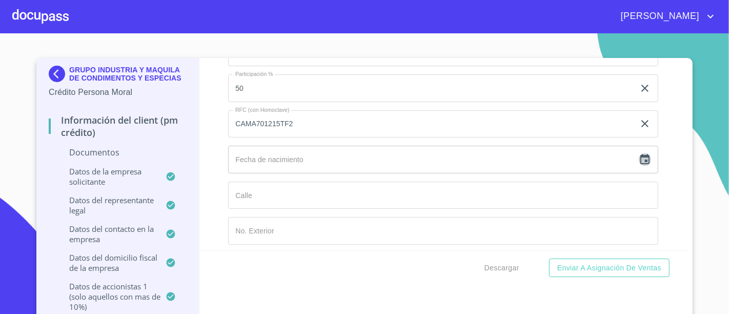
click at [640, 154] on icon "button" at bounding box center [644, 159] width 9 height 10
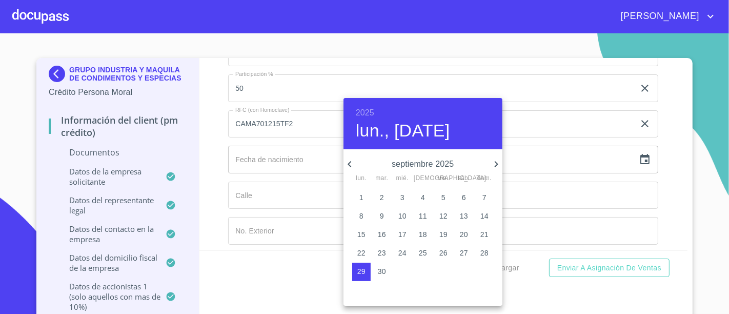
click at [494, 162] on icon "button" at bounding box center [496, 164] width 12 height 12
click at [363, 232] on p "15" at bounding box center [361, 234] width 8 height 10
click at [364, 110] on h6 "2025" at bounding box center [365, 113] width 18 height 14
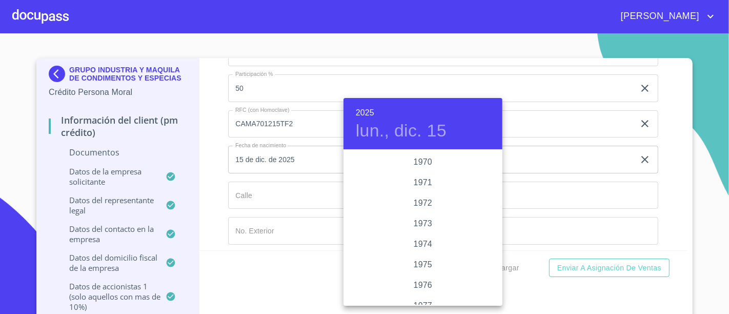
scroll to position [915, 0]
click at [416, 168] on div "1970" at bounding box center [423, 168] width 159 height 21
type input "15 de dic. de 1970"
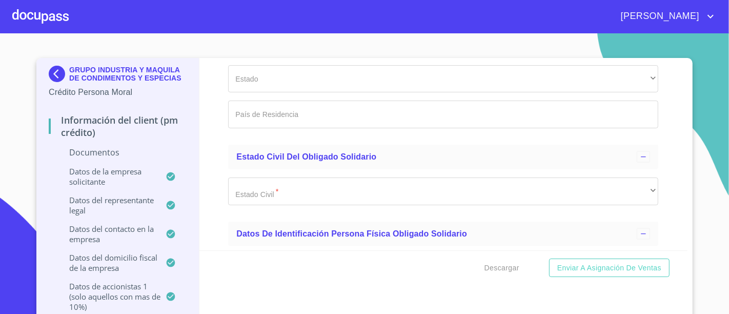
scroll to position [7868, 0]
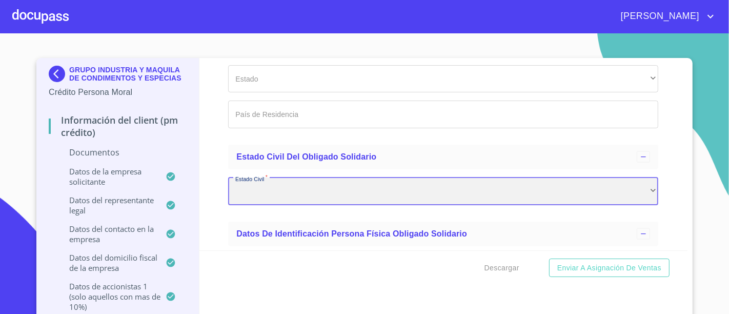
click at [333, 177] on div "​" at bounding box center [443, 191] width 430 height 28
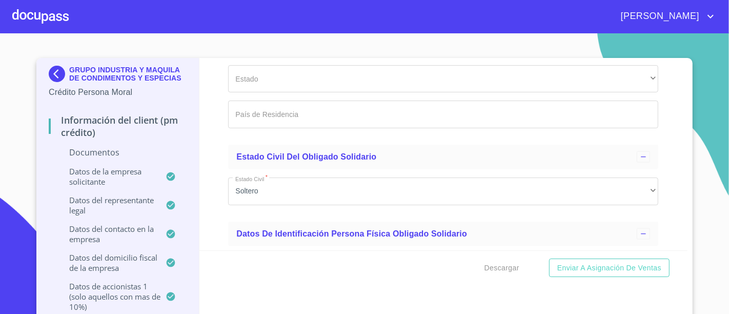
scroll to position [7887, 0]
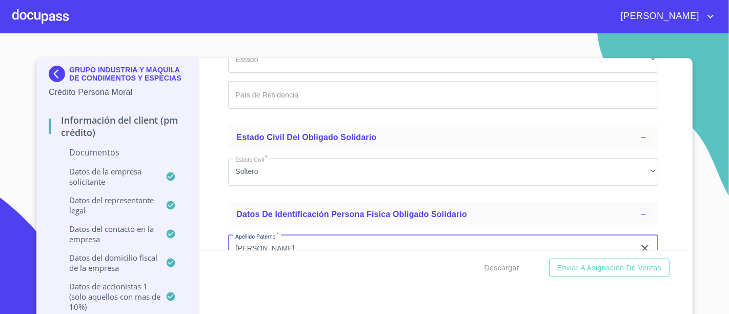
type input "[PERSON_NAME]"
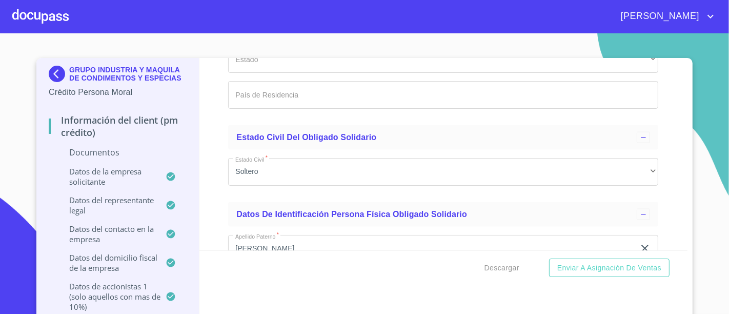
scroll to position [8006, 0]
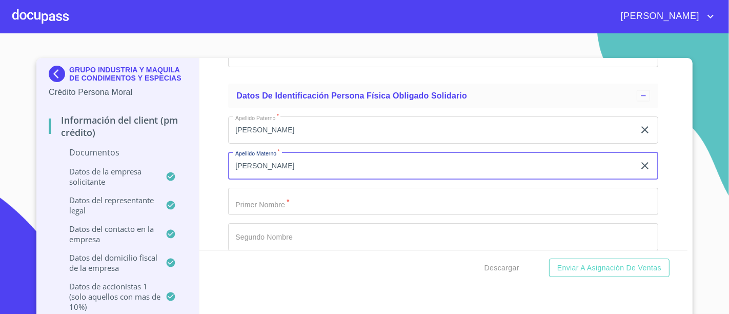
type input "[PERSON_NAME]"
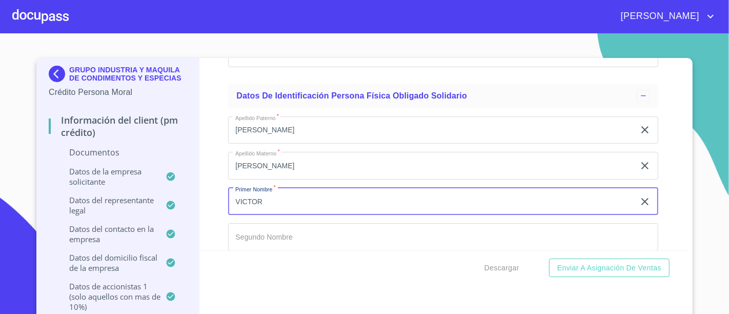
type input "VICTOR"
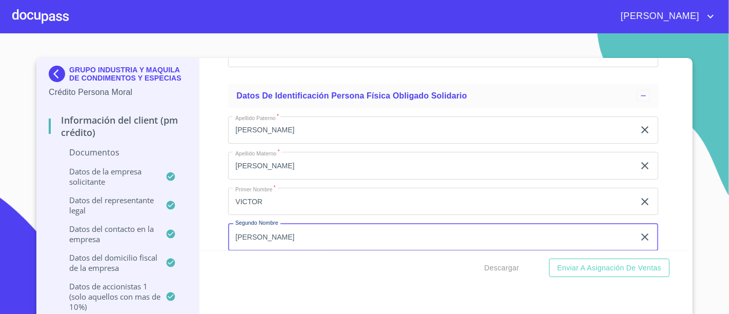
type input "[PERSON_NAME]"
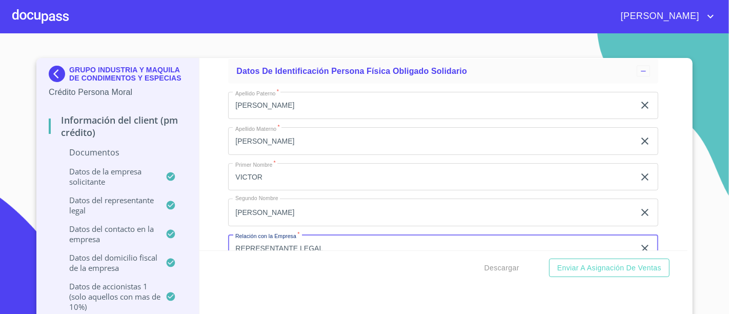
type input "REPRESENTANTE LEGAL"
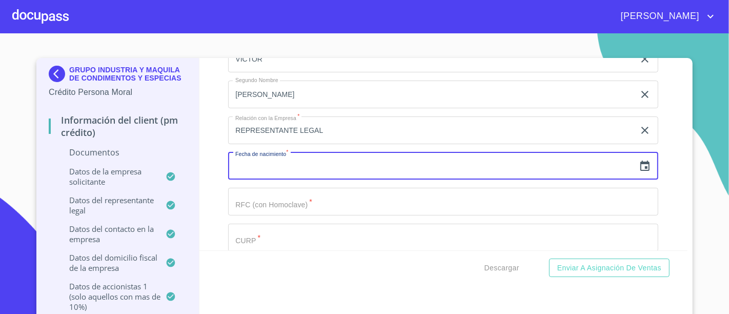
click at [640, 160] on icon "button" at bounding box center [644, 165] width 9 height 10
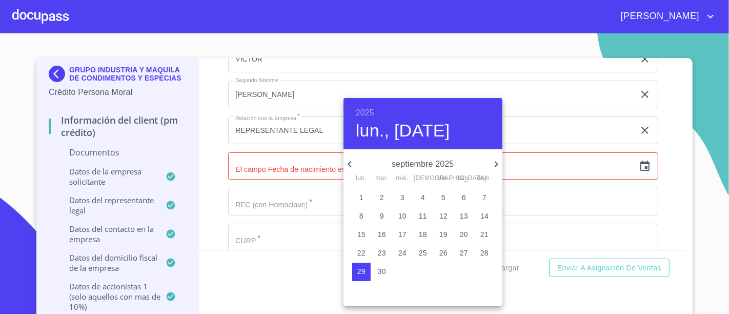
click at [441, 194] on span "5" at bounding box center [443, 197] width 18 height 10
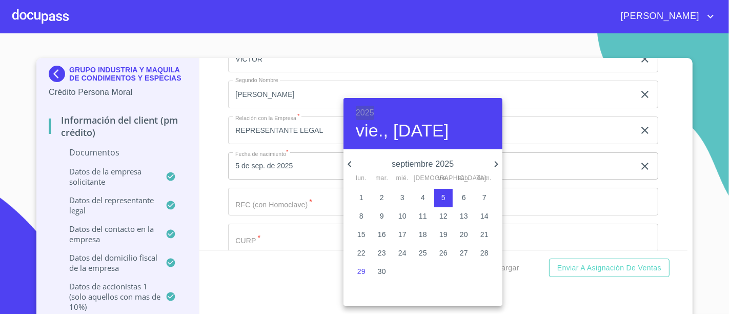
click at [360, 108] on h6 "2025" at bounding box center [365, 113] width 18 height 14
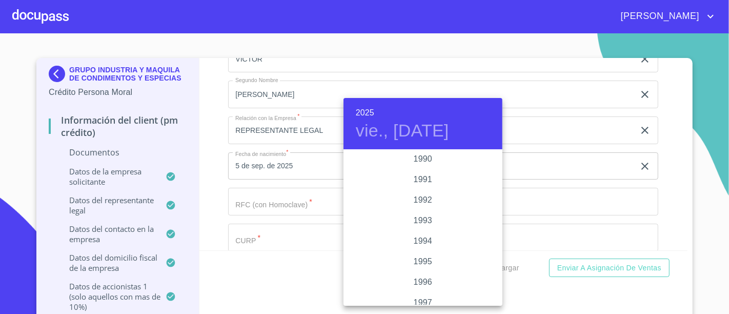
scroll to position [1334, 0]
click at [421, 300] on div "1997" at bounding box center [423, 303] width 159 height 21
type input "5 de sep. de 1997"
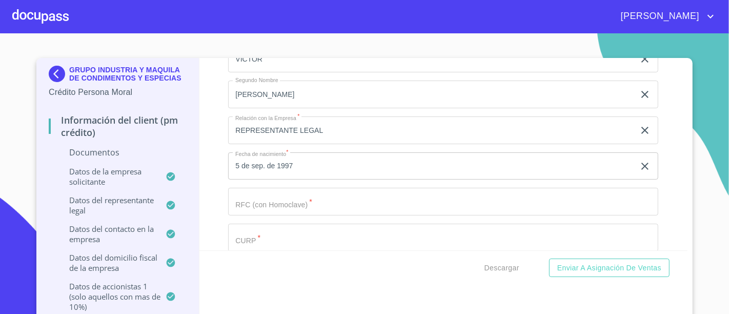
click at [273, 192] on input "Documento de identificación representante legal.   *" at bounding box center [443, 202] width 430 height 28
click at [215, 192] on div "Información del Client (PM crédito) Documentos Documento de identificación repr…" at bounding box center [443, 154] width 489 height 192
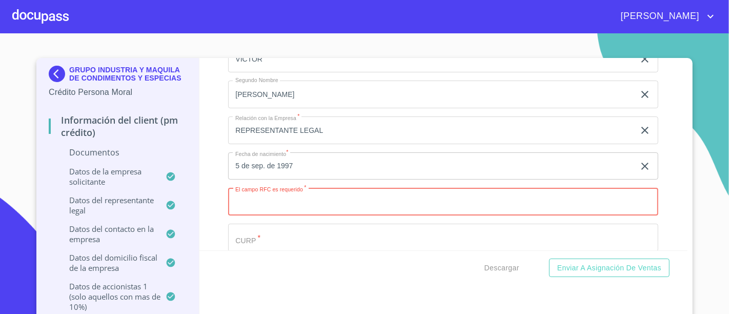
click at [266, 188] on input "Documento de identificación representante legal.   *" at bounding box center [443, 202] width 430 height 28
type input "CELV970905LH5"
click at [410, 224] on input "Documento de identificación representante legal.   *" at bounding box center [443, 238] width 430 height 28
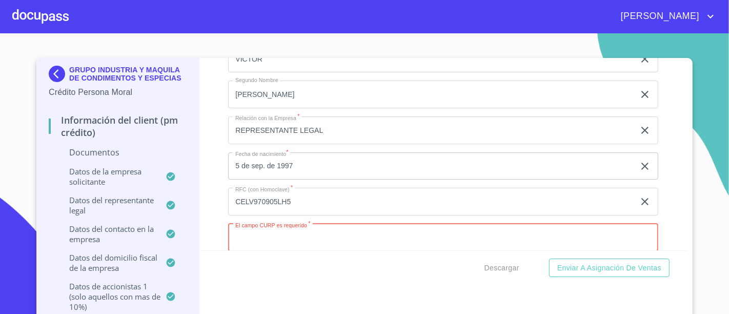
paste input "CELV970905HJCRNC00"
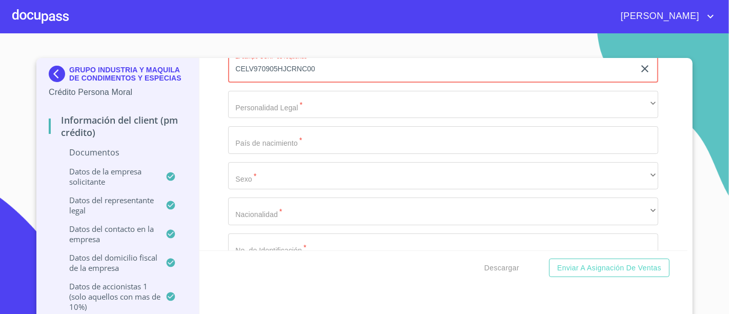
scroll to position [8317, 0]
type input "CELV970905HJCRNC00"
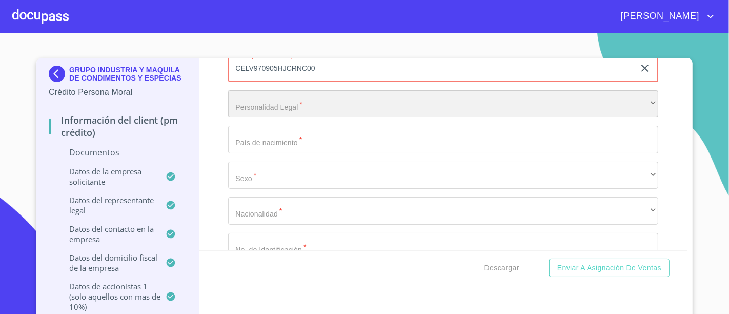
click at [308, 90] on div "​" at bounding box center [443, 104] width 430 height 28
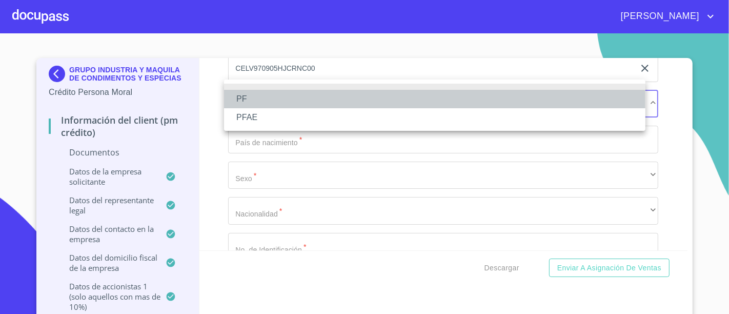
click at [249, 107] on li "PF" at bounding box center [434, 99] width 421 height 18
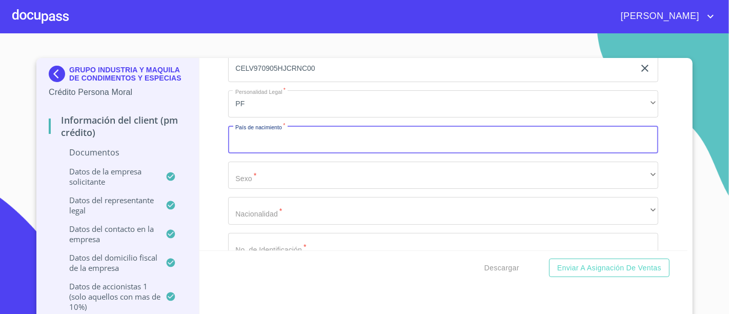
click at [287, 135] on input "Documento de identificación representante legal.   *" at bounding box center [443, 140] width 430 height 28
type input "[GEOGRAPHIC_DATA]"
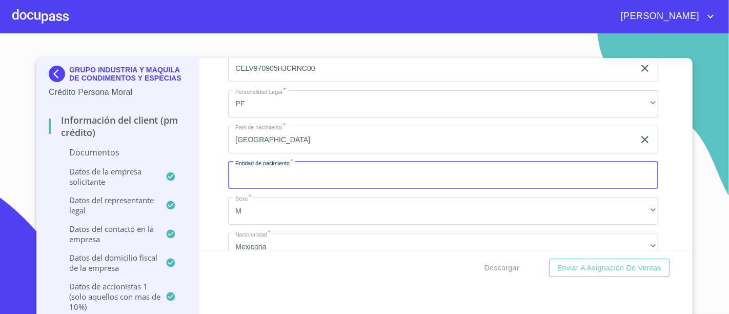
click at [276, 165] on input "Documento de identificación representante legal.   *" at bounding box center [443, 176] width 430 height 28
type input "[GEOGRAPHIC_DATA]"
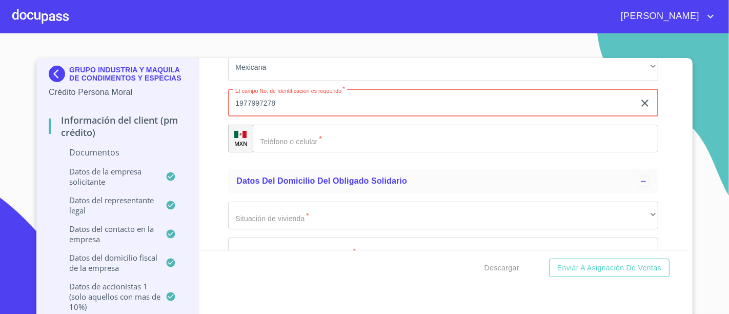
scroll to position [8498, 0]
type input "1977997278"
click at [305, 134] on input "Documento de identificación representante legal.   *" at bounding box center [456, 138] width 406 height 28
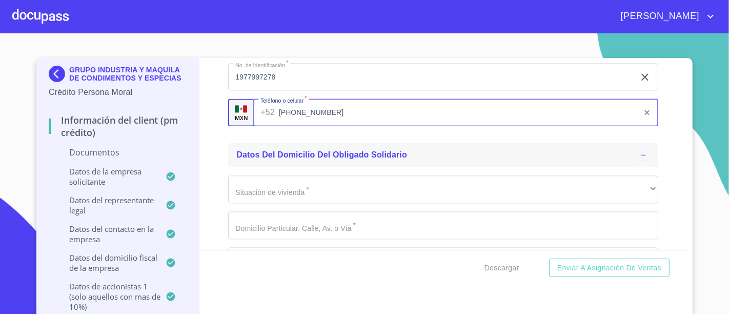
scroll to position [8526, 0]
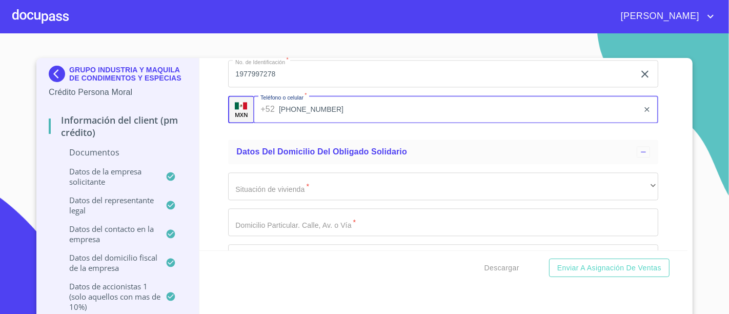
type input "[PHONE_NUMBER]"
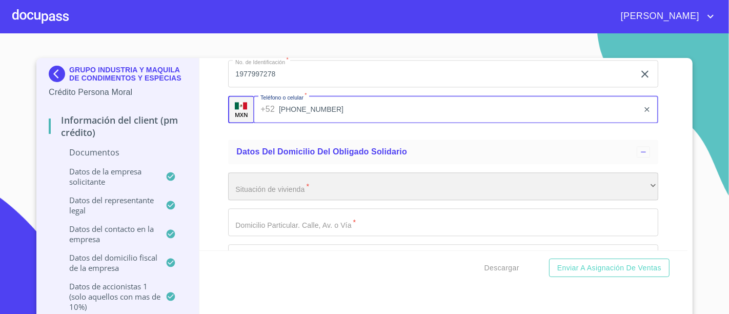
click at [228, 172] on div "​" at bounding box center [443, 186] width 430 height 28
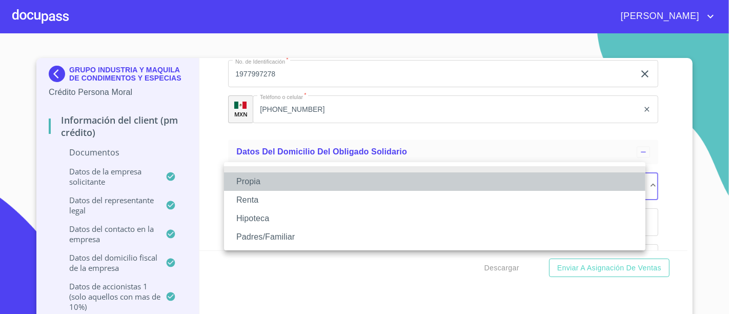
click at [279, 176] on li "Propia" at bounding box center [434, 181] width 421 height 18
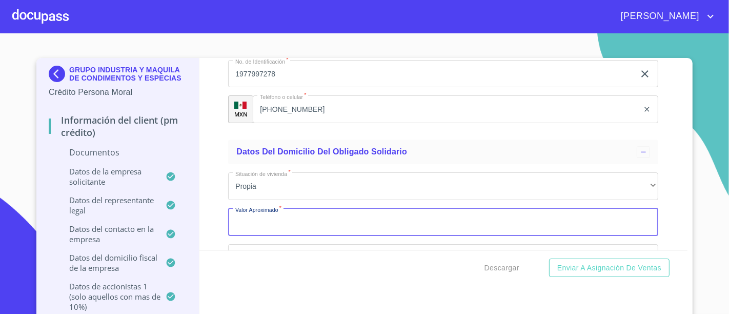
click at [266, 208] on input "Documento de identificación representante legal.   *" at bounding box center [443, 222] width 430 height 28
type input "$2,500,000"
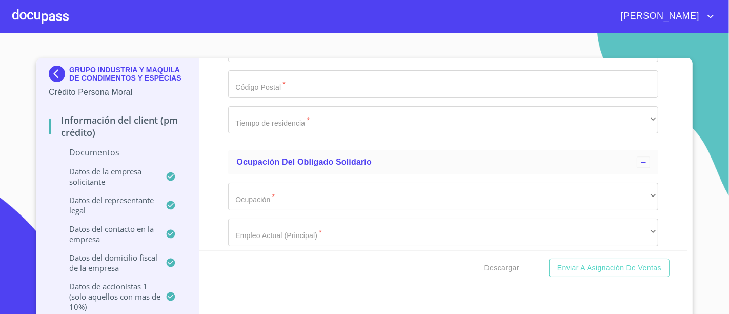
scroll to position [9027, 0]
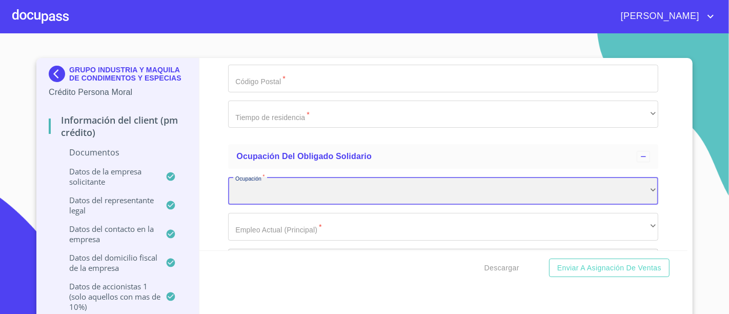
click at [293, 179] on div "​" at bounding box center [443, 191] width 430 height 28
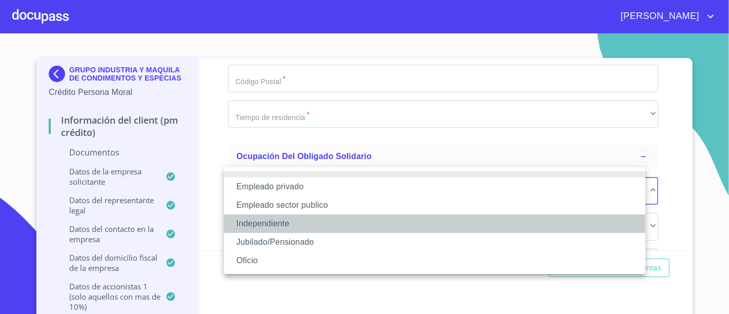
click at [282, 221] on li "Independiente" at bounding box center [434, 223] width 421 height 18
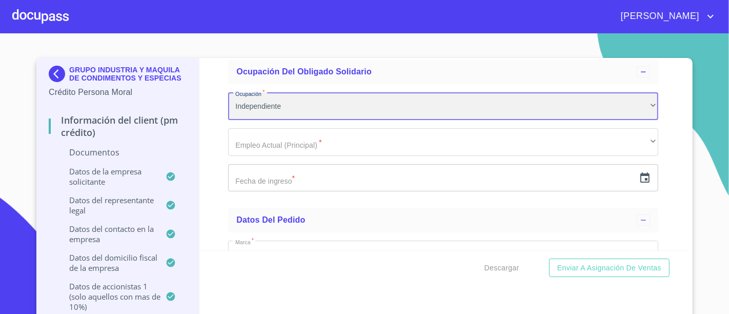
scroll to position [9116, 0]
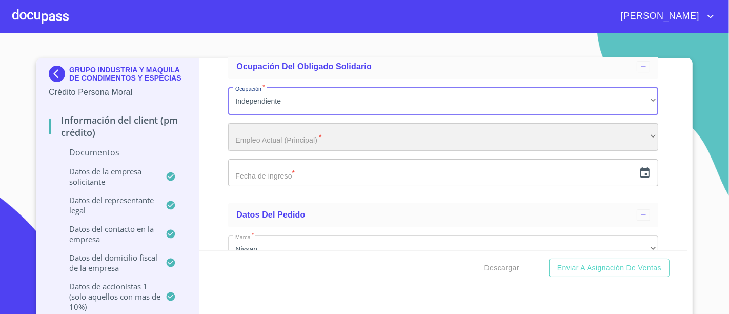
click at [300, 128] on div "​" at bounding box center [443, 137] width 430 height 28
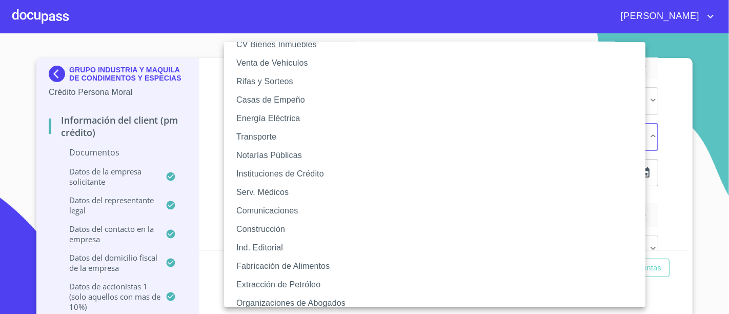
scroll to position [174, 0]
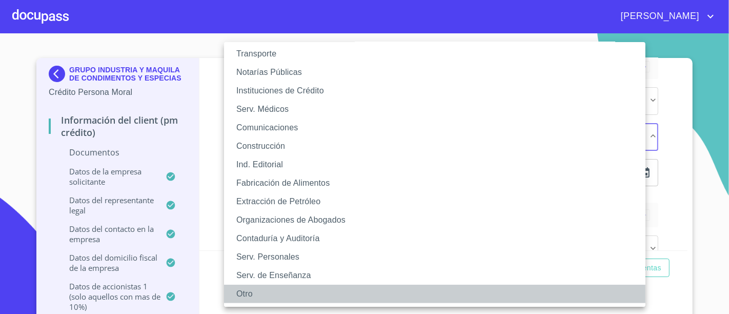
click at [267, 285] on li "Otro" at bounding box center [439, 294] width 430 height 18
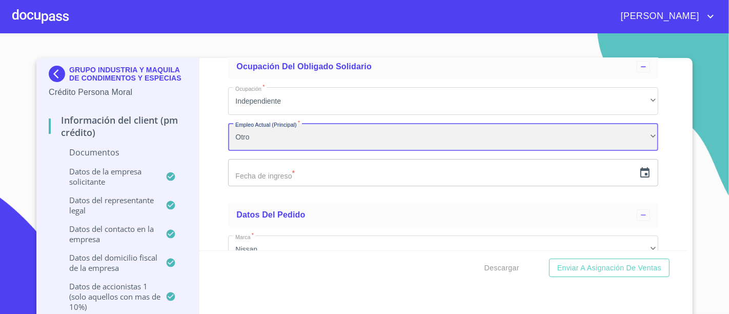
scroll to position [173, 0]
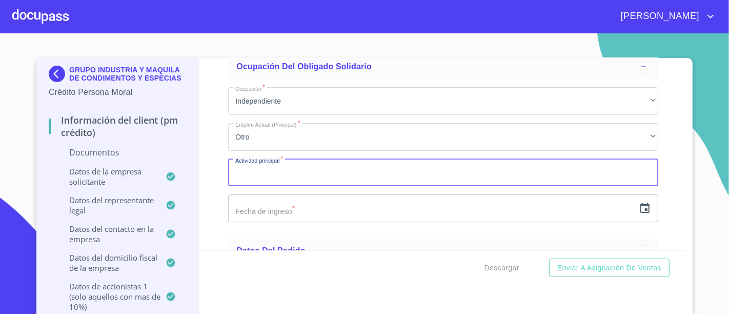
click at [573, 162] on input "Documento de identificación representante legal.   *" at bounding box center [443, 173] width 430 height 28
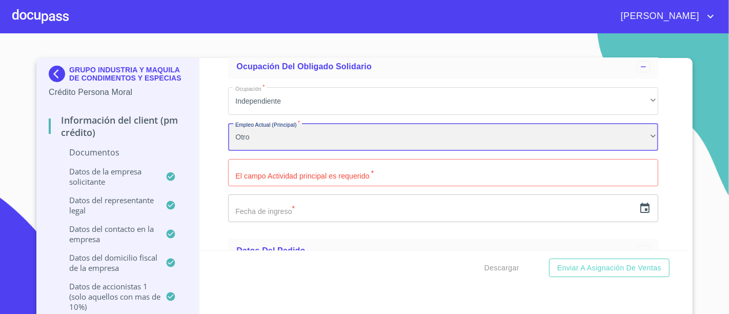
click at [512, 130] on div "Otro" at bounding box center [443, 137] width 430 height 28
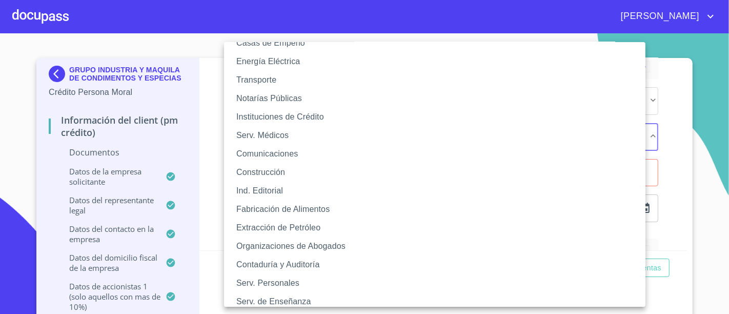
scroll to position [149, 0]
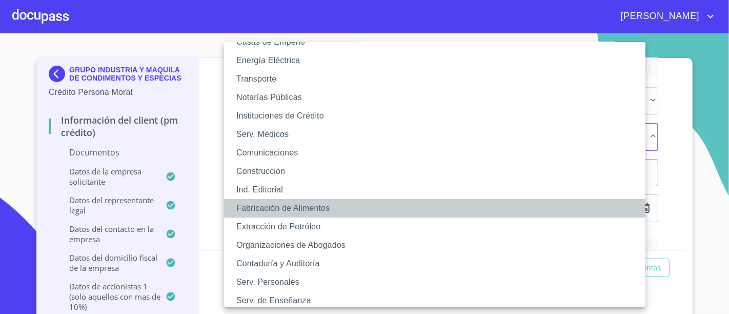
click at [304, 203] on li "Fabricación de Alimentos" at bounding box center [439, 208] width 430 height 18
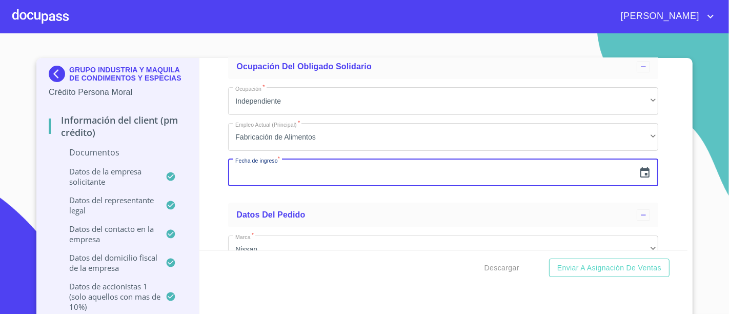
click at [351, 159] on input "text" at bounding box center [431, 173] width 407 height 28
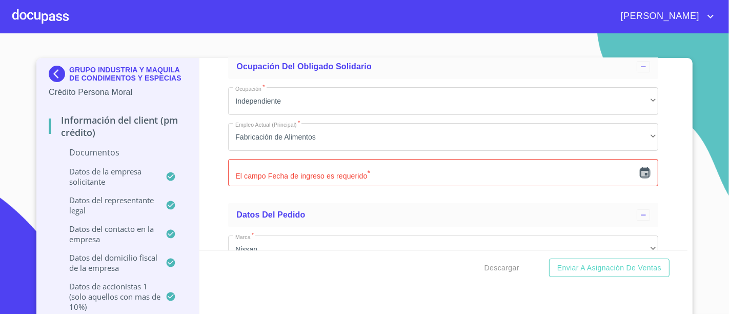
click at [639, 167] on icon "button" at bounding box center [645, 173] width 12 height 12
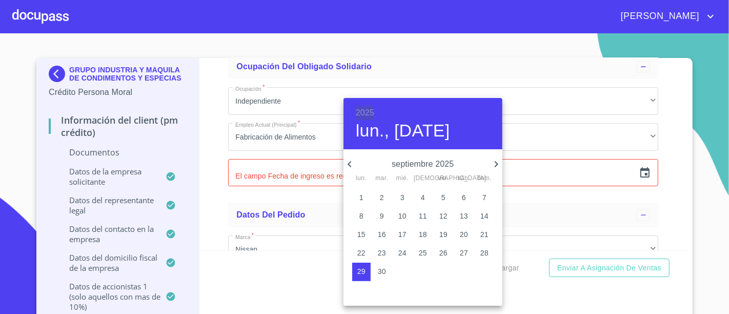
click at [367, 109] on h6 "2025" at bounding box center [365, 113] width 18 height 14
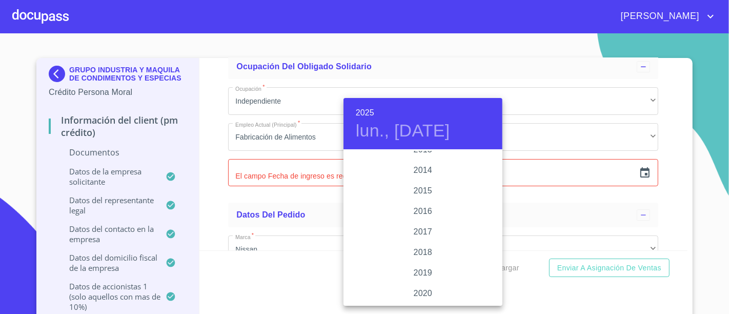
scroll to position [1816, 0]
click at [423, 188] on div "2015" at bounding box center [423, 190] width 159 height 21
type input "29 de sep. de 2015"
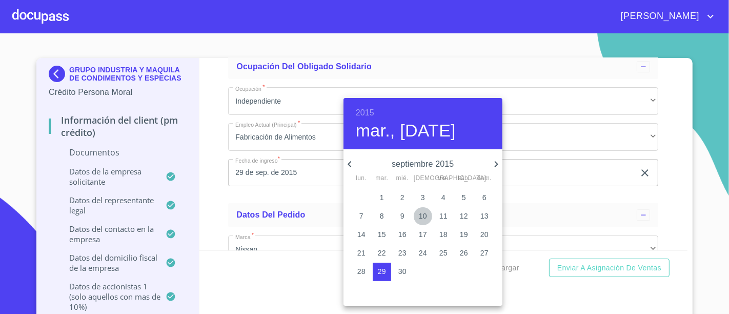
click at [418, 217] on span "10" at bounding box center [423, 216] width 18 height 10
type input "10 de sep. de 2015"
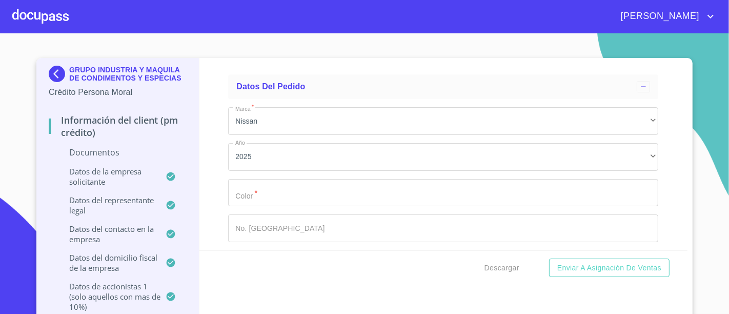
scroll to position [9272, 0]
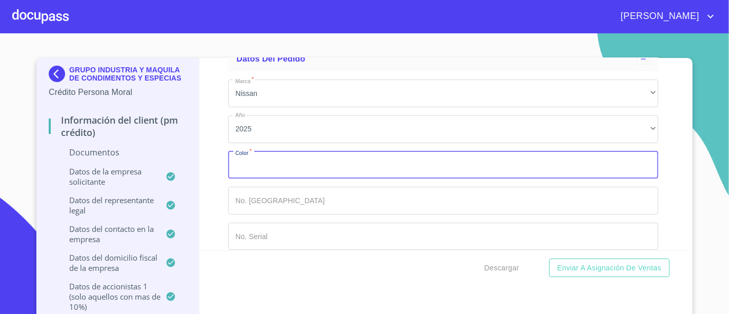
click at [389, 154] on input "Documento de identificación representante legal.   *" at bounding box center [443, 165] width 430 height 28
type input "BLANCO"
click at [651, 138] on div "Información del Client (PM crédito) Documentos Documento de identificación repr…" at bounding box center [443, 154] width 489 height 192
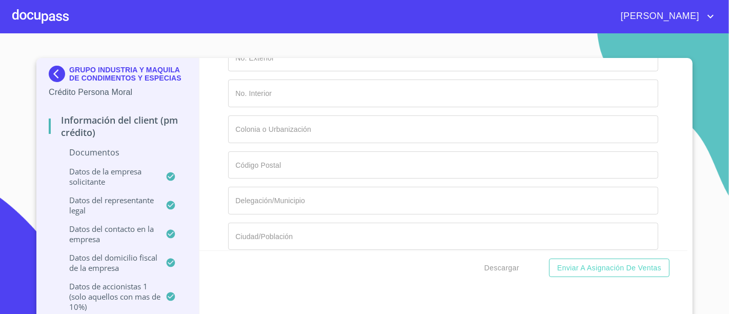
scroll to position [6060, 0]
click at [209, 138] on div "Información del Client (PM crédito) Documentos Documento de identificación repr…" at bounding box center [443, 154] width 489 height 192
